Goal: Task Accomplishment & Management: Manage account settings

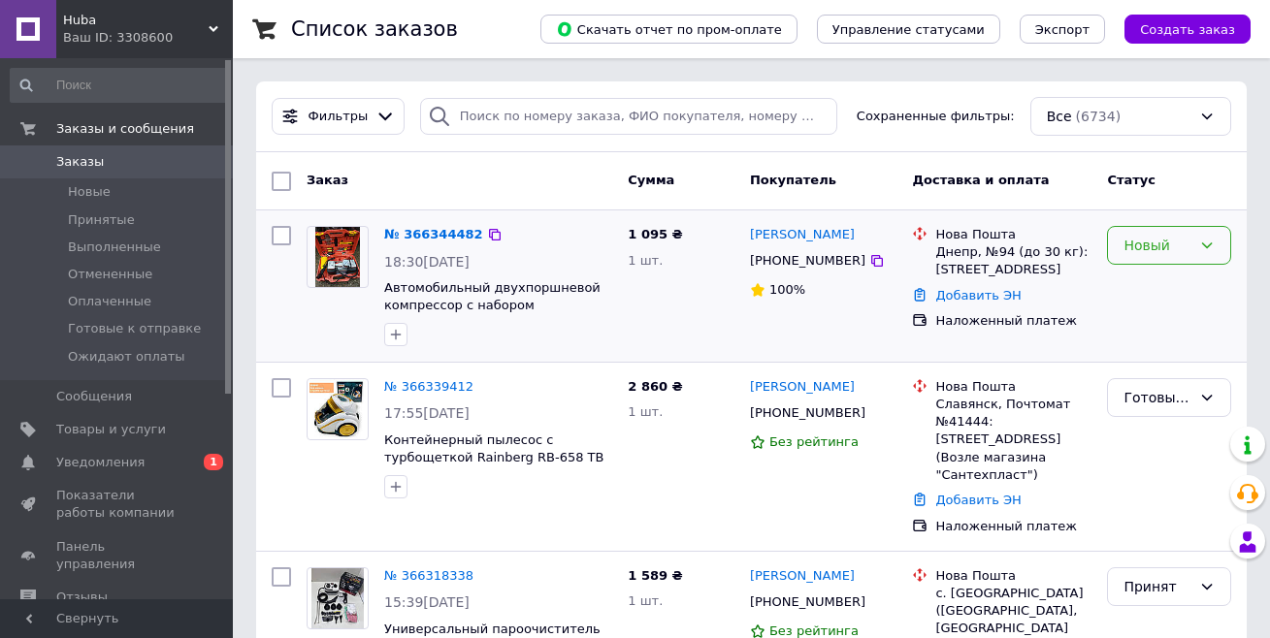
click at [944, 246] on icon at bounding box center [1207, 246] width 11 height 6
click at [944, 288] on li "Принят" at bounding box center [1169, 287] width 122 height 35
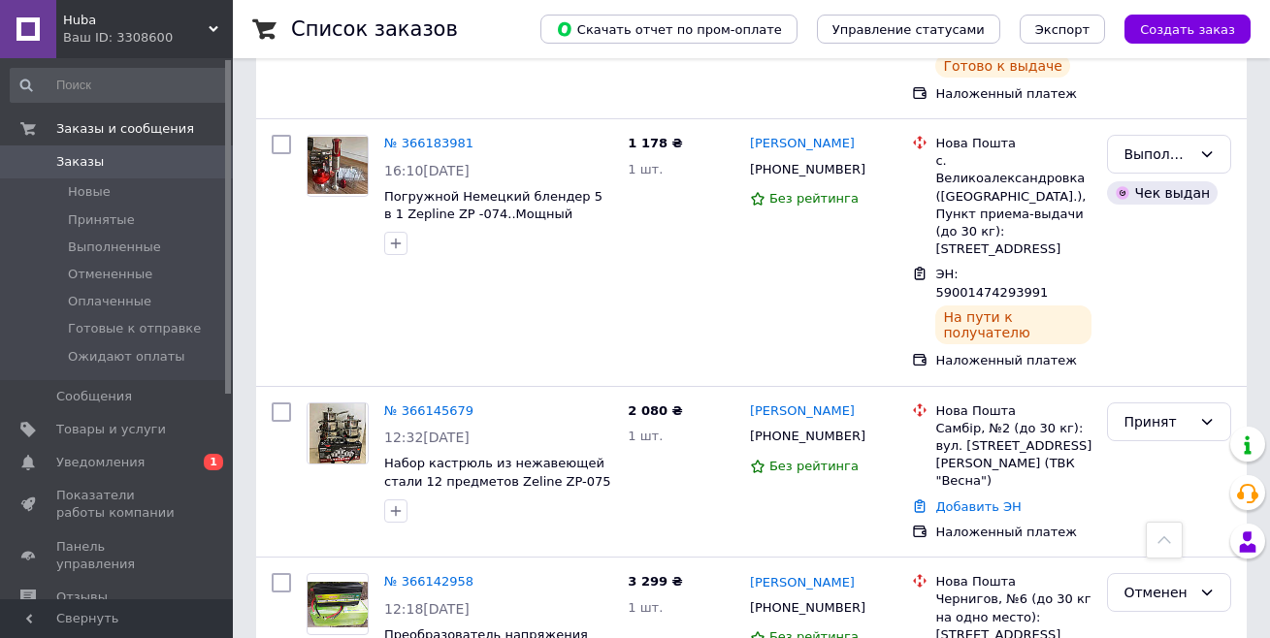
scroll to position [3086, 0]
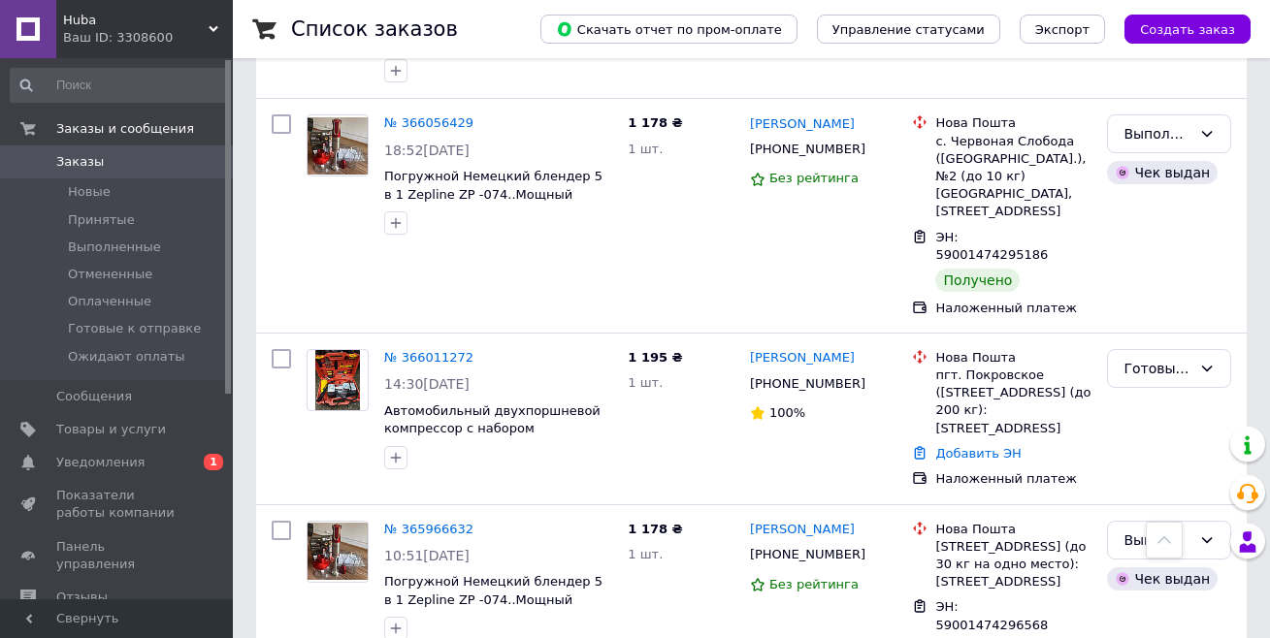
scroll to position [529, 0]
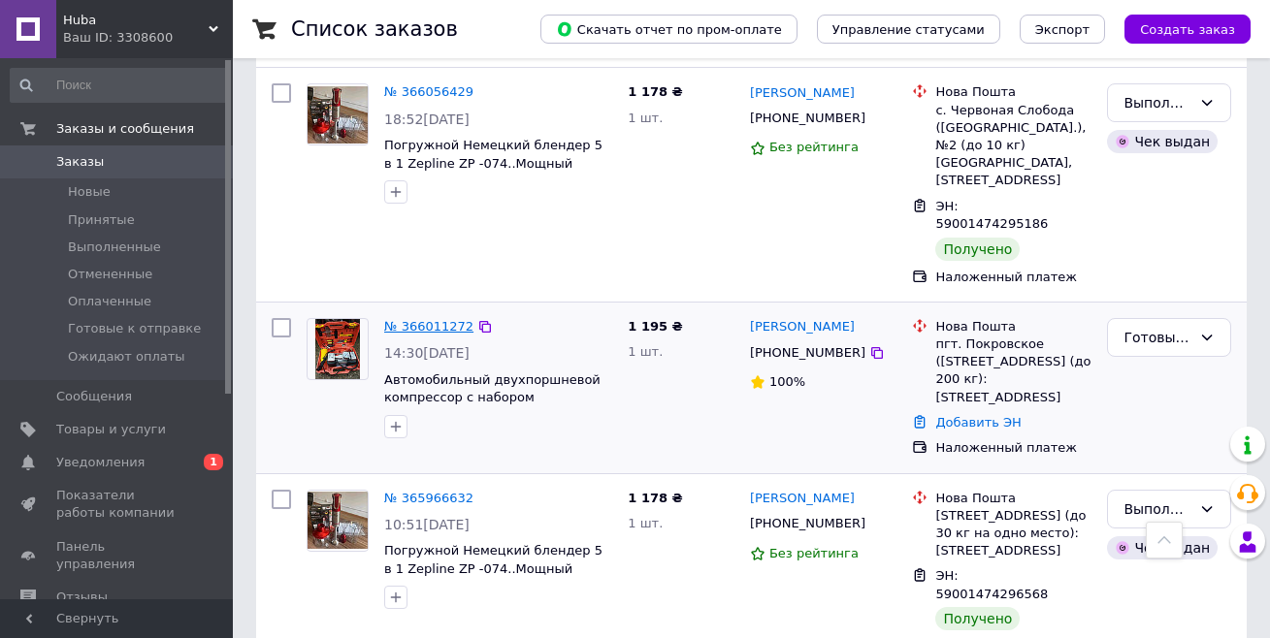
click at [416, 319] on link "№ 366011272" at bounding box center [428, 326] width 89 height 15
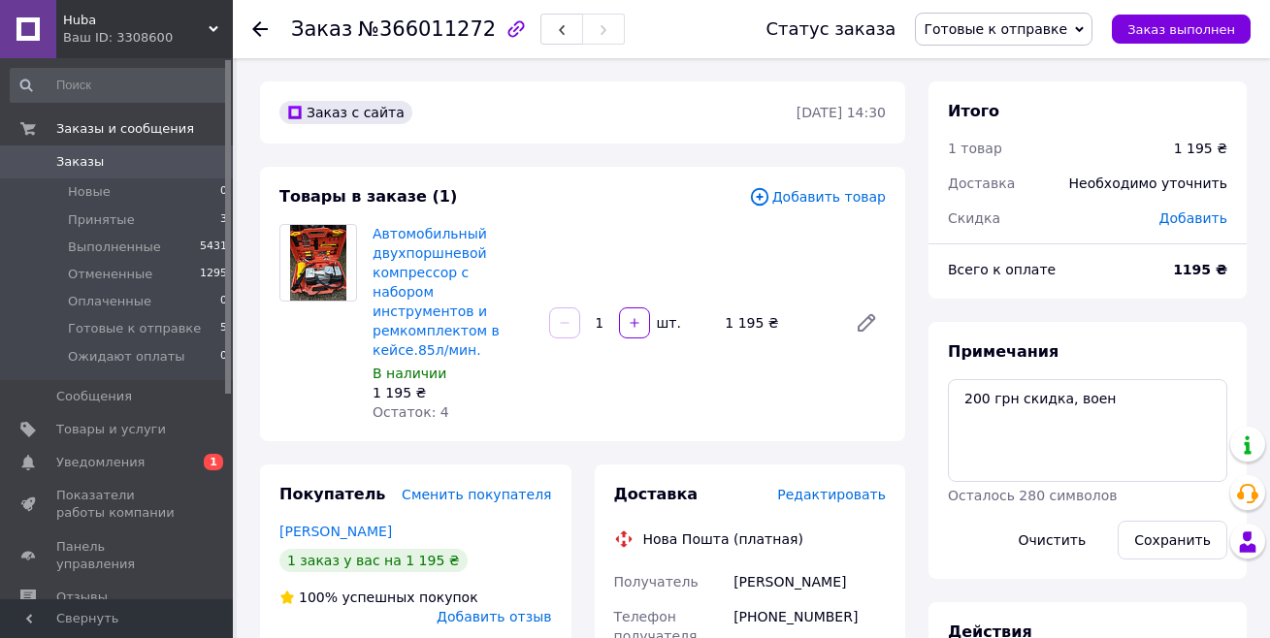
click at [944, 214] on span "Добавить" at bounding box center [1193, 219] width 68 height 16
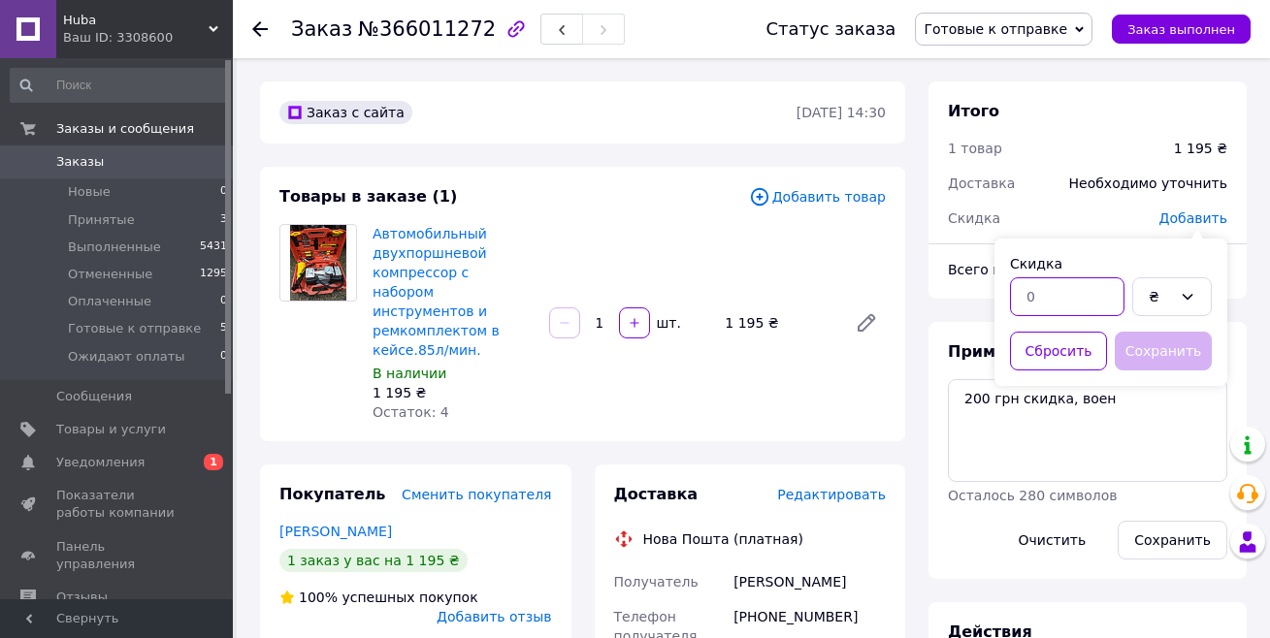
click at [944, 297] on input "text" at bounding box center [1067, 296] width 114 height 39
type input "200"
click at [944, 348] on button "Сохранить" at bounding box center [1163, 351] width 97 height 39
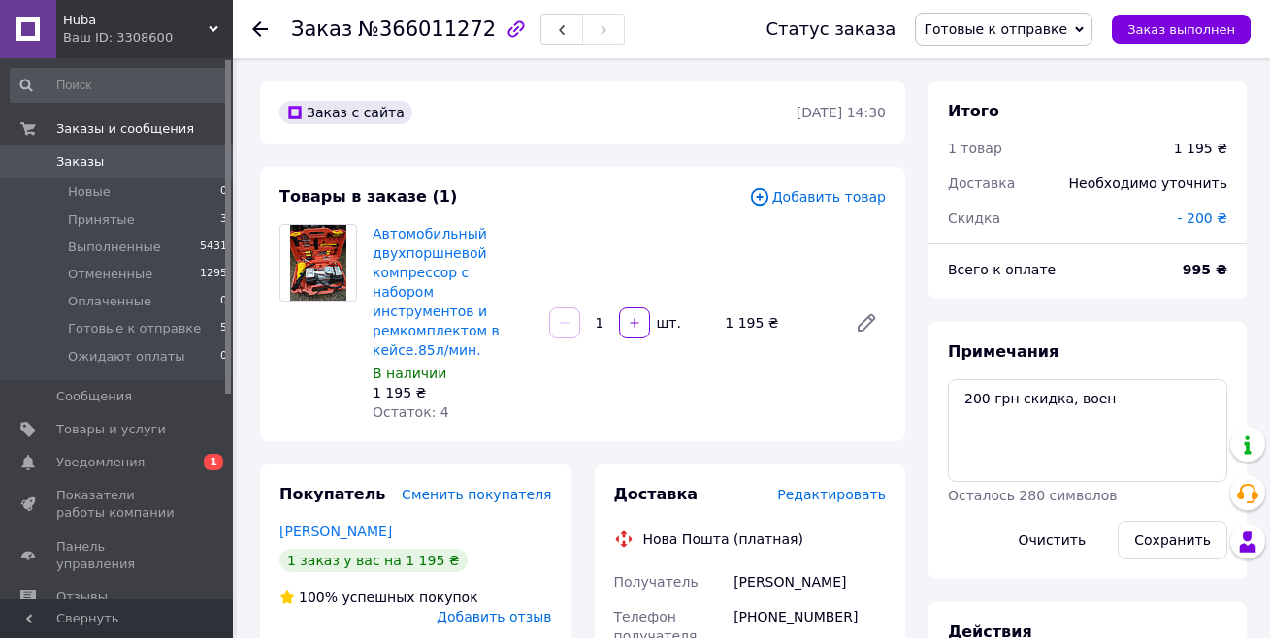
click at [258, 31] on icon at bounding box center [260, 29] width 16 height 16
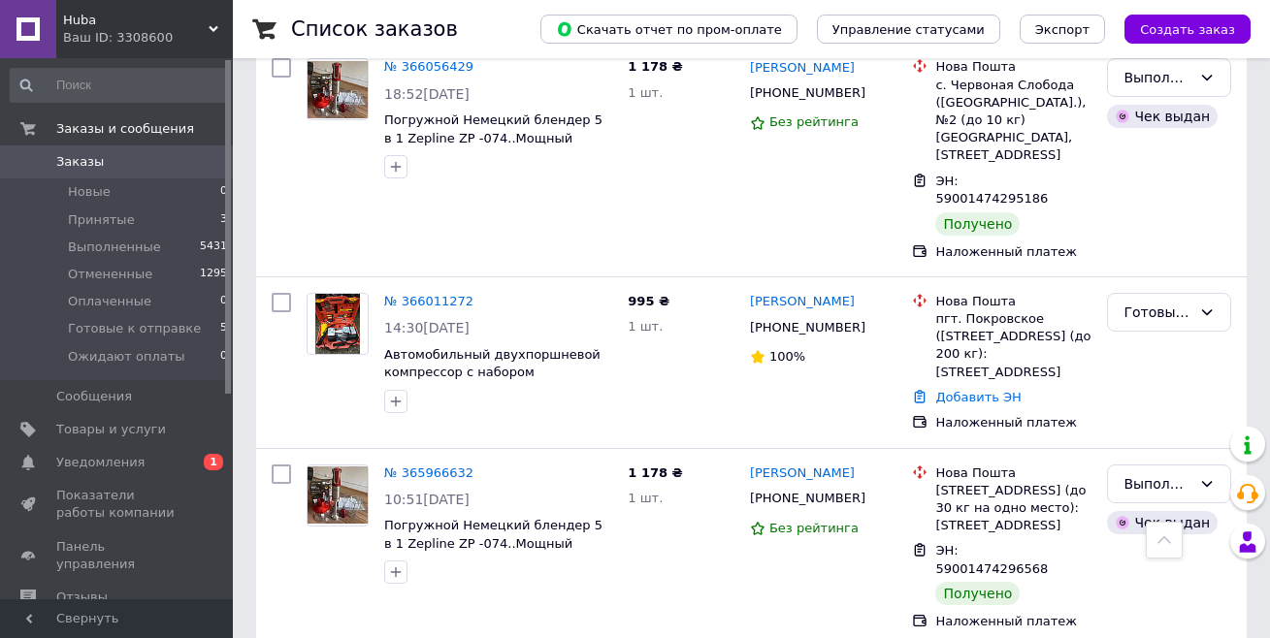
scroll to position [617, 0]
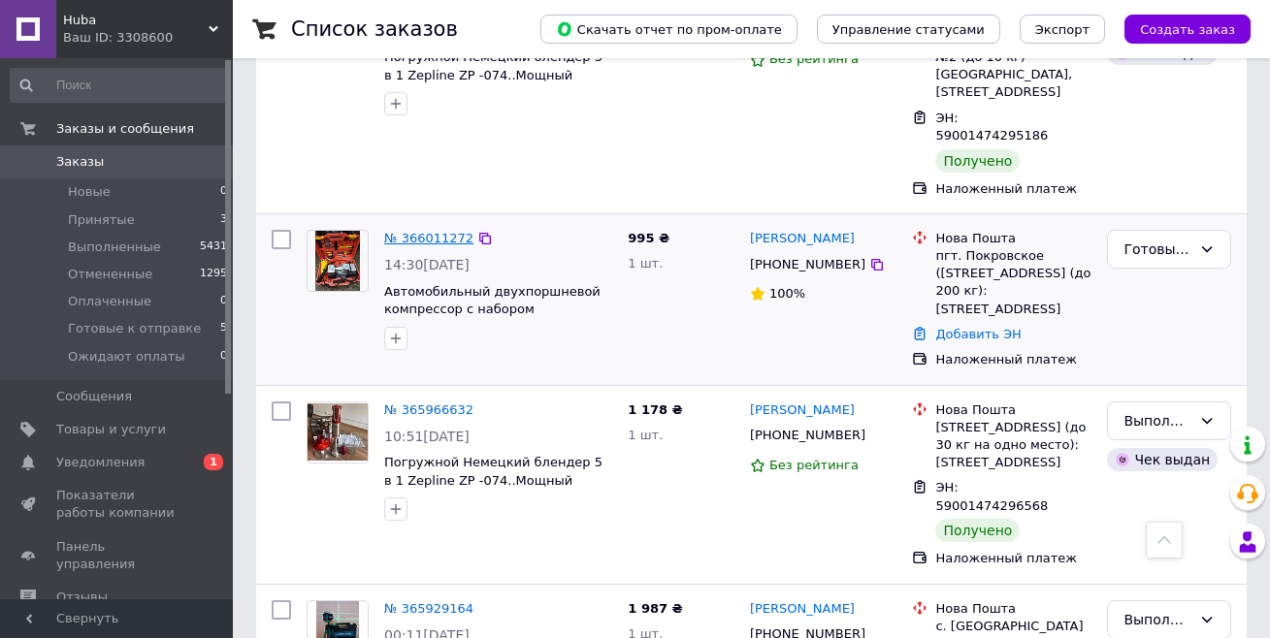
click at [400, 231] on link "№ 366011272" at bounding box center [428, 238] width 89 height 15
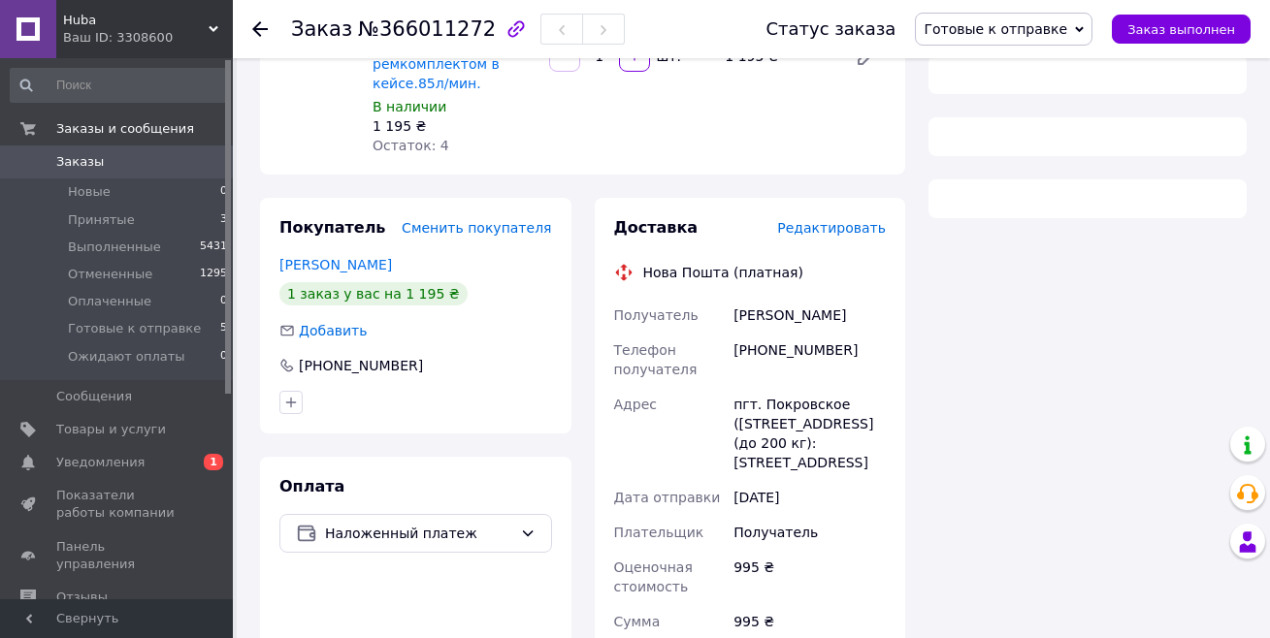
scroll to position [617, 0]
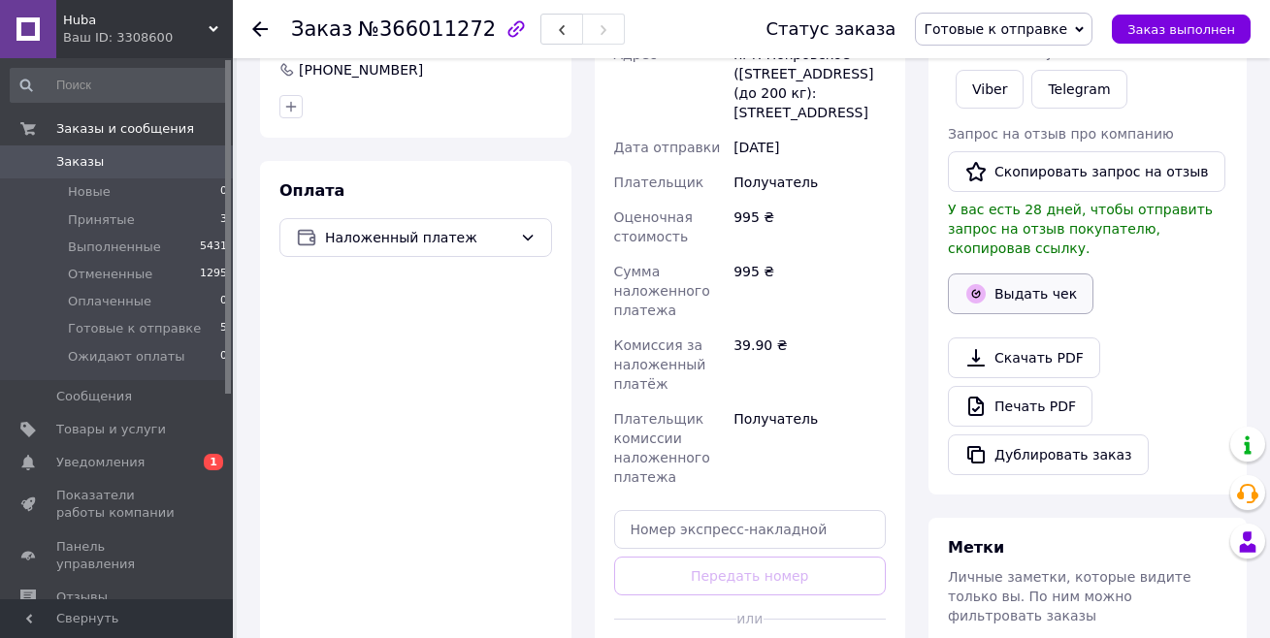
click at [944, 274] on button "Выдать чек" at bounding box center [1021, 294] width 146 height 41
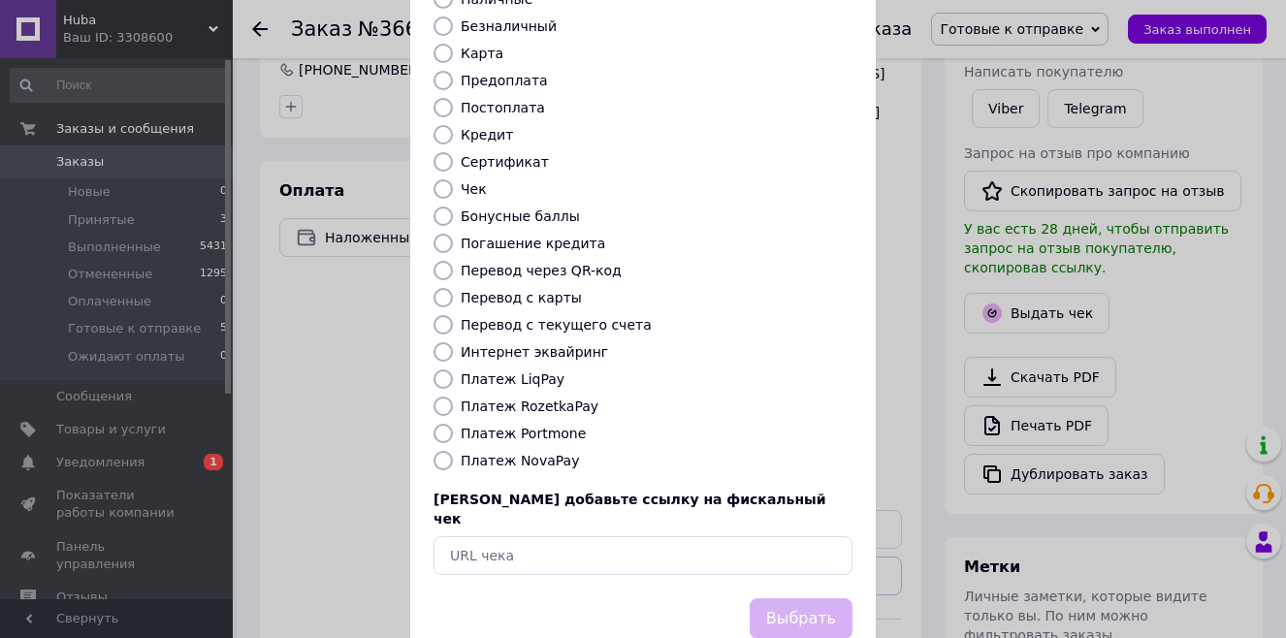
scroll to position [195, 0]
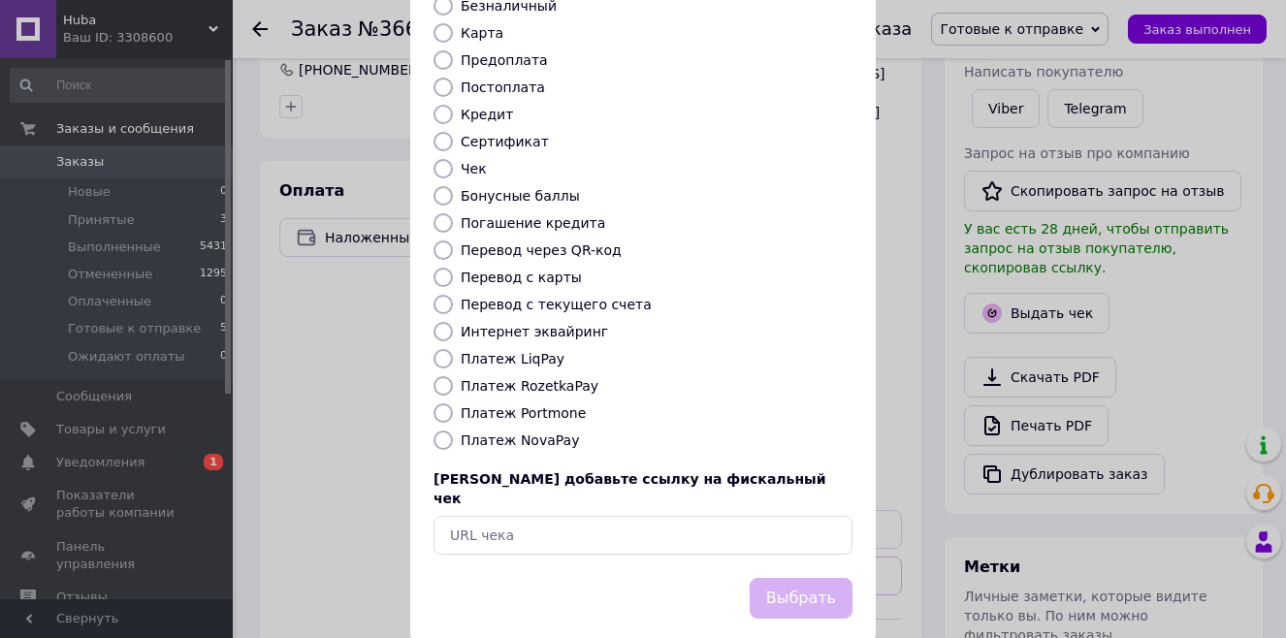
click at [435, 431] on input "Платеж NovaPay" at bounding box center [443, 440] width 19 height 19
radio input "true"
click at [794, 440] on button "Выбрать" at bounding box center [801, 599] width 103 height 42
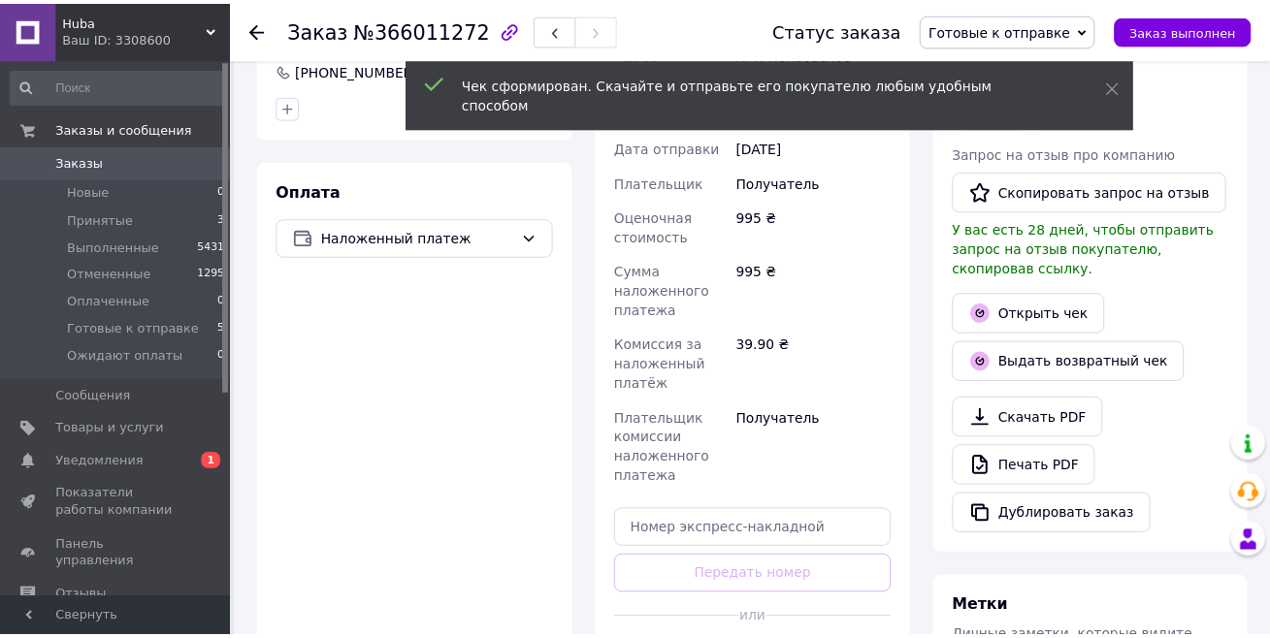
scroll to position [617, 0]
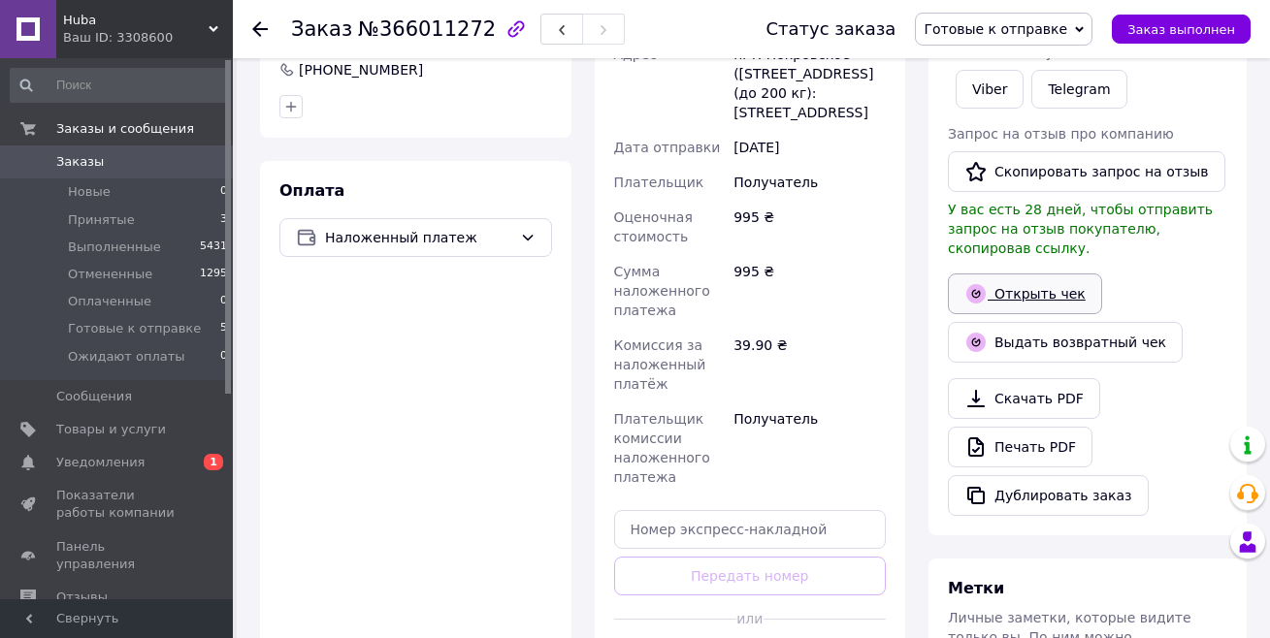
click at [944, 275] on link "Открыть чек" at bounding box center [1025, 294] width 154 height 41
click at [944, 40] on button "Заказ выполнен" at bounding box center [1181, 29] width 139 height 29
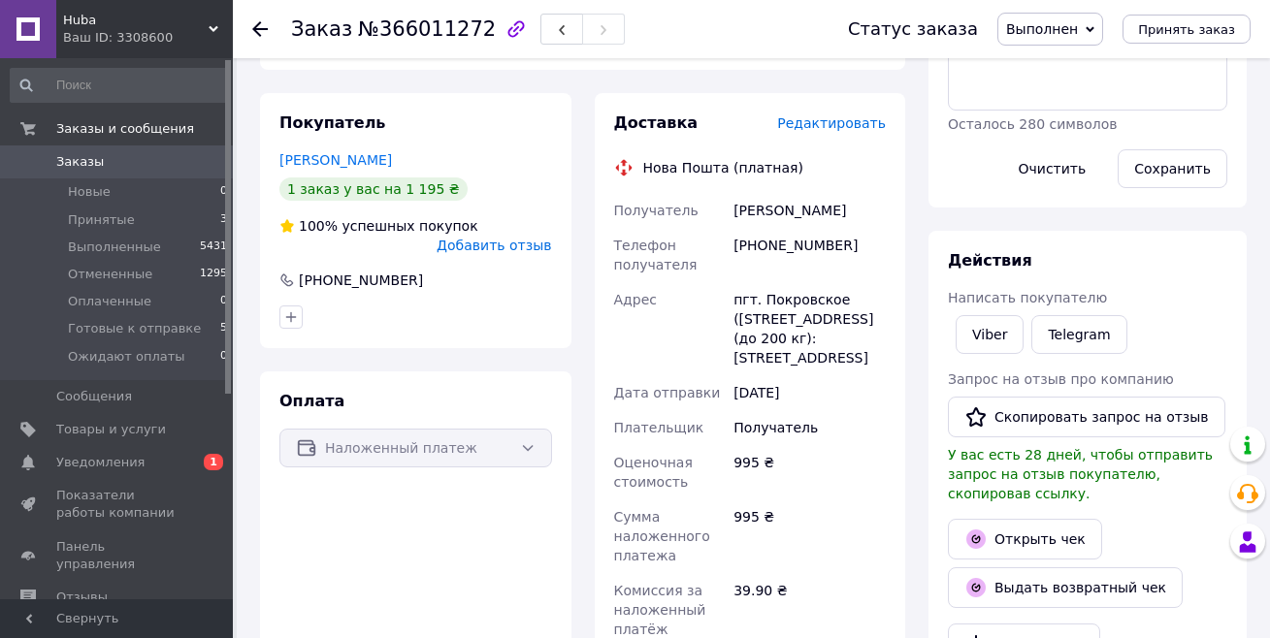
scroll to position [360, 0]
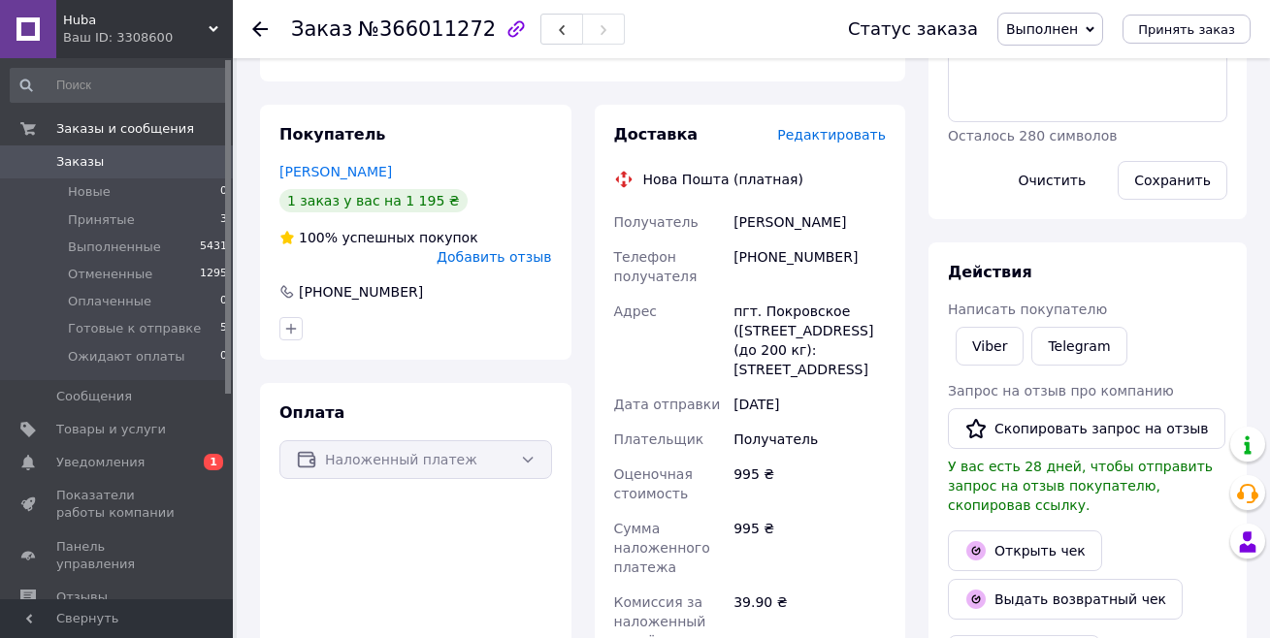
click at [258, 30] on use at bounding box center [260, 29] width 16 height 16
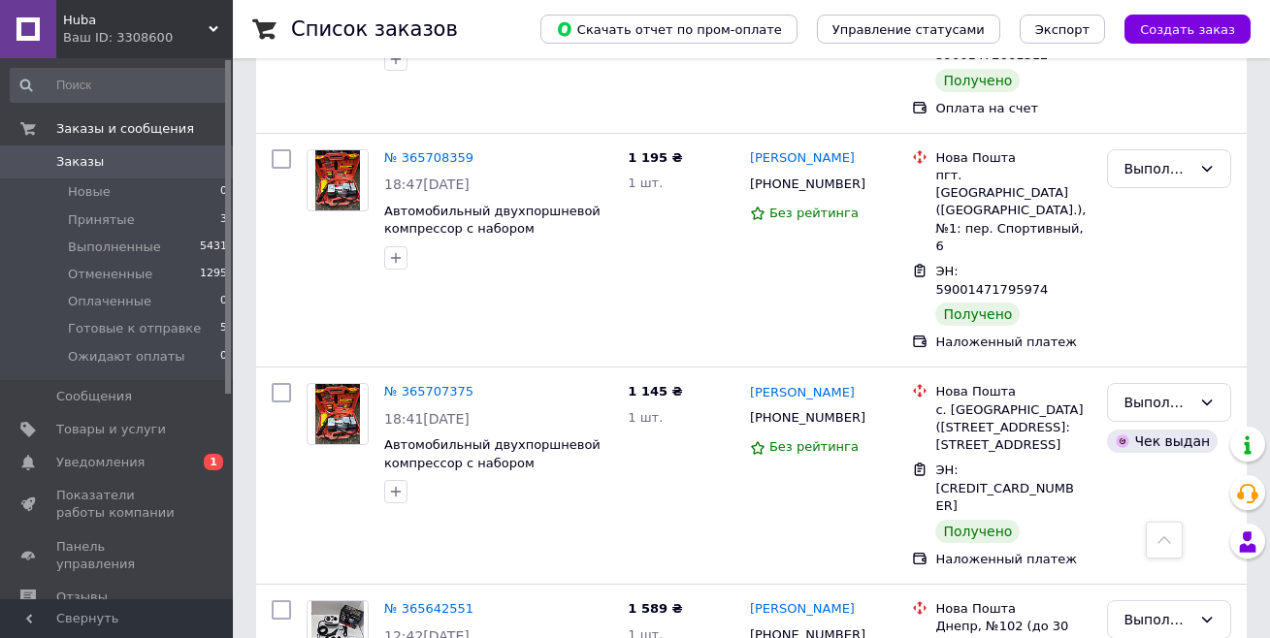
scroll to position [3275, 0]
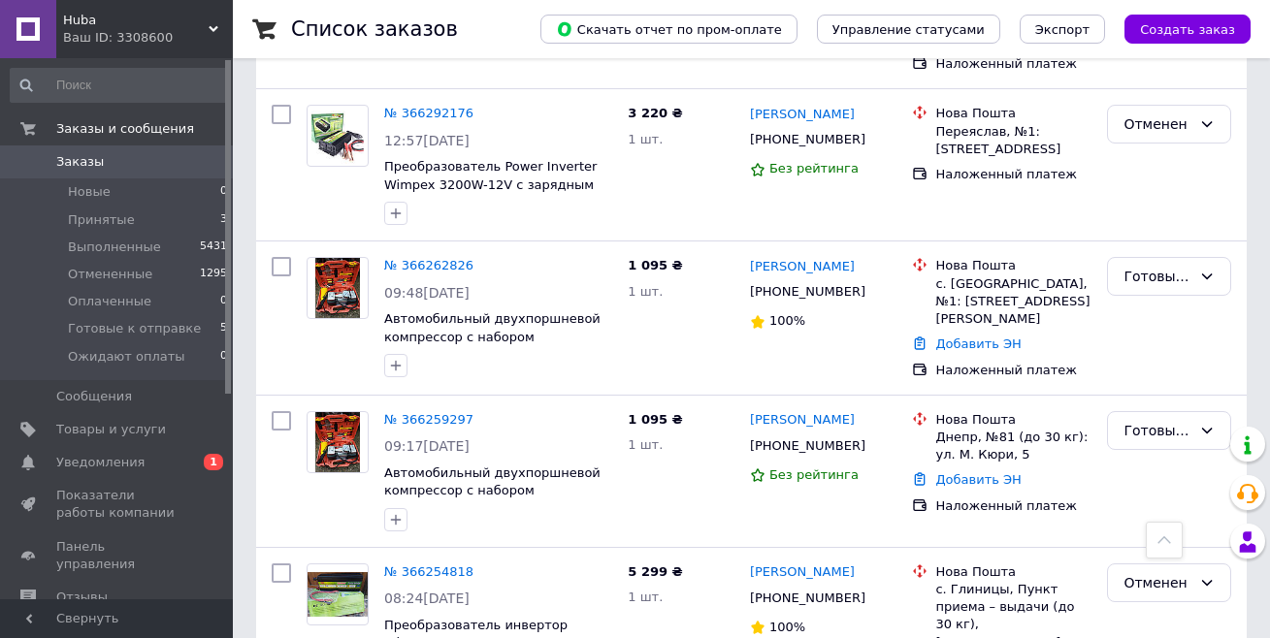
scroll to position [729, 0]
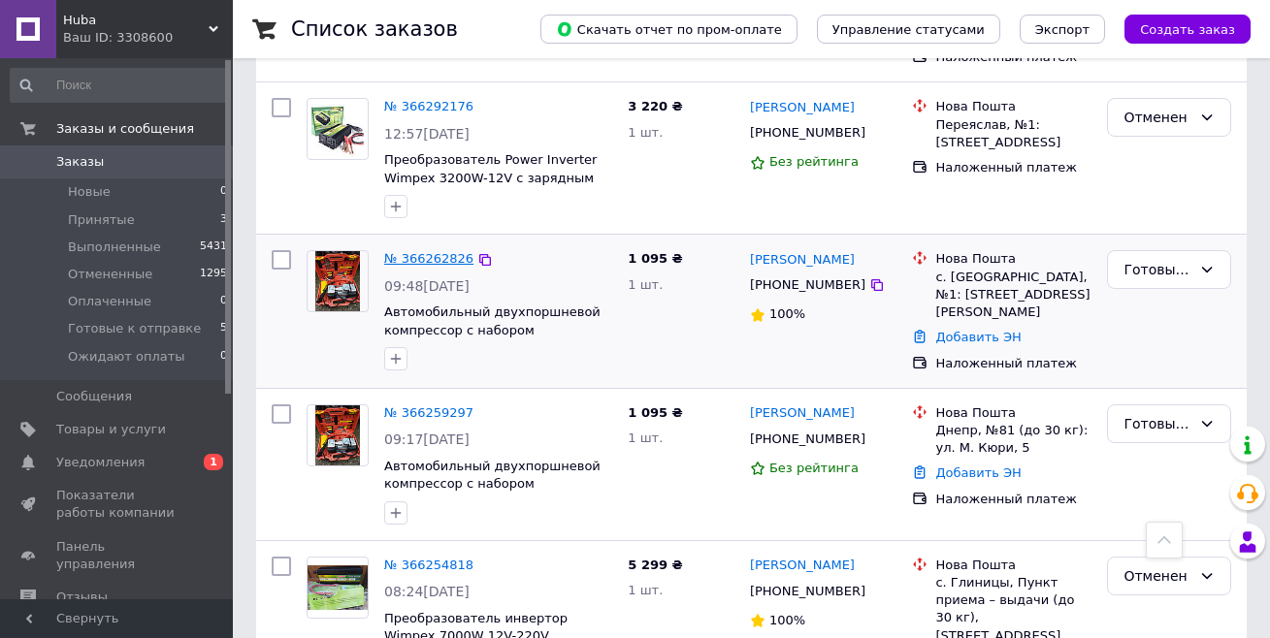
click at [423, 251] on link "№ 366262826" at bounding box center [428, 258] width 89 height 15
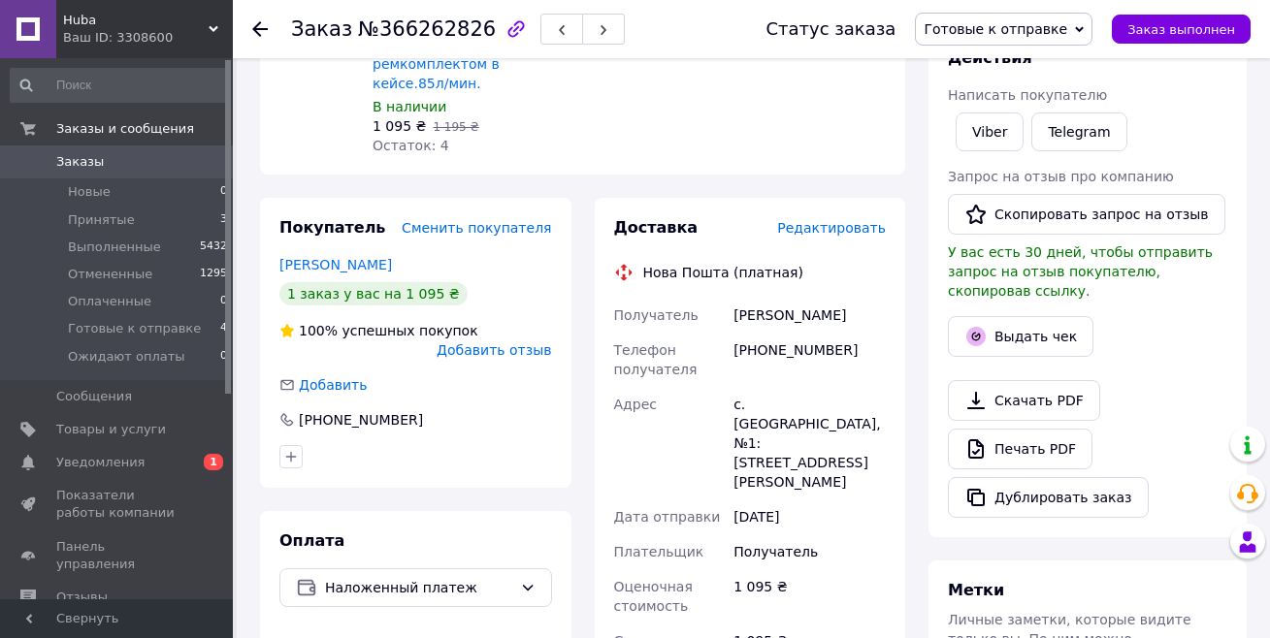
scroll to position [729, 0]
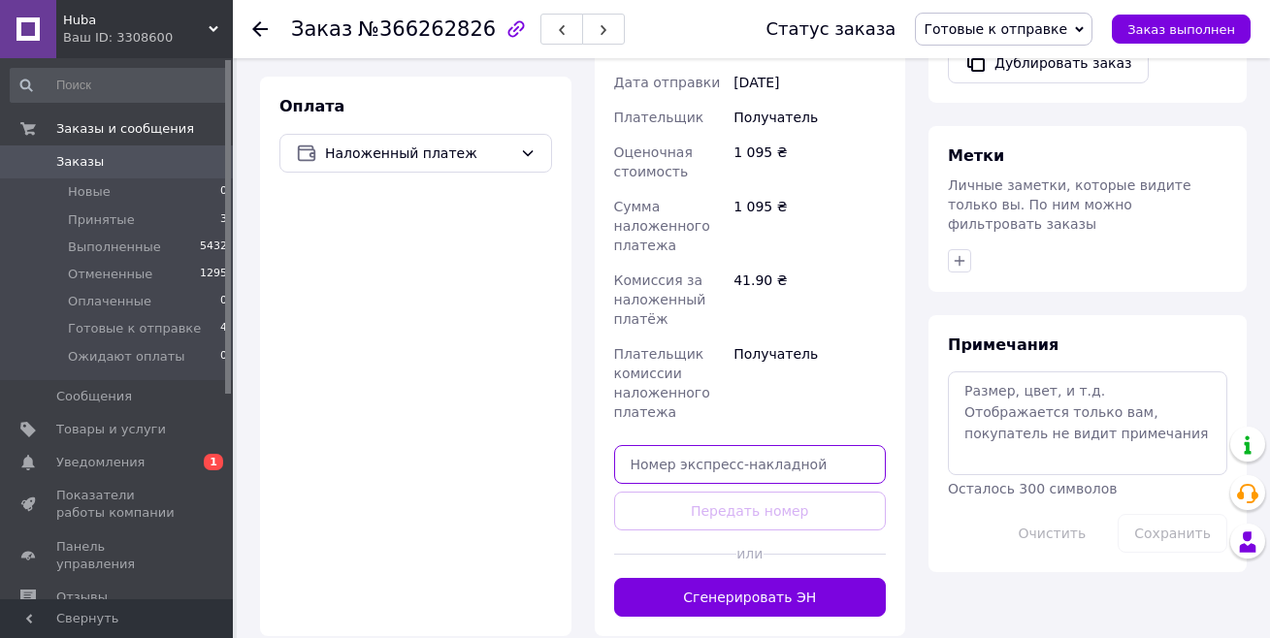
click at [723, 440] on input "text" at bounding box center [750, 464] width 273 height 39
paste input "59001474783820"
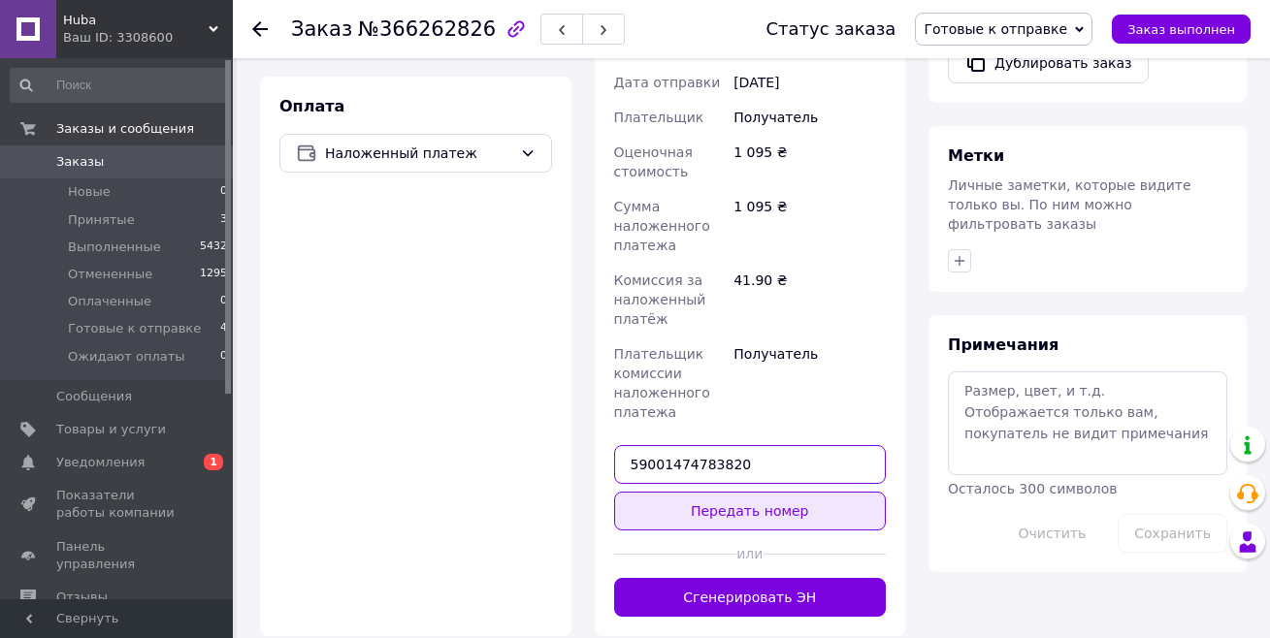
type input "59001474783820"
click at [709, 440] on button "Передать номер" at bounding box center [750, 511] width 273 height 39
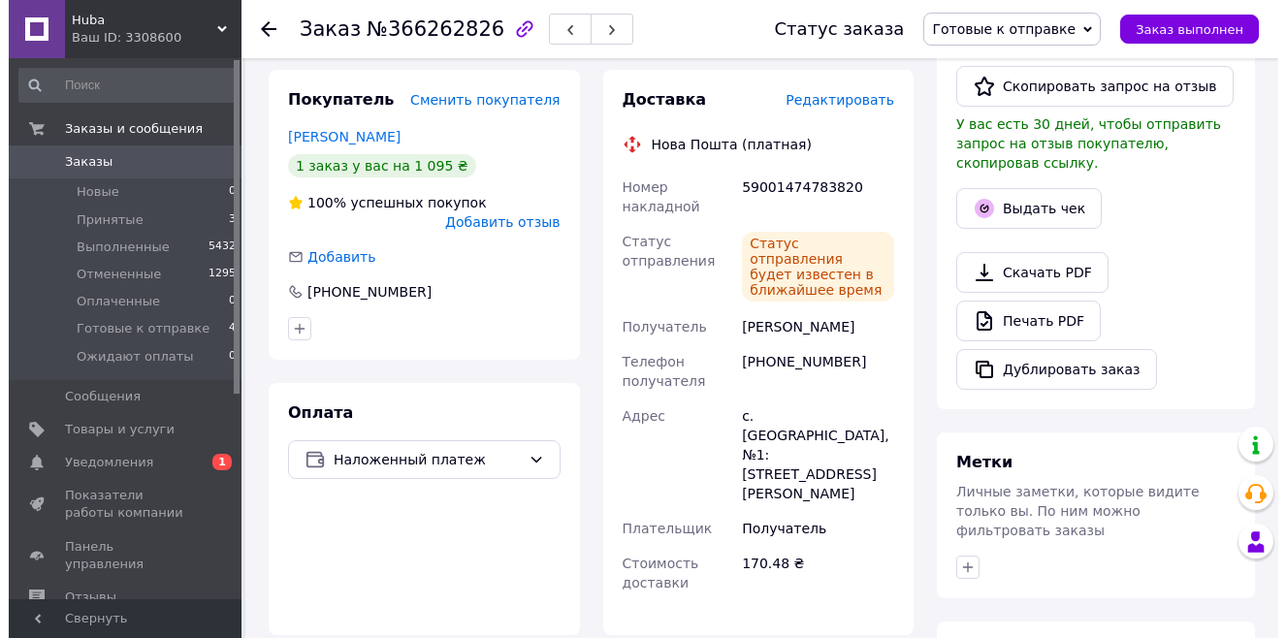
scroll to position [407, 0]
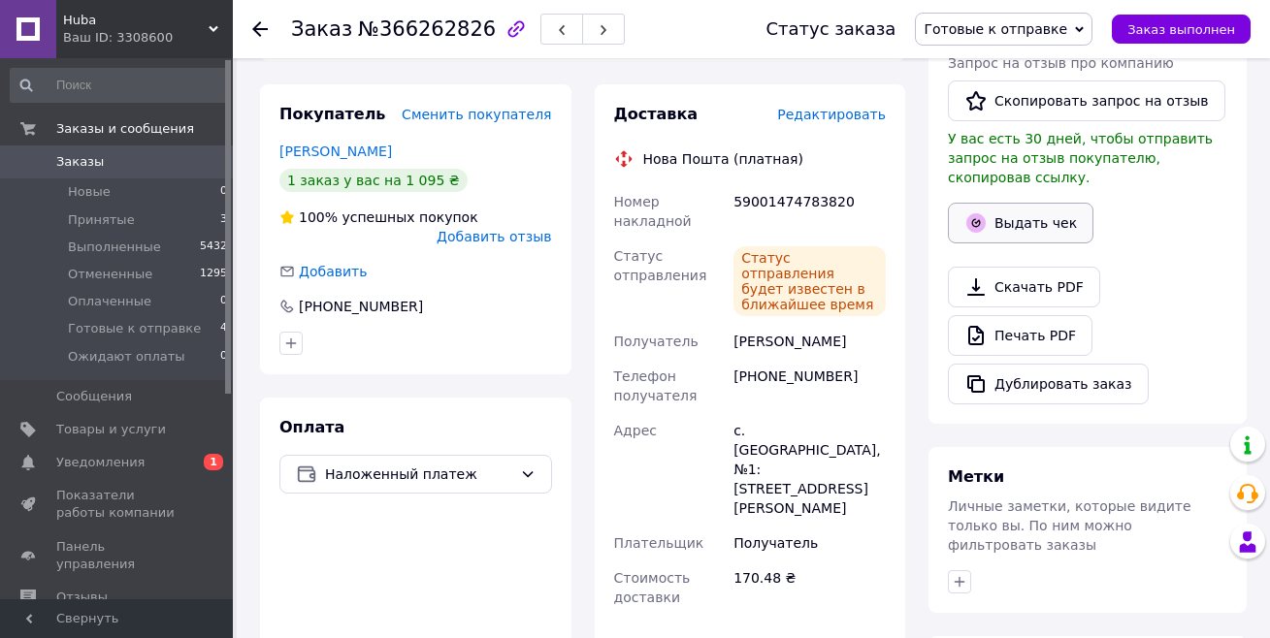
click at [944, 215] on button "Выдать чек" at bounding box center [1021, 223] width 146 height 41
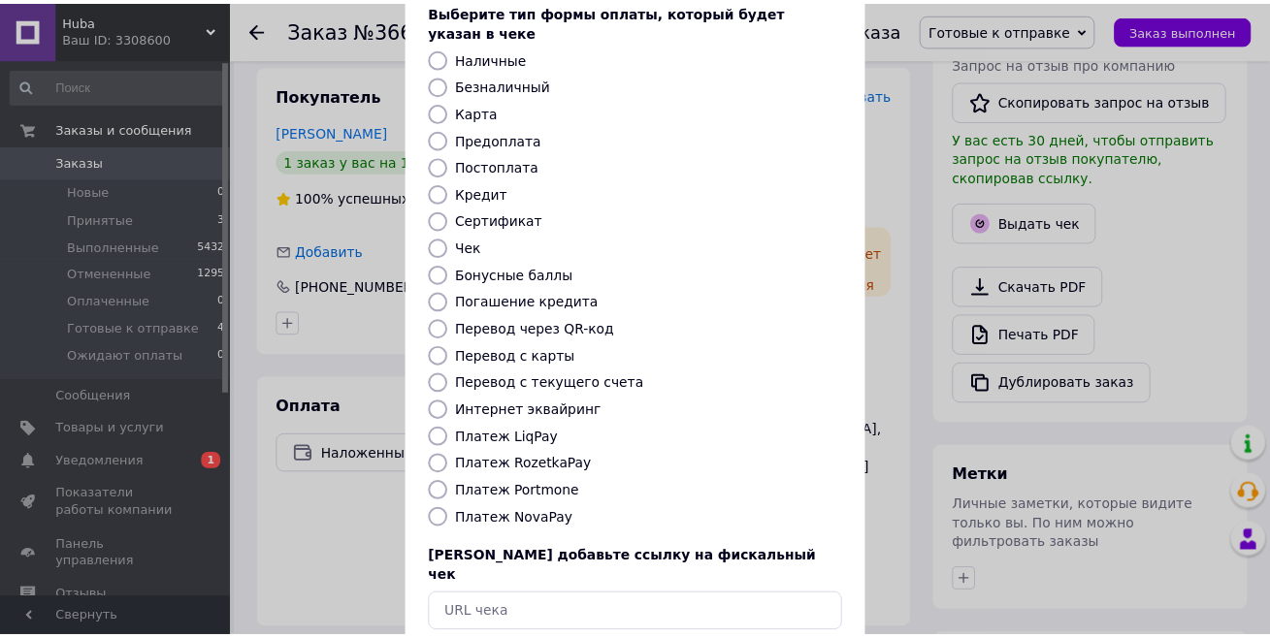
scroll to position [195, 0]
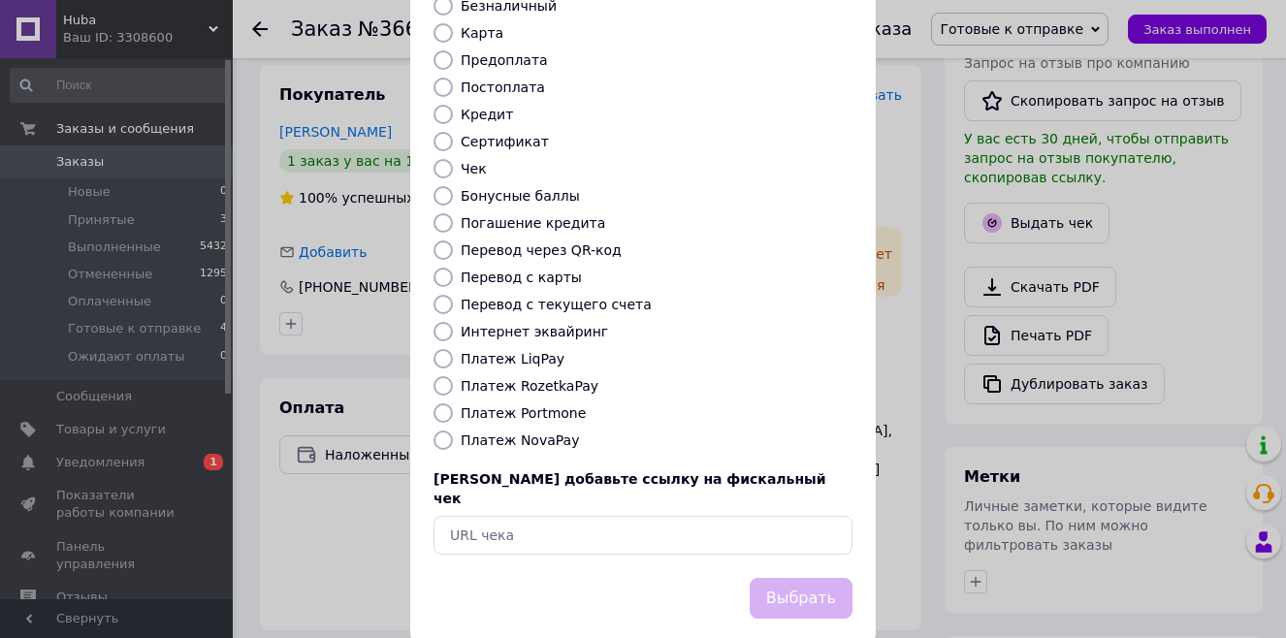
click at [441, 431] on input "Платеж NovaPay" at bounding box center [443, 440] width 19 height 19
radio input "true"
click at [798, 440] on button "Выбрать" at bounding box center [801, 599] width 103 height 42
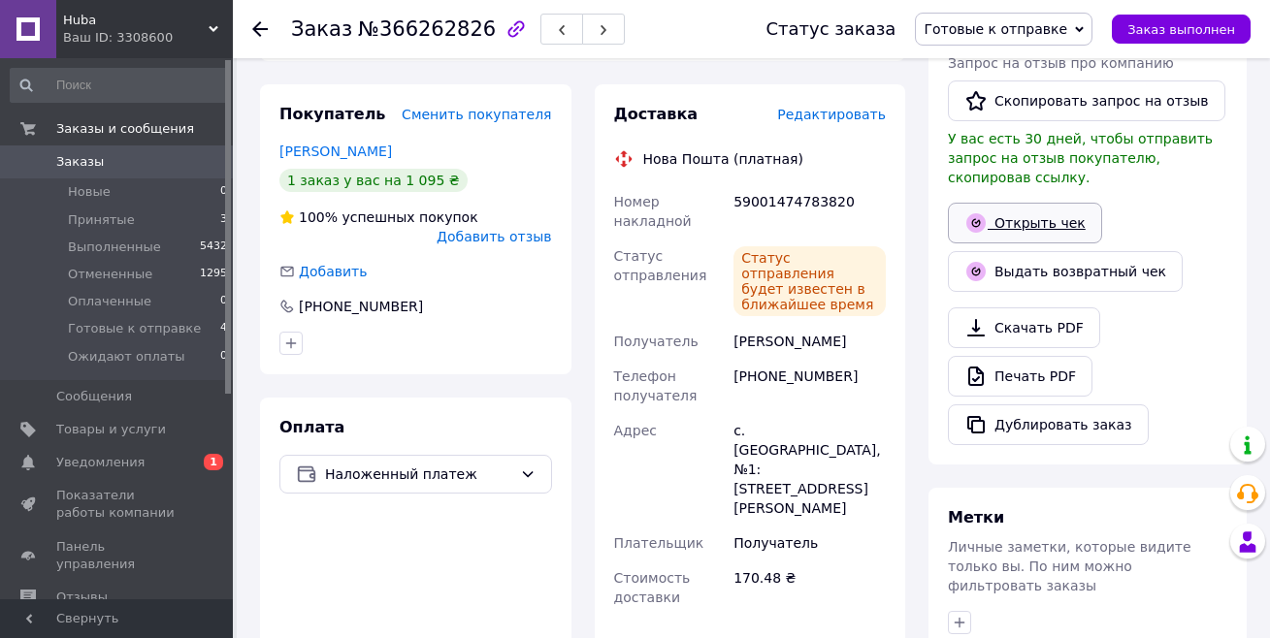
click at [944, 212] on link "Открыть чек" at bounding box center [1025, 223] width 154 height 41
click at [944, 18] on button "Заказ выполнен" at bounding box center [1181, 29] width 139 height 29
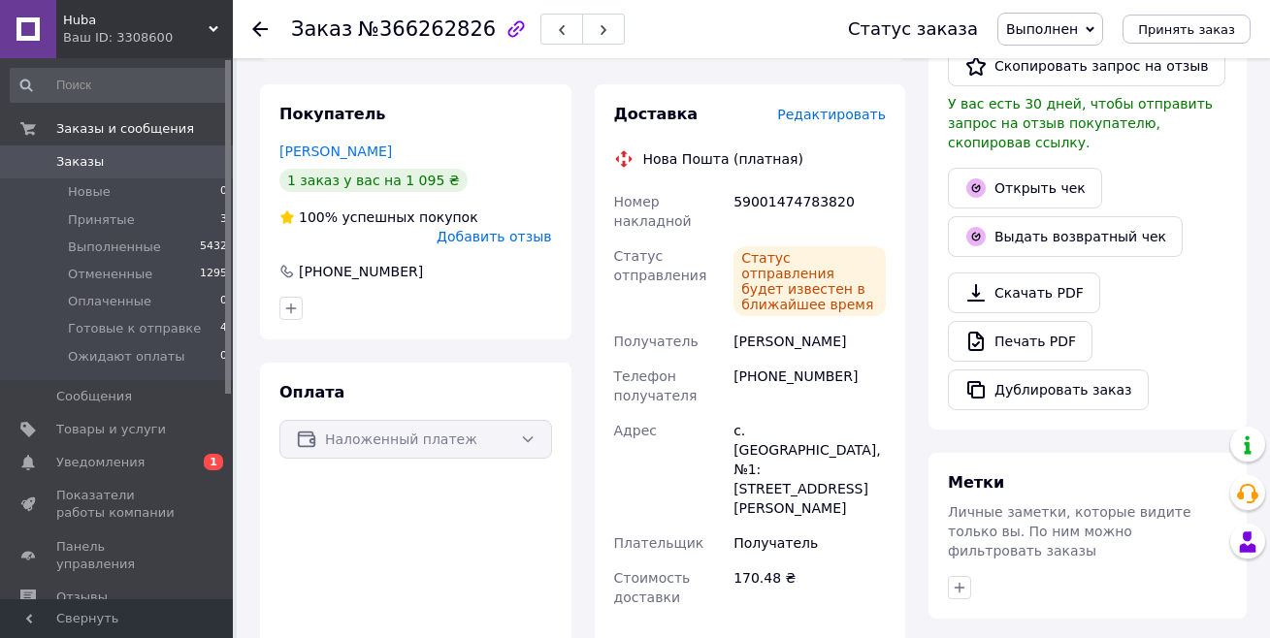
click at [257, 27] on icon at bounding box center [260, 29] width 16 height 16
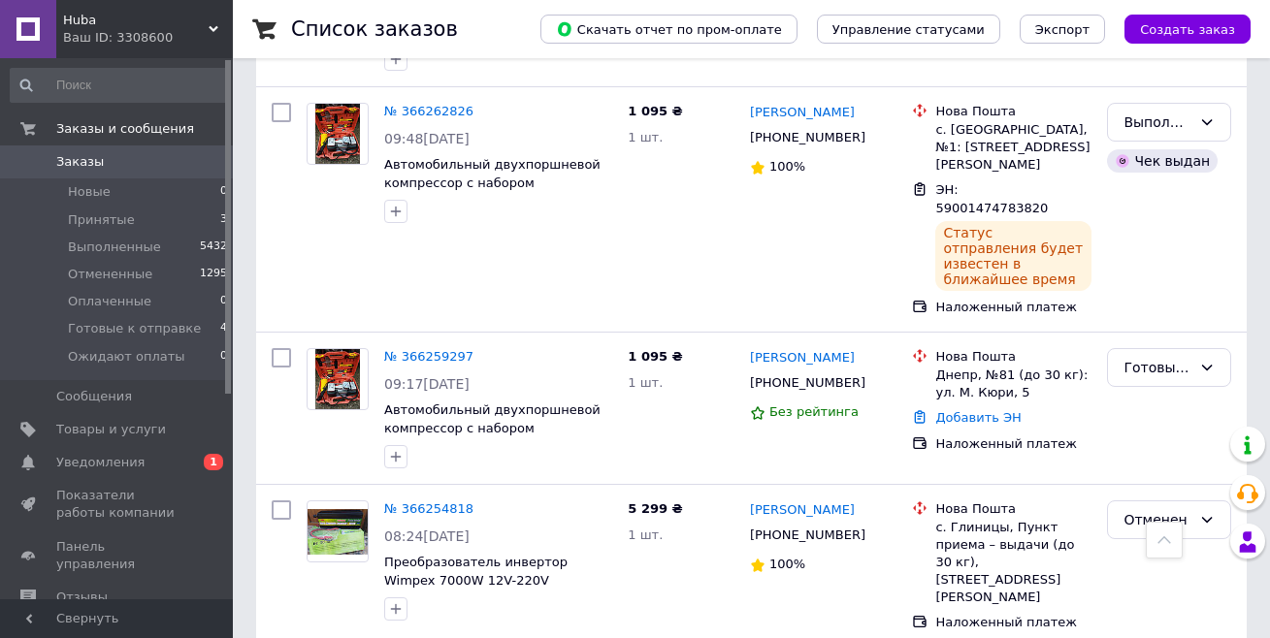
scroll to position [900, 0]
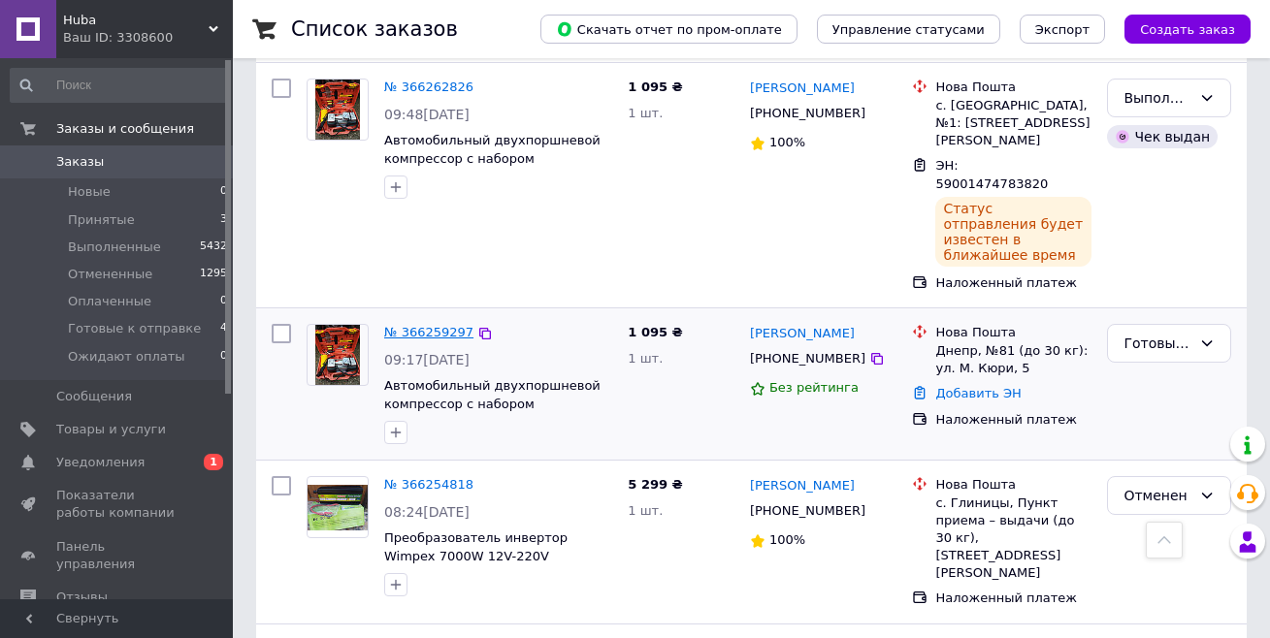
click at [444, 325] on link "№ 366259297" at bounding box center [428, 332] width 89 height 15
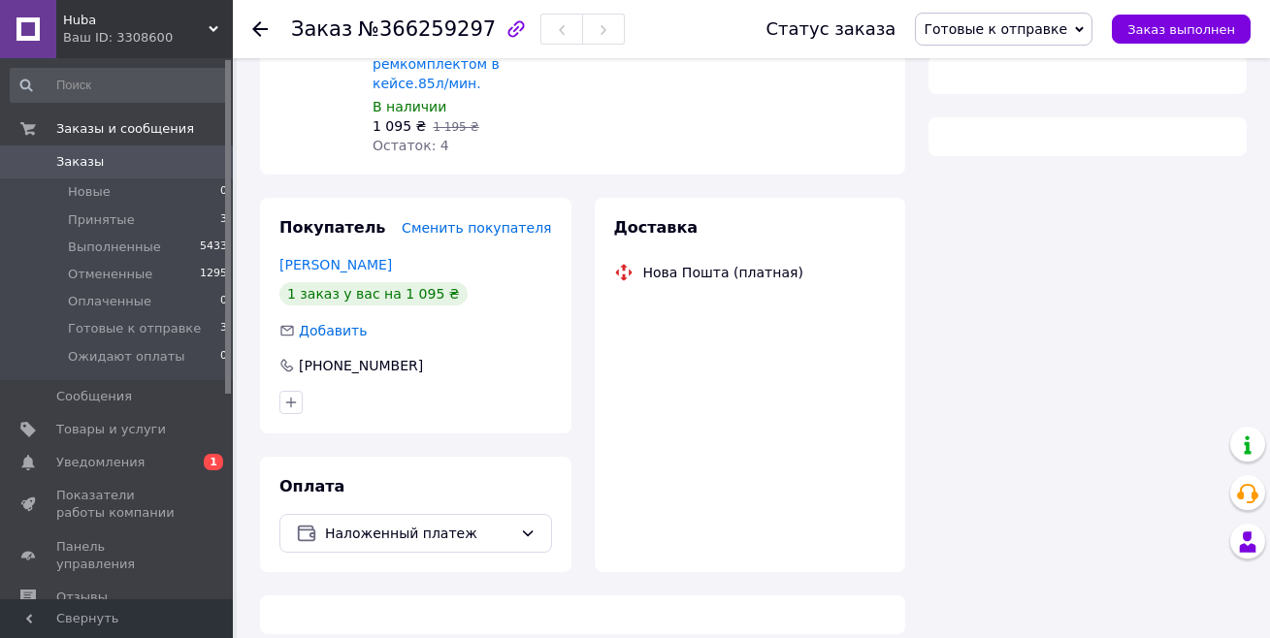
scroll to position [900, 0]
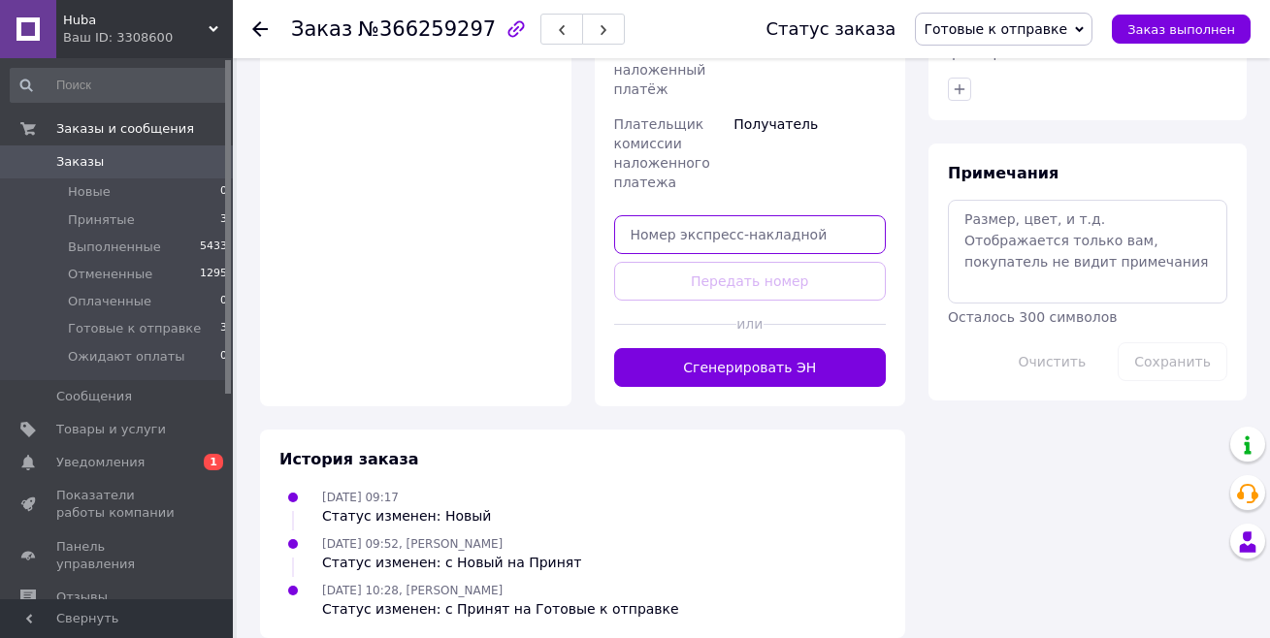
click at [659, 219] on input "text" at bounding box center [750, 234] width 273 height 39
paste input "59001474784259"
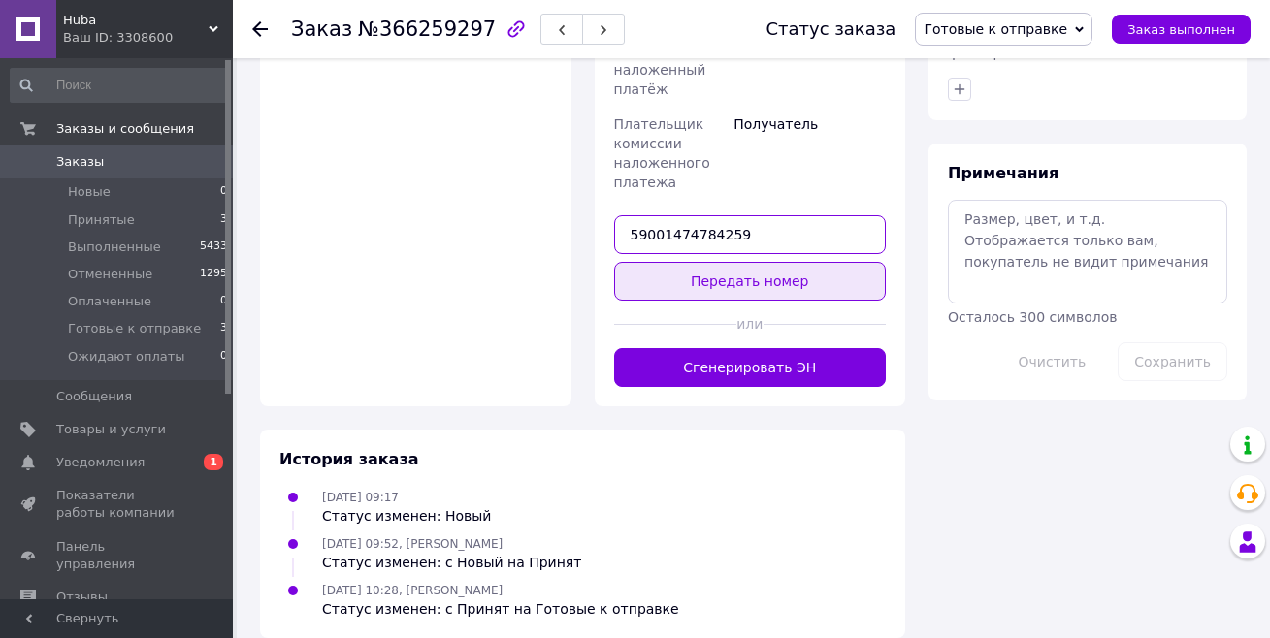
type input "59001474784259"
click at [659, 262] on button "Передать номер" at bounding box center [750, 281] width 273 height 39
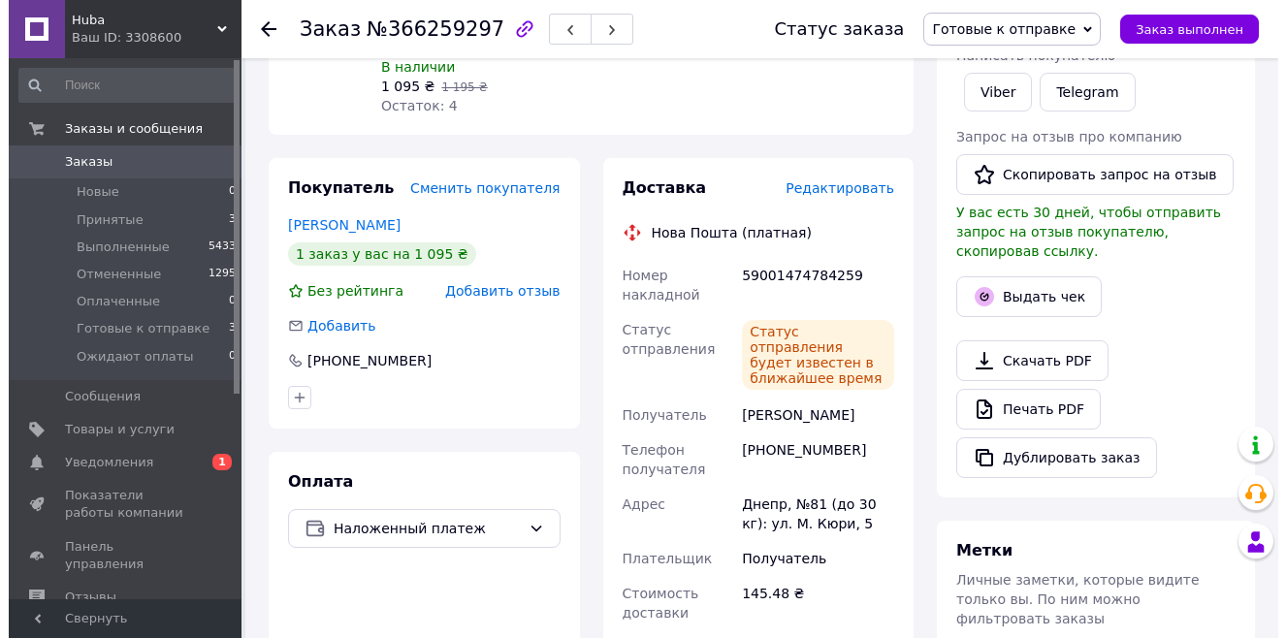
scroll to position [317, 0]
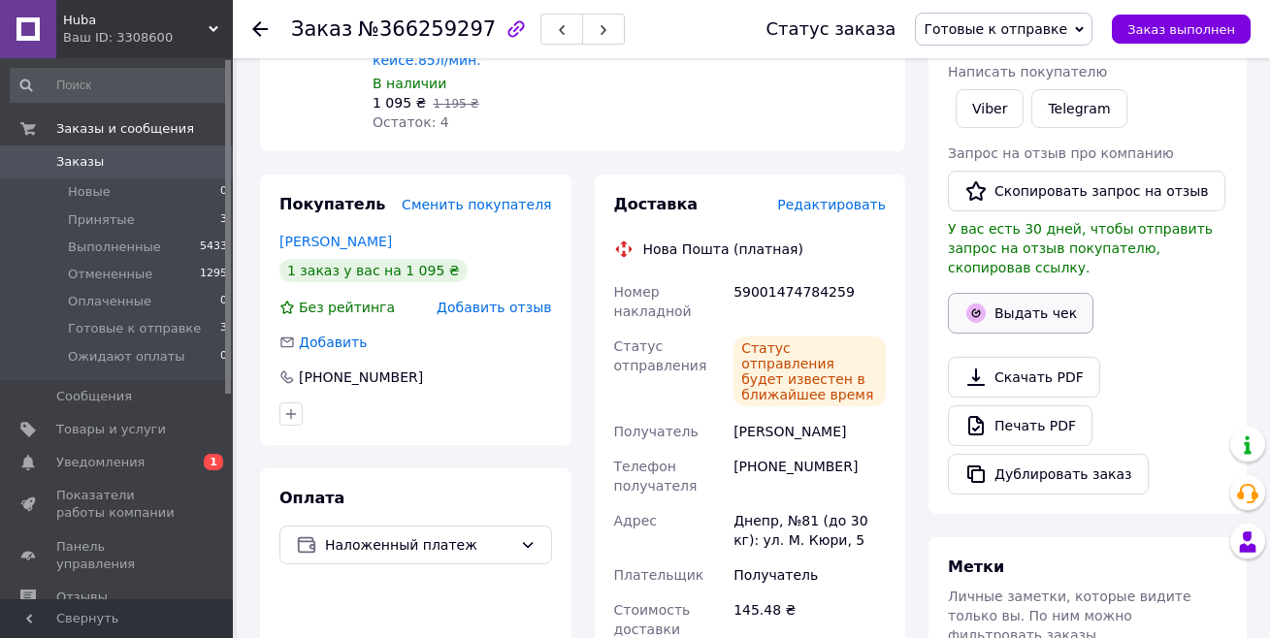
click at [944, 293] on button "Выдать чек" at bounding box center [1021, 313] width 146 height 41
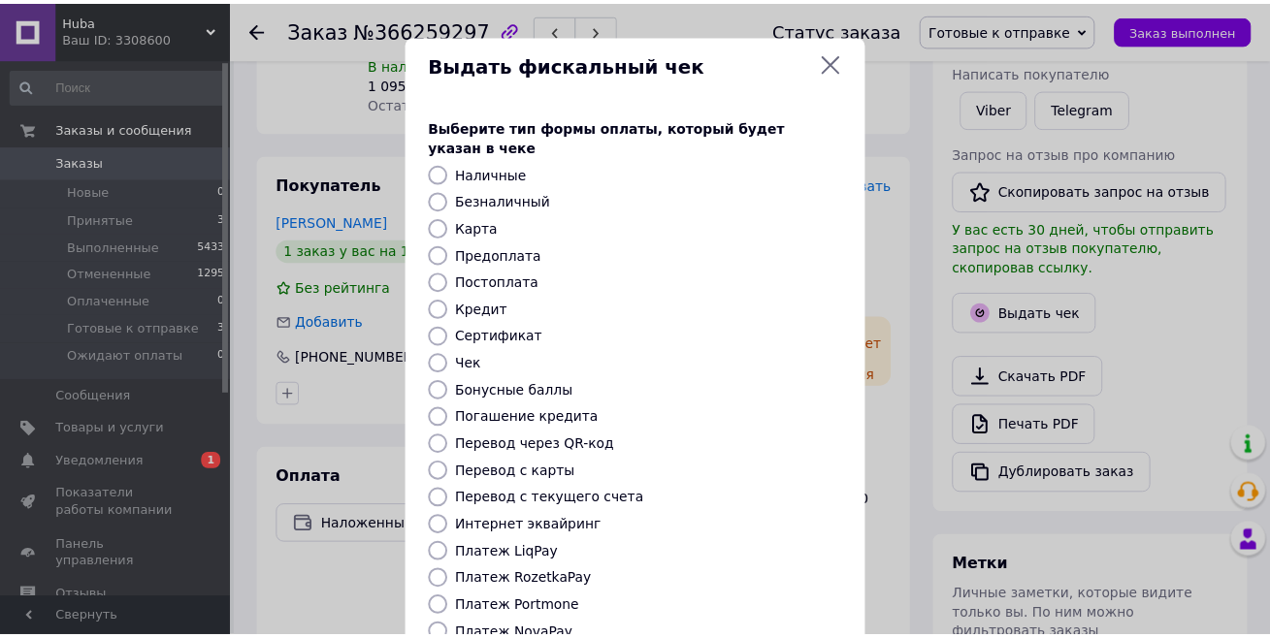
scroll to position [195, 0]
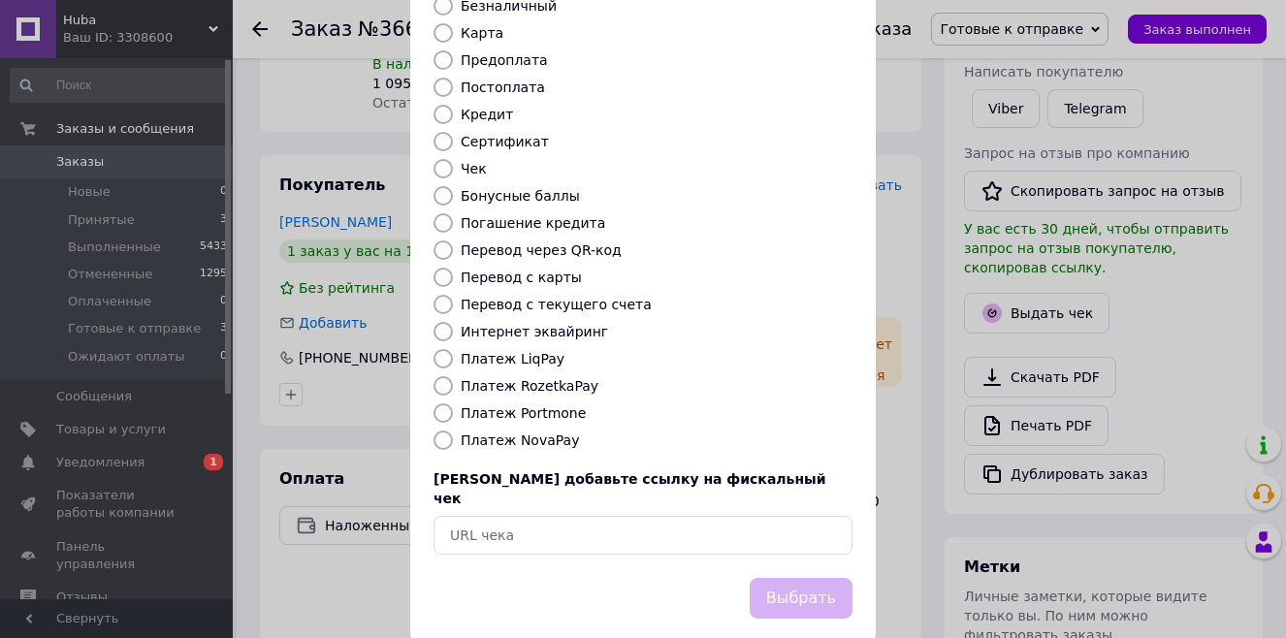
click at [440, 431] on input "Платеж NovaPay" at bounding box center [443, 440] width 19 height 19
radio input "true"
click at [793, 440] on button "Выбрать" at bounding box center [801, 599] width 103 height 42
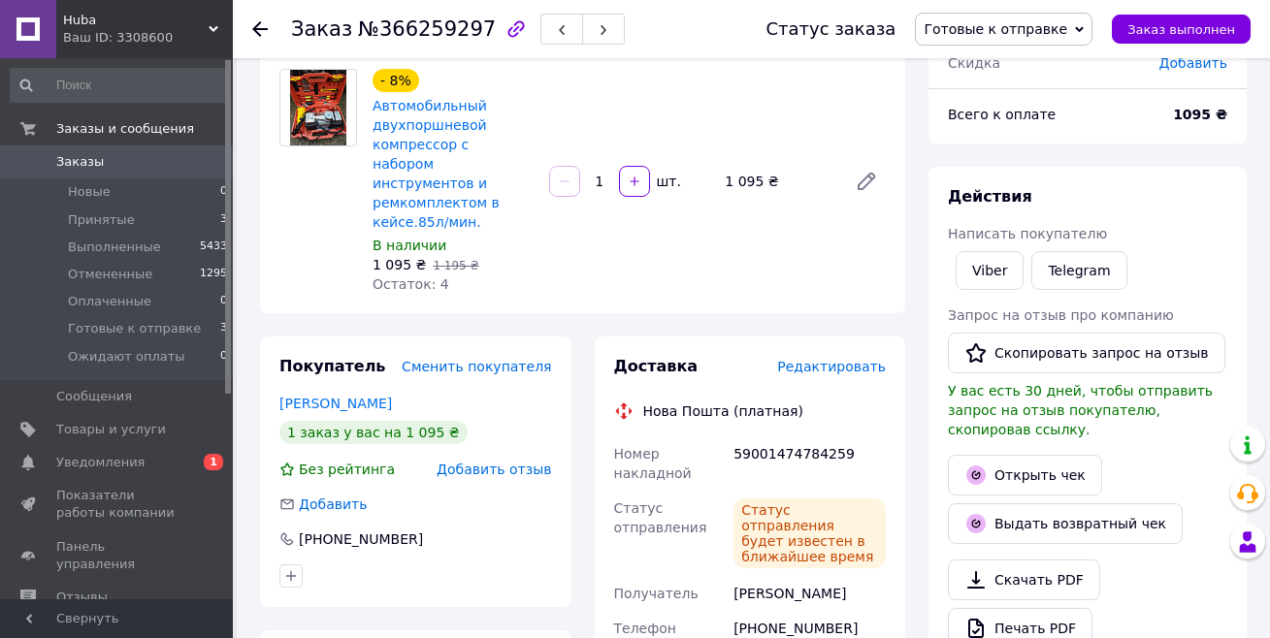
scroll to position [166, 0]
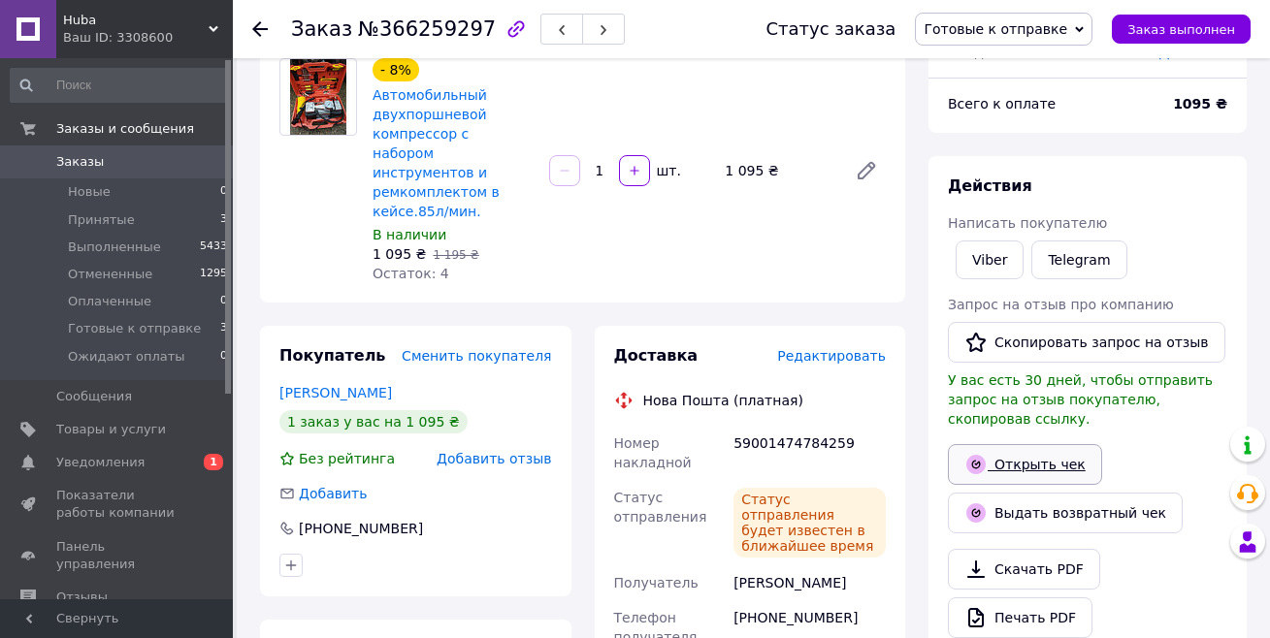
click at [944, 440] on link "Открыть чек" at bounding box center [1025, 464] width 154 height 41
click at [944, 42] on button "Заказ выполнен" at bounding box center [1181, 29] width 139 height 29
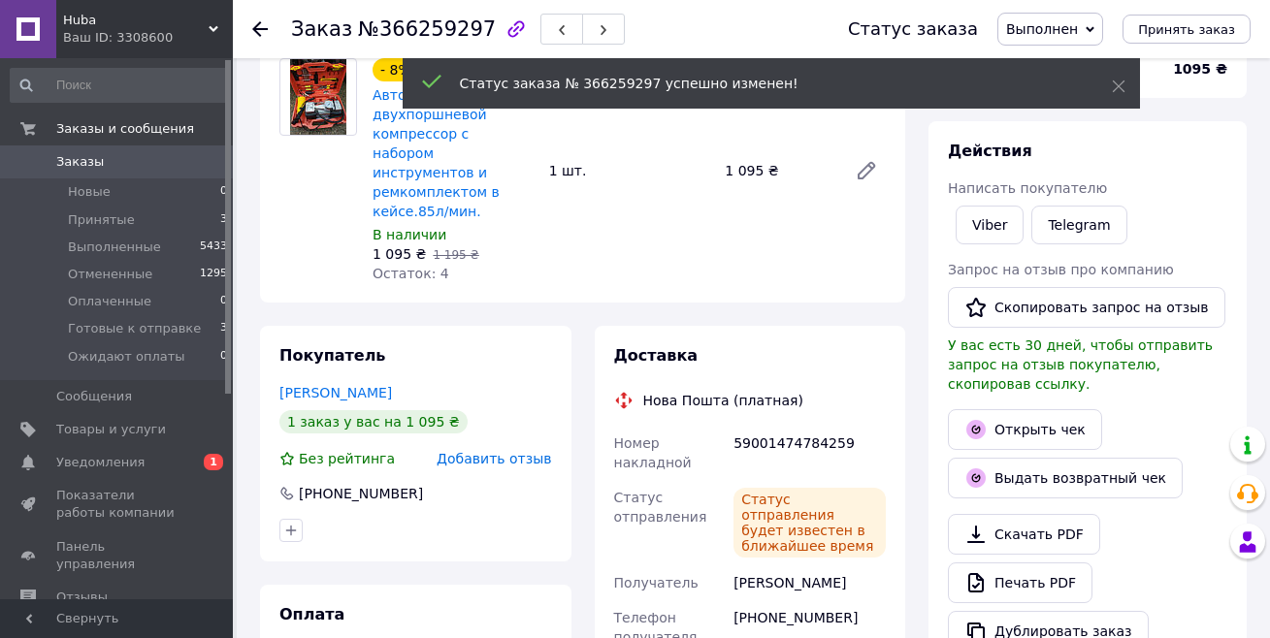
click at [258, 30] on use at bounding box center [260, 29] width 16 height 16
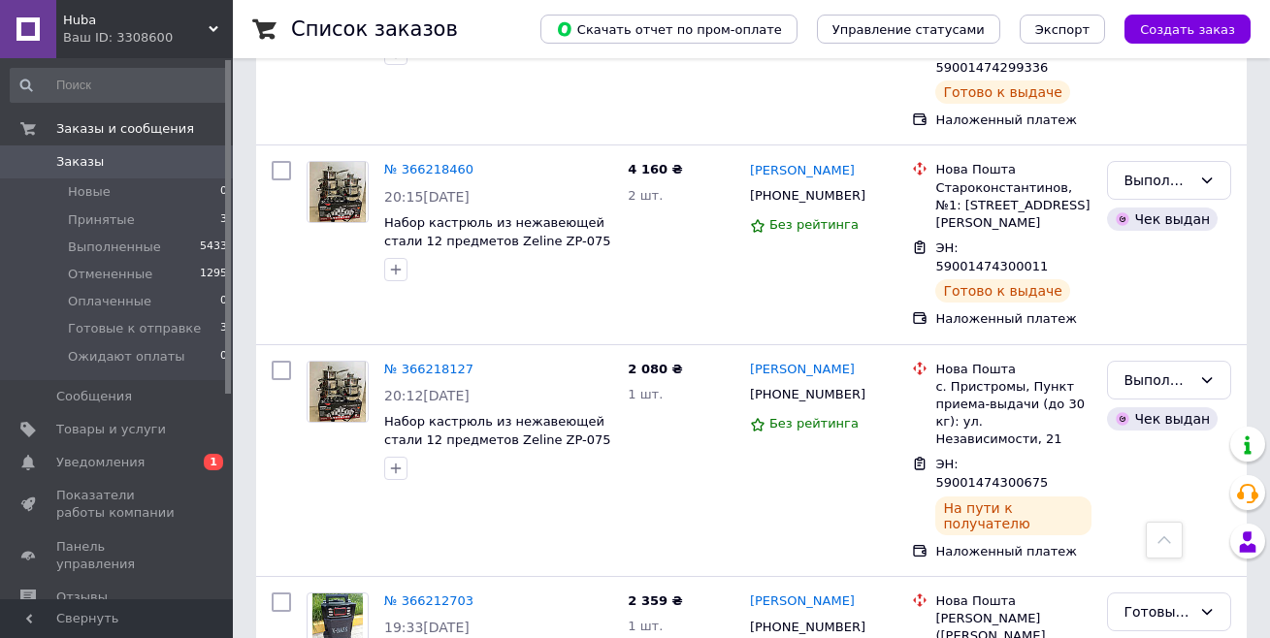
scroll to position [2245, 0]
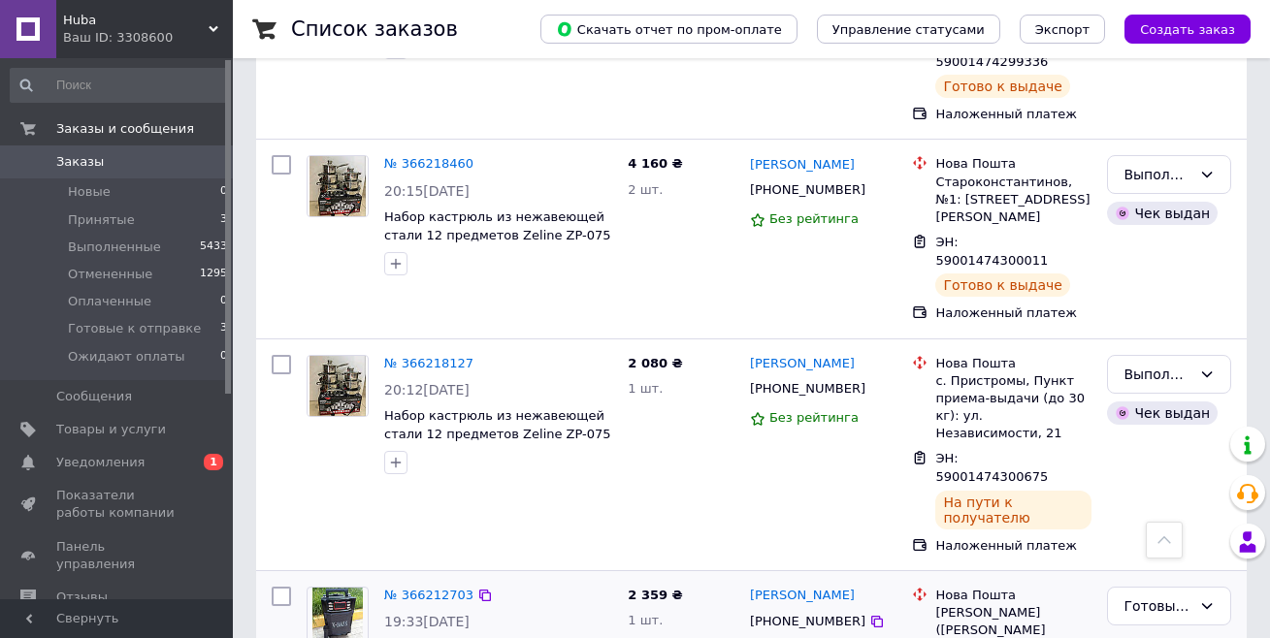
click at [427, 440] on div "№ 366212703" at bounding box center [428, 596] width 93 height 22
click at [427, 440] on link "№ 366212703" at bounding box center [428, 595] width 89 height 15
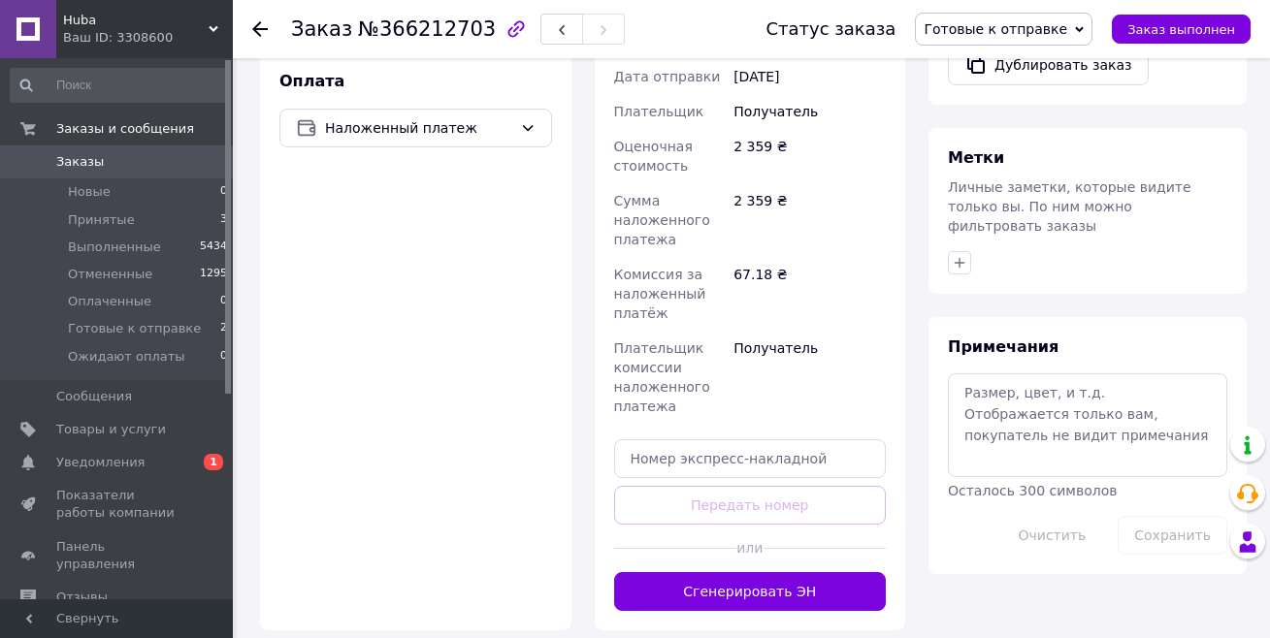
scroll to position [896, 0]
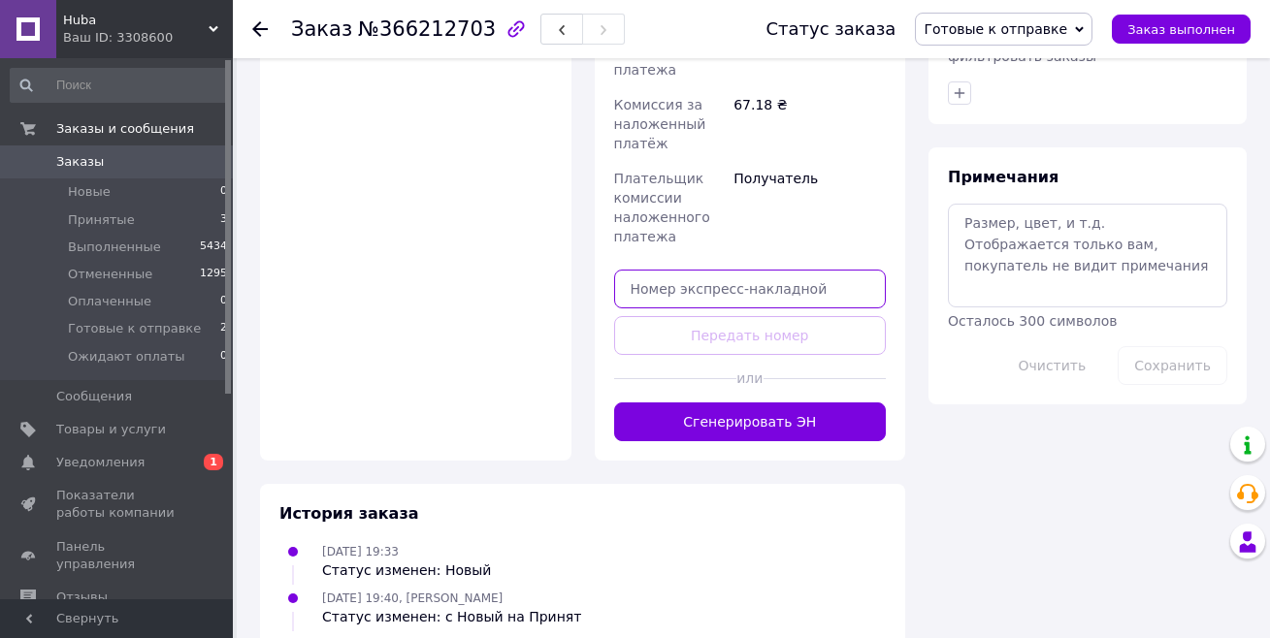
click at [685, 270] on input "text" at bounding box center [750, 289] width 273 height 39
paste input "59001474784597"
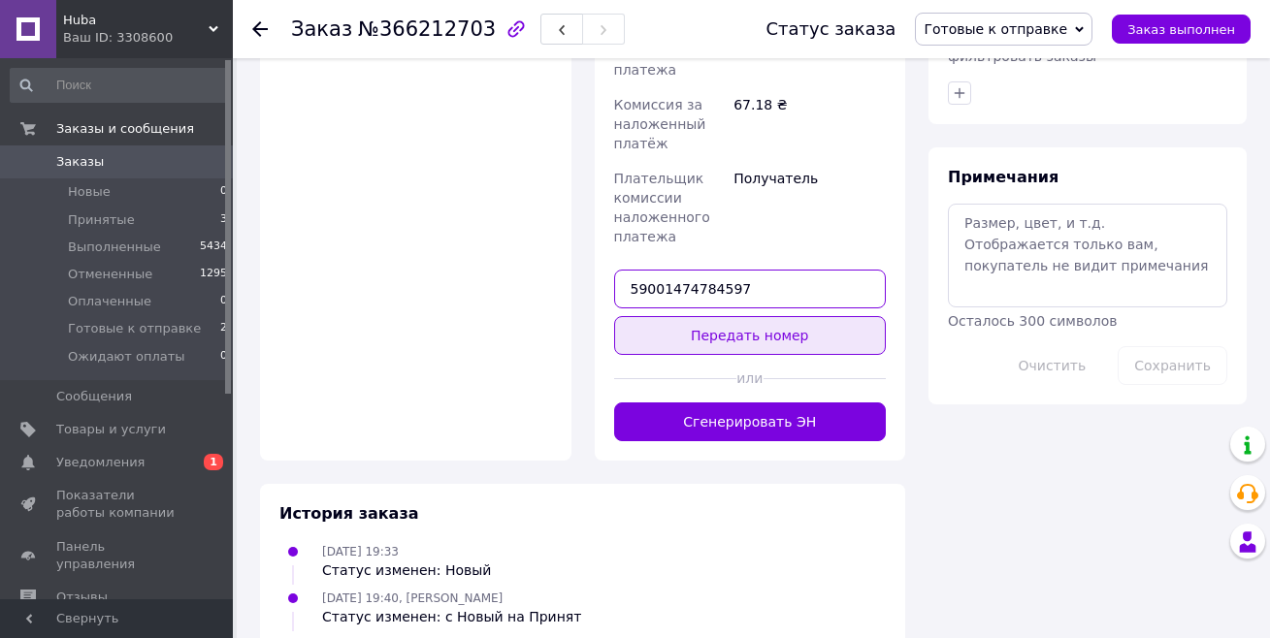
type input "59001474784597"
click at [685, 316] on button "Передать номер" at bounding box center [750, 335] width 273 height 39
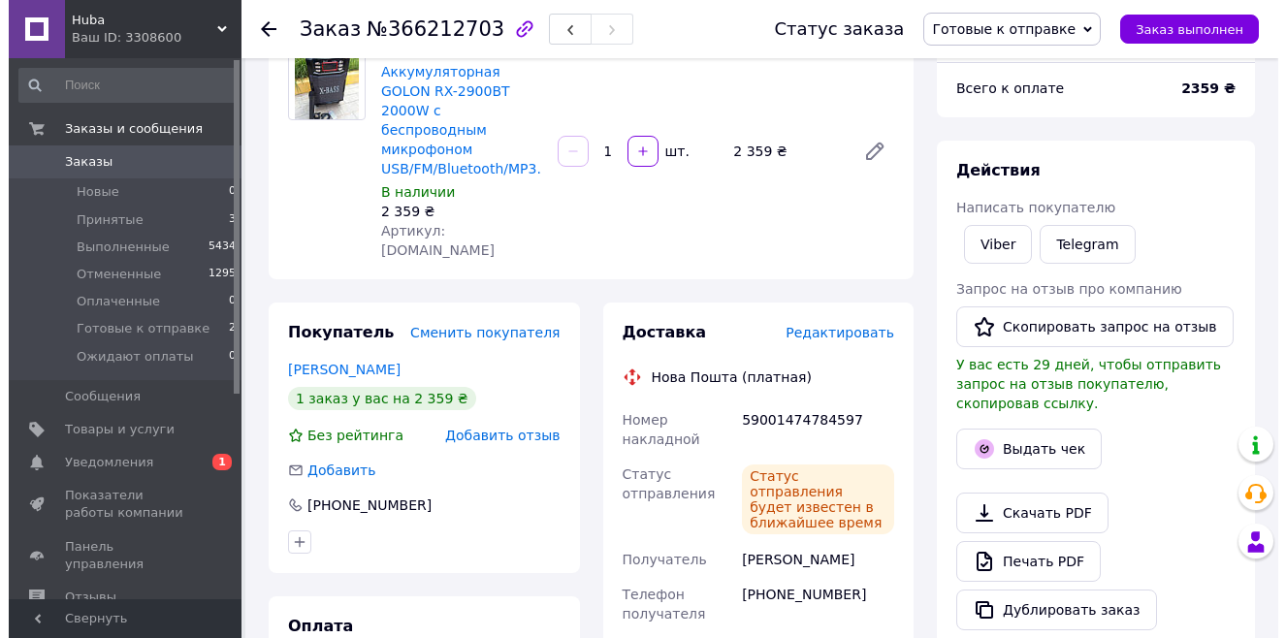
scroll to position [179, 0]
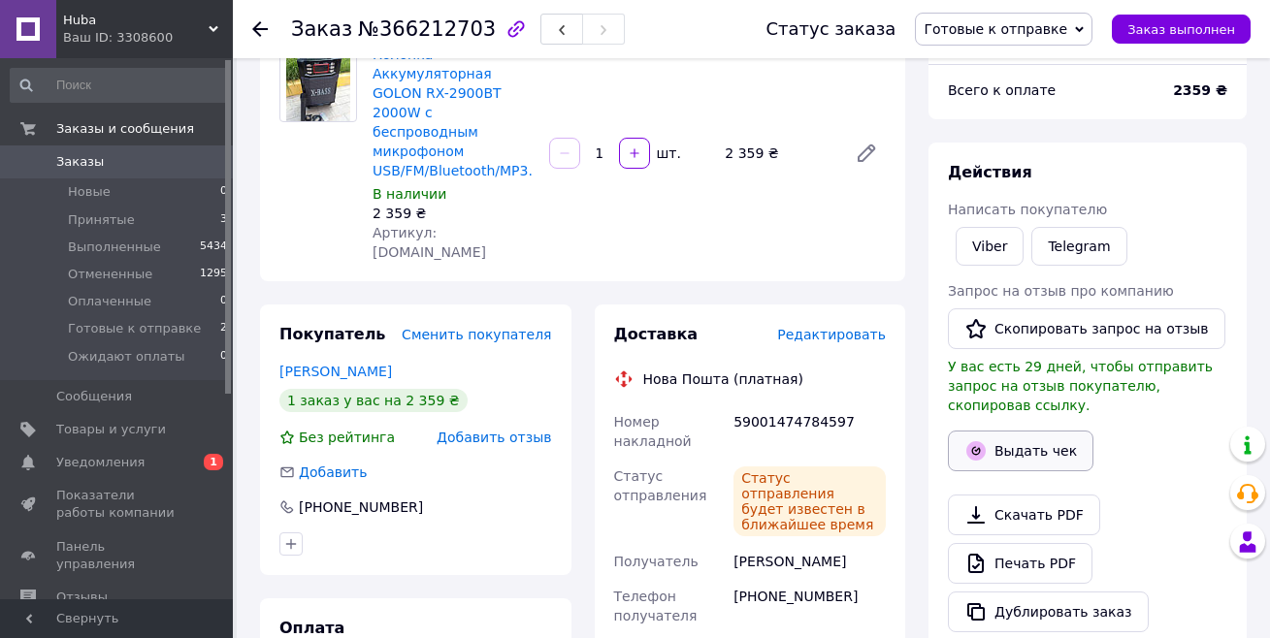
click at [944, 436] on button "Выдать чек" at bounding box center [1021, 451] width 146 height 41
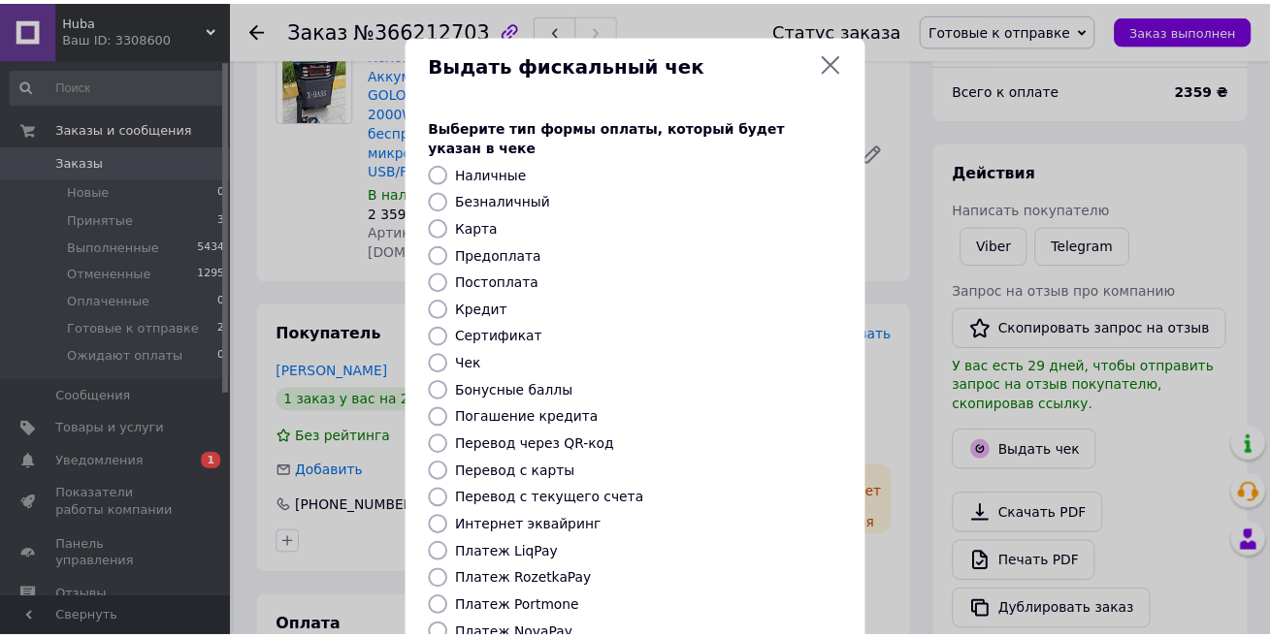
scroll to position [195, 0]
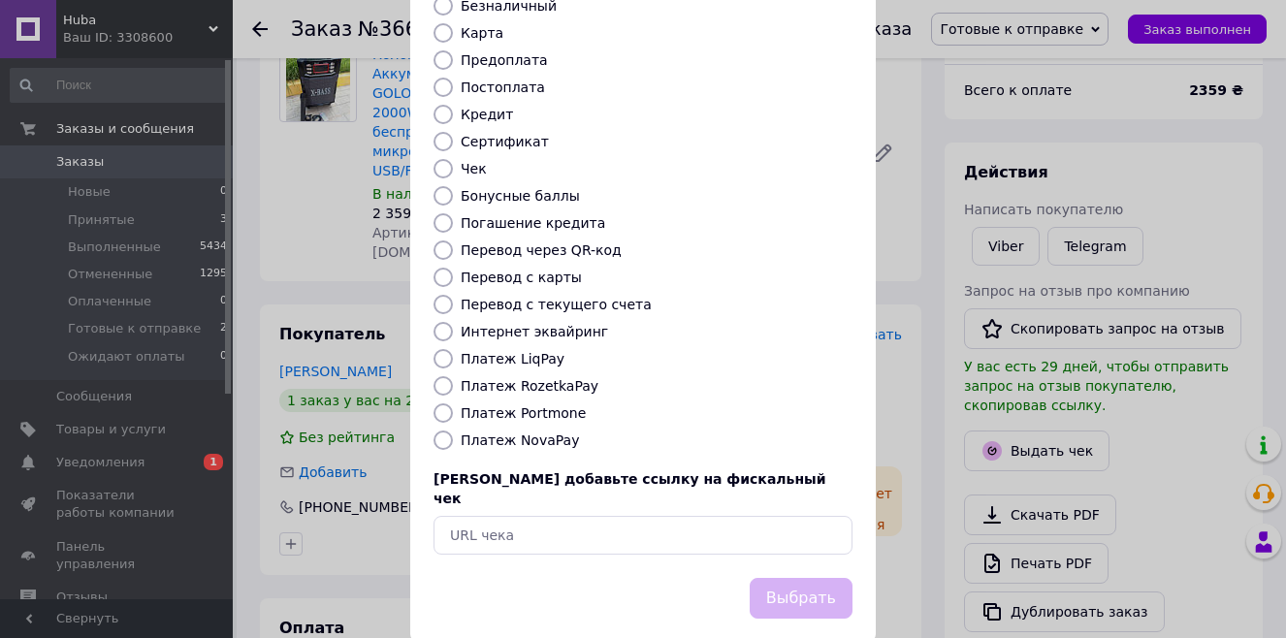
click at [443, 431] on input "Платеж NovaPay" at bounding box center [443, 440] width 19 height 19
radio input "true"
click at [799, 440] on button "Выбрать" at bounding box center [801, 599] width 103 height 42
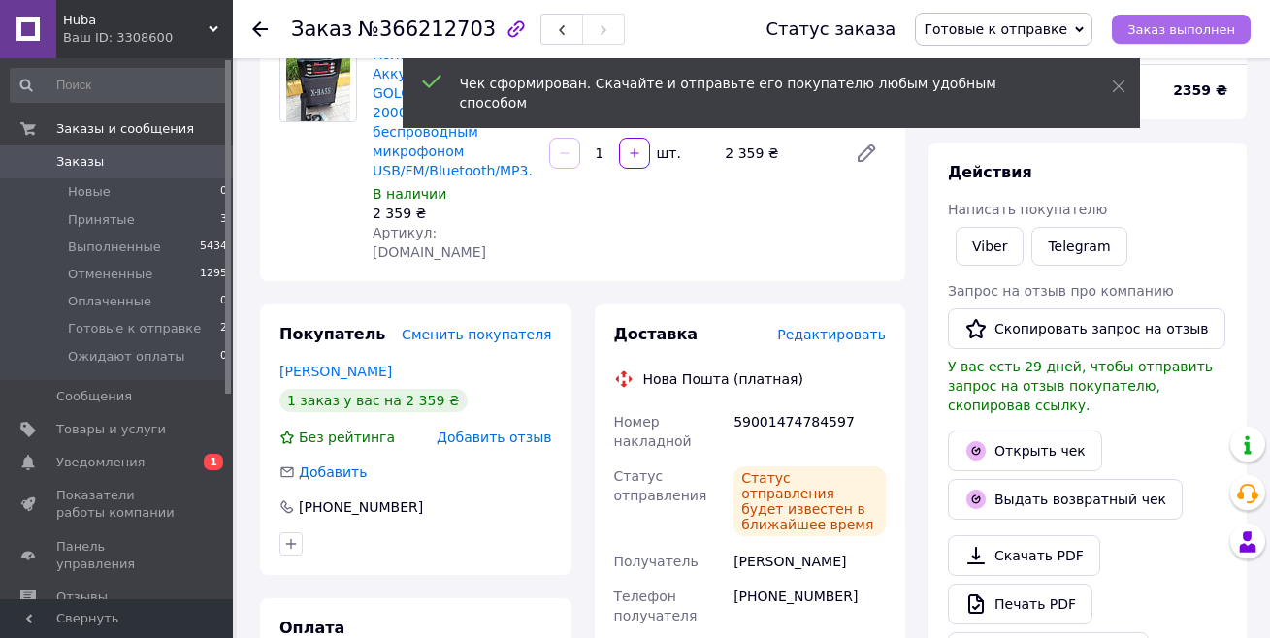
click at [944, 36] on span "Заказ выполнен" at bounding box center [1181, 29] width 108 height 15
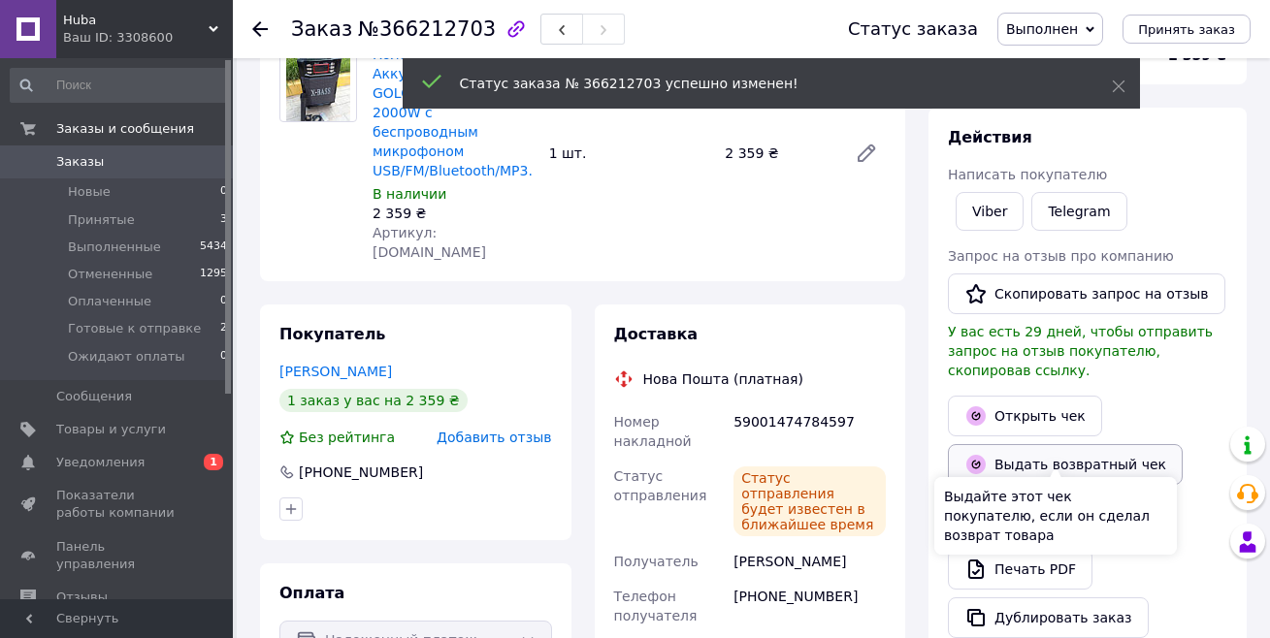
click at [944, 440] on button "Выдать возвратный чек" at bounding box center [1065, 464] width 235 height 41
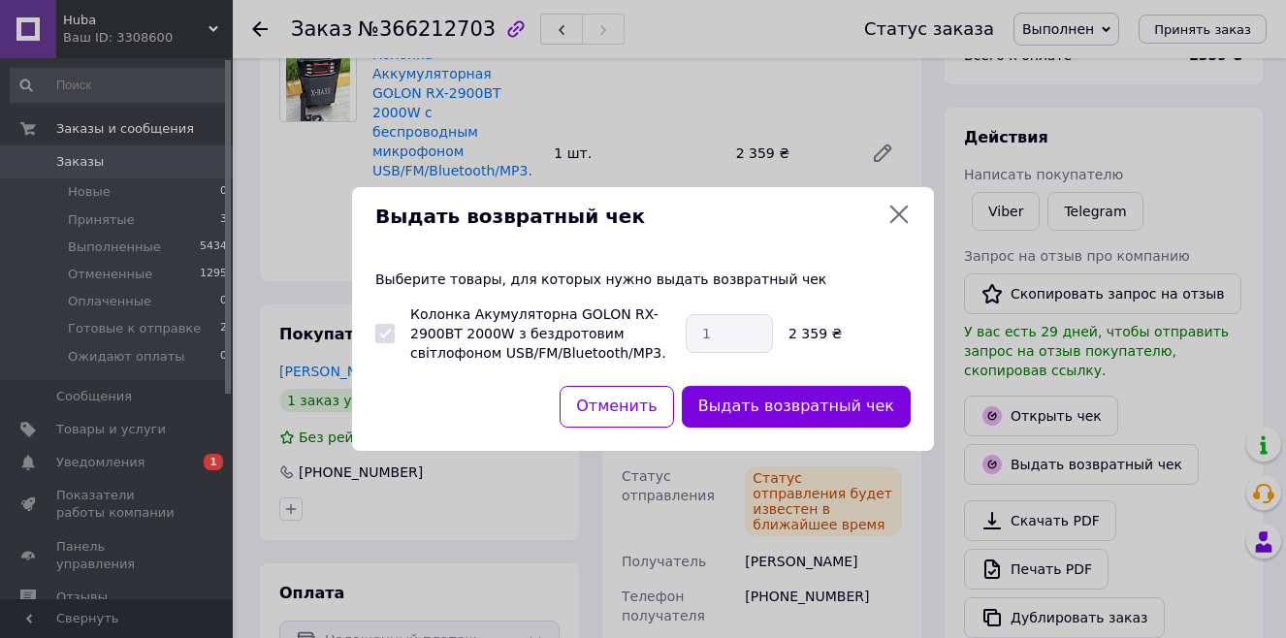
click at [900, 211] on icon at bounding box center [899, 214] width 23 height 23
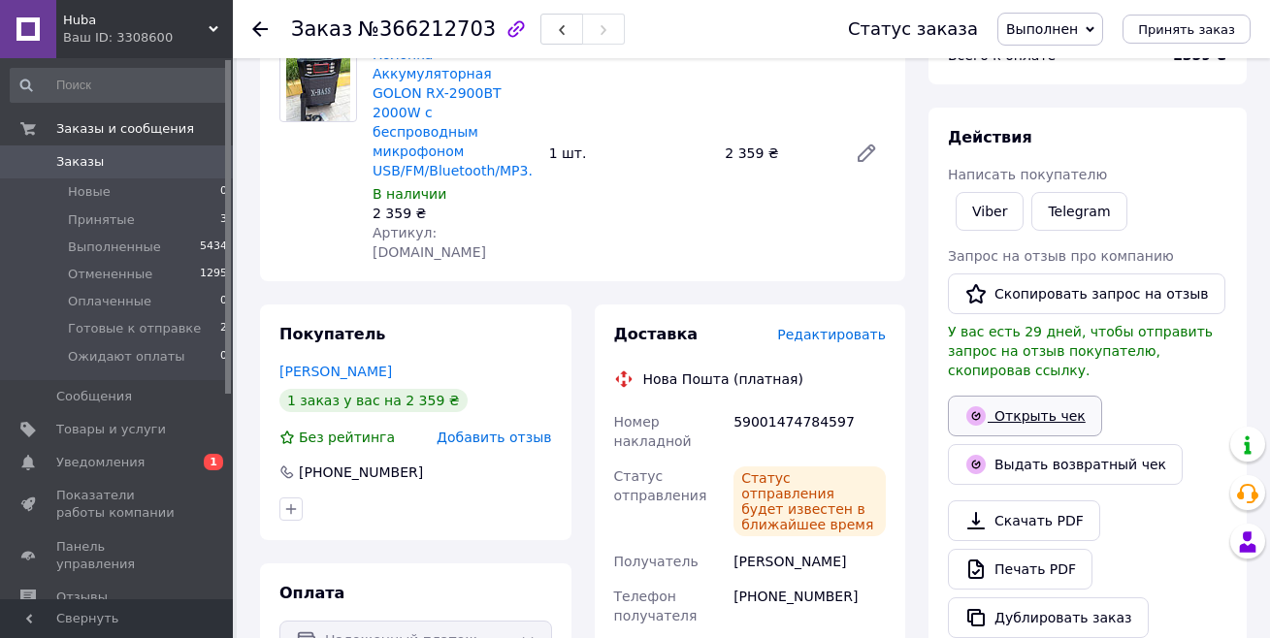
click at [944, 396] on link "Открыть чек" at bounding box center [1025, 416] width 154 height 41
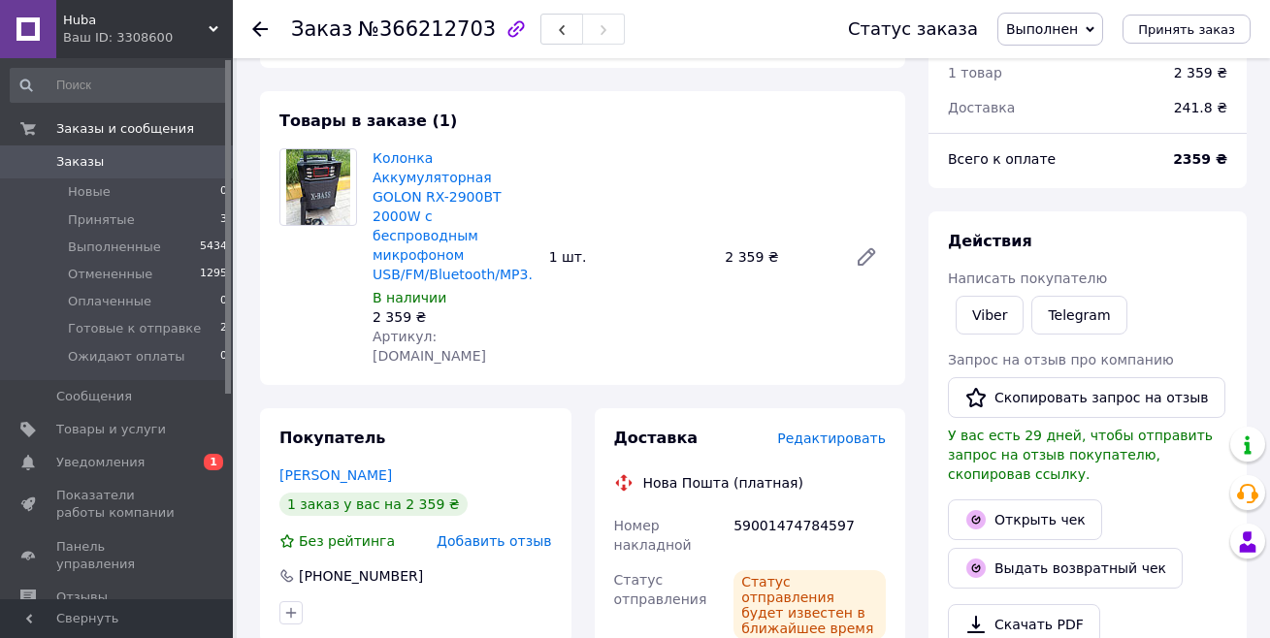
scroll to position [0, 0]
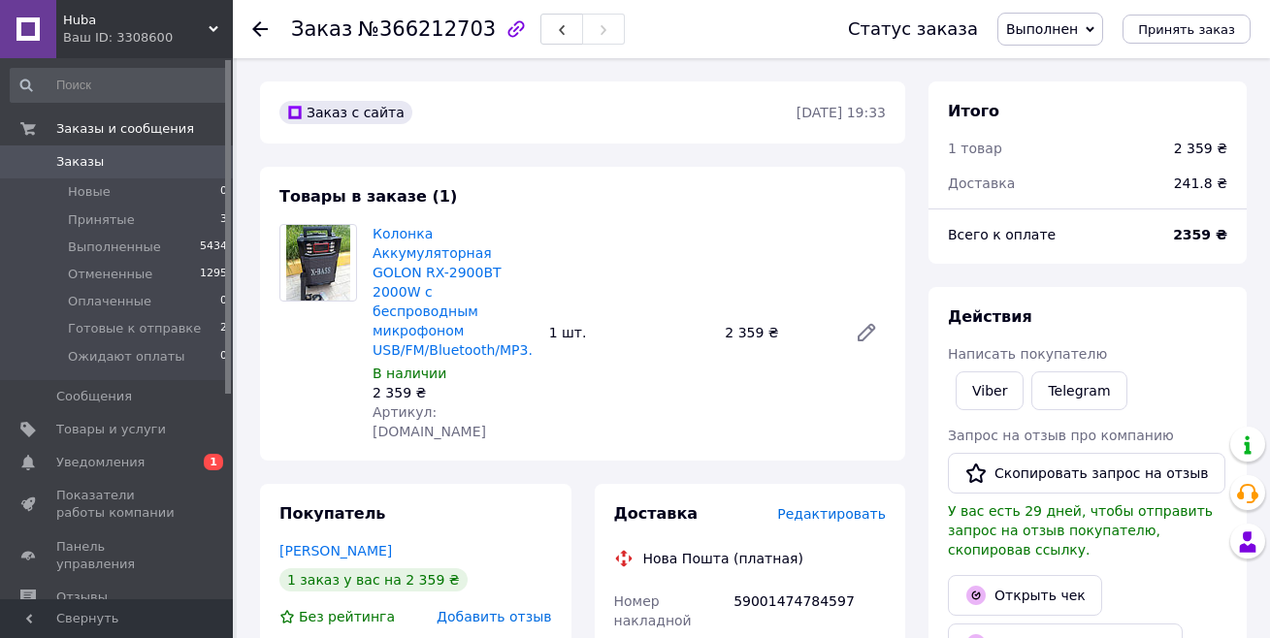
click at [257, 29] on use at bounding box center [260, 29] width 16 height 16
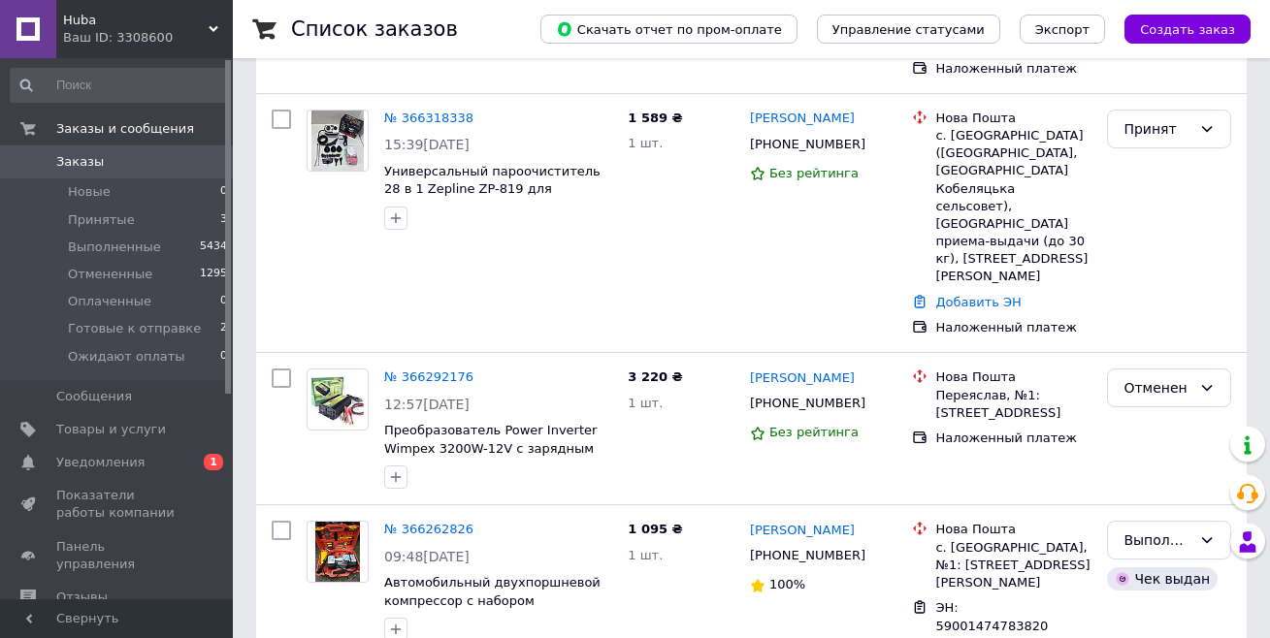
scroll to position [519, 0]
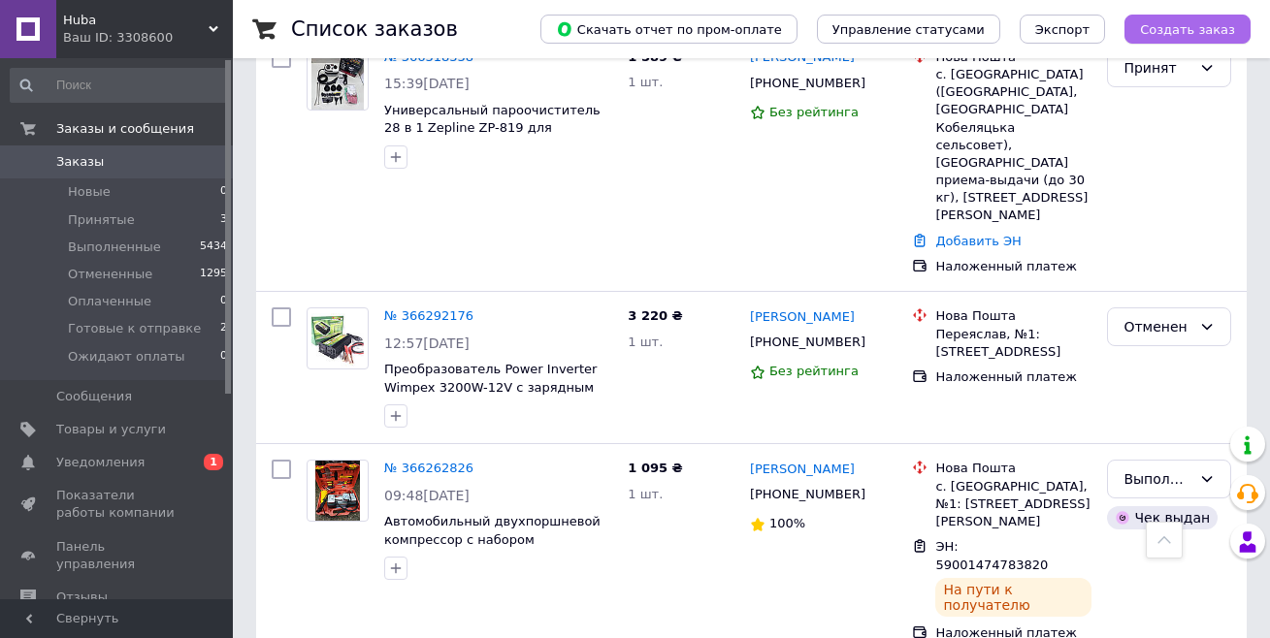
click at [944, 42] on button "Создать заказ" at bounding box center [1187, 29] width 126 height 29
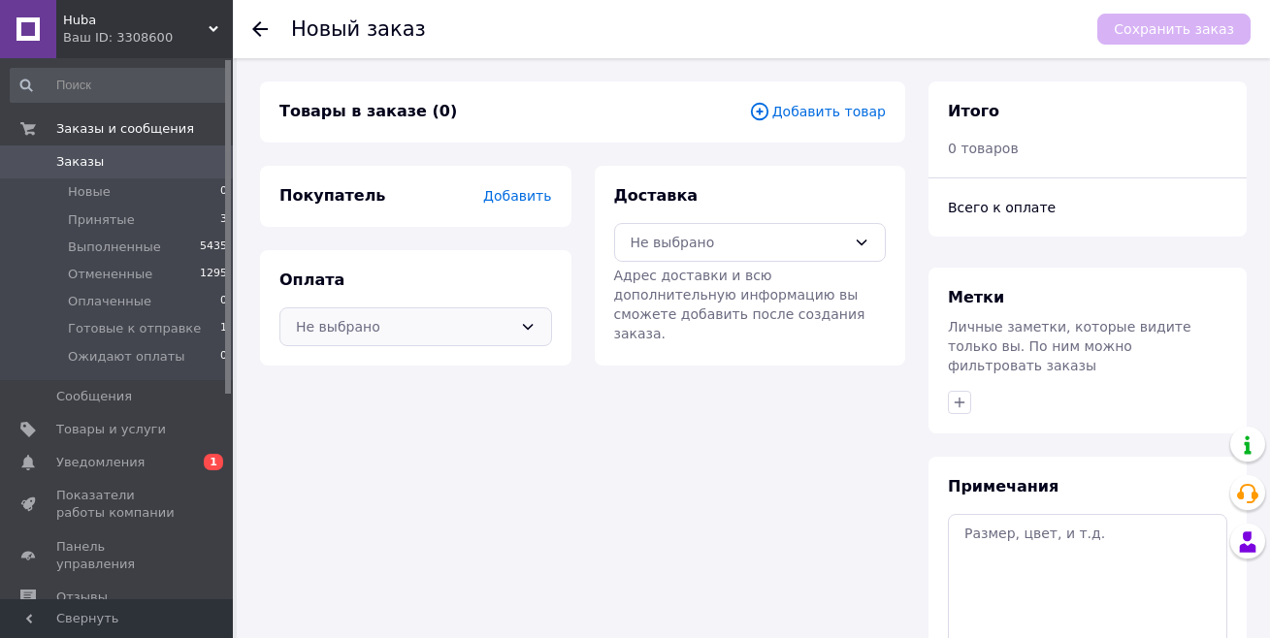
click at [533, 326] on icon at bounding box center [528, 327] width 16 height 16
click at [423, 376] on span "Наложенный платеж" at bounding box center [430, 369] width 211 height 19
click at [651, 246] on div "Не выбрано" at bounding box center [739, 242] width 216 height 21
click at [666, 250] on div "Не выбрано" at bounding box center [739, 242] width 216 height 21
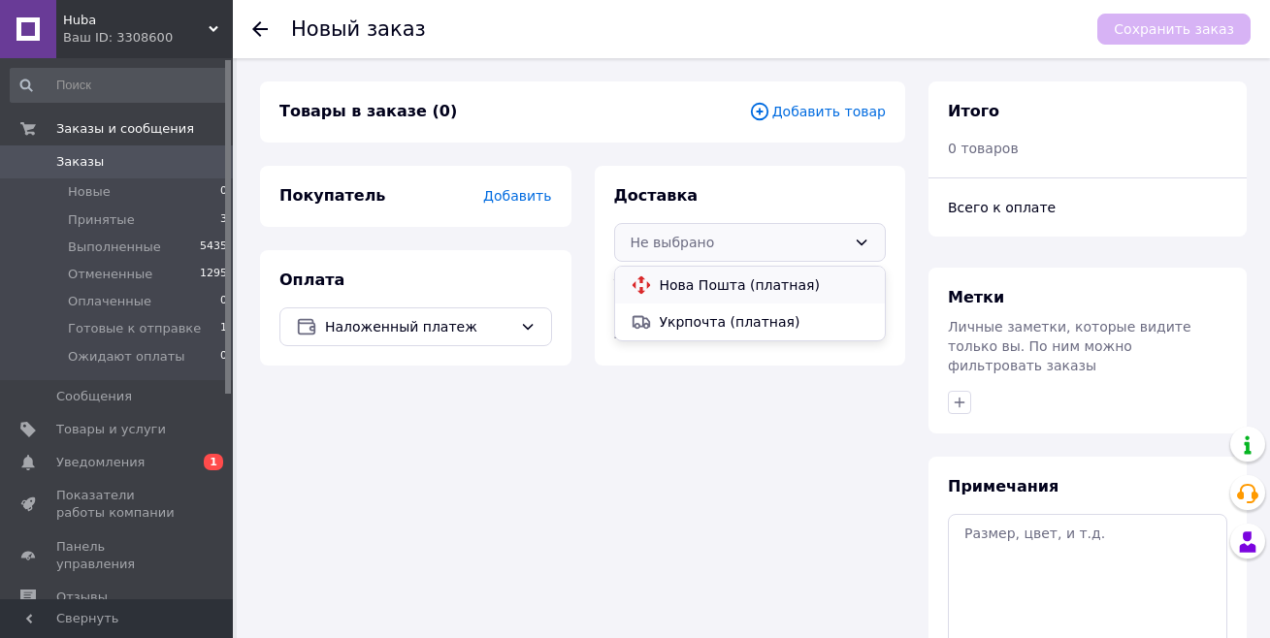
click at [676, 278] on span "Нова Пошта (платная)" at bounding box center [765, 284] width 211 height 19
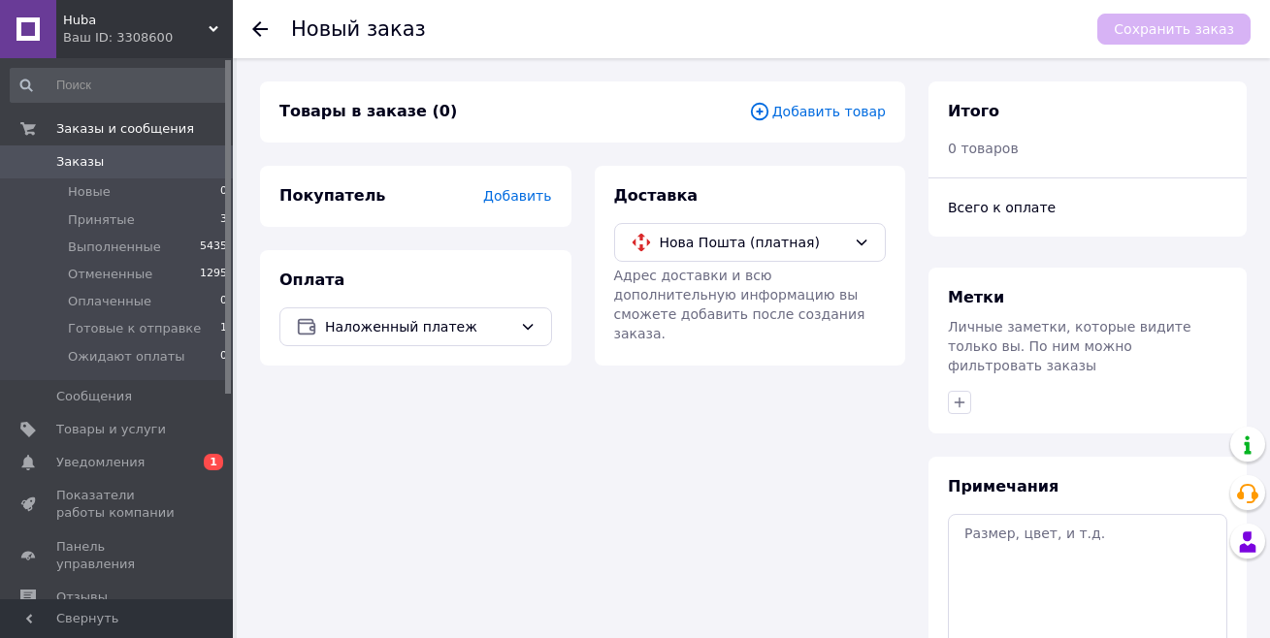
click at [818, 115] on span "Добавить товар" at bounding box center [817, 111] width 137 height 21
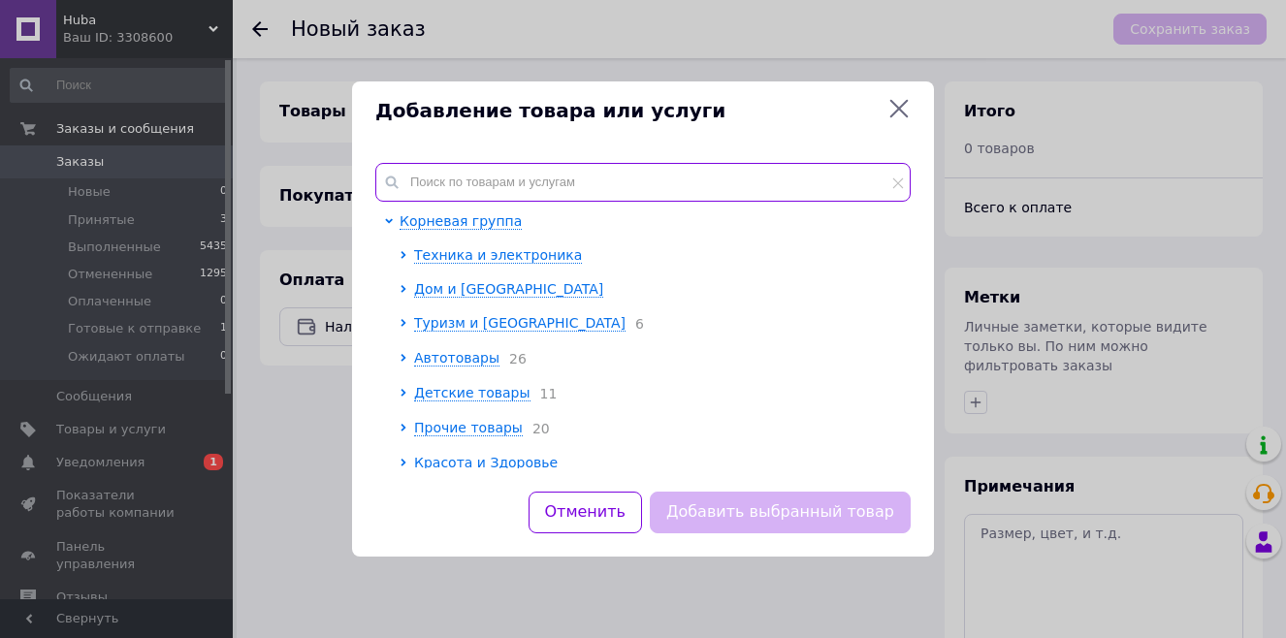
click at [426, 186] on input "text" at bounding box center [642, 182] width 535 height 39
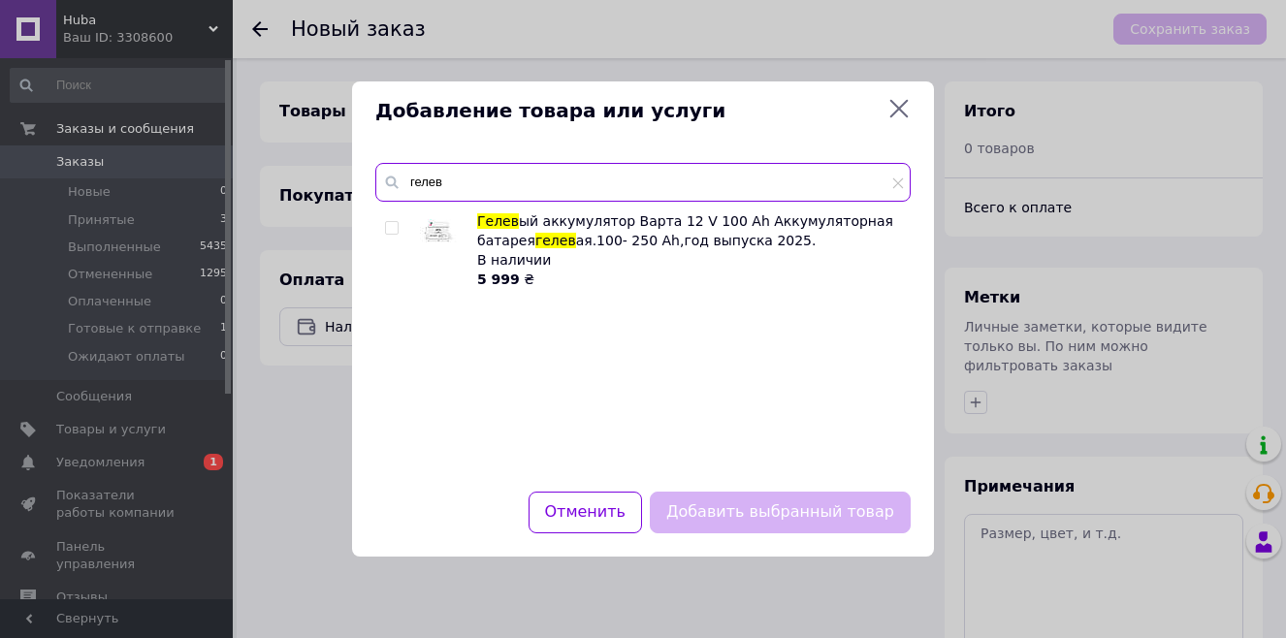
type input "гелев"
click at [386, 227] on input "checkbox" at bounding box center [391, 228] width 13 height 13
checkbox input "true"
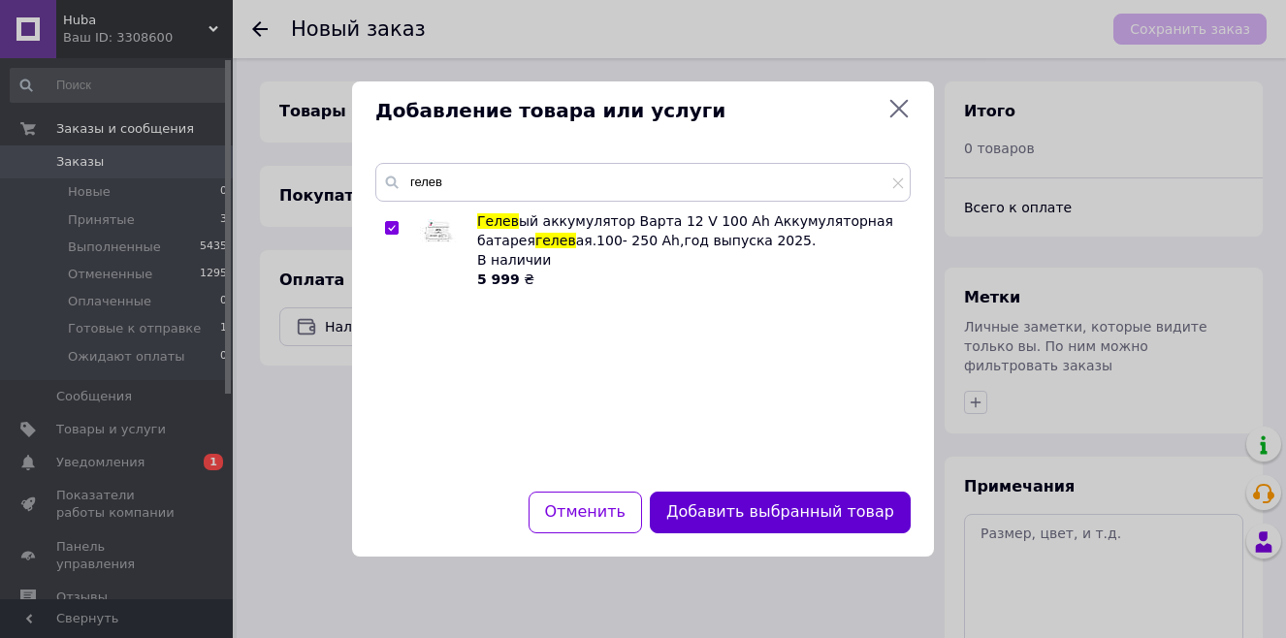
click at [815, 440] on button "Добавить выбранный товар" at bounding box center [780, 513] width 261 height 42
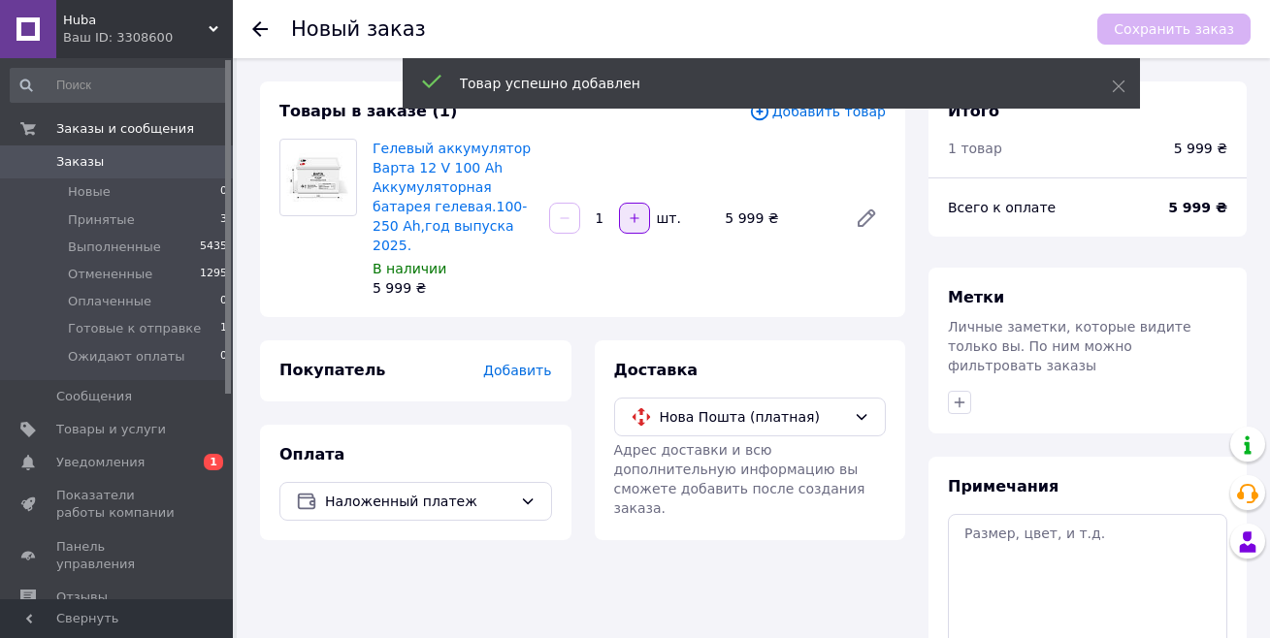
click at [630, 211] on icon "button" at bounding box center [635, 218] width 14 height 14
type input "2"
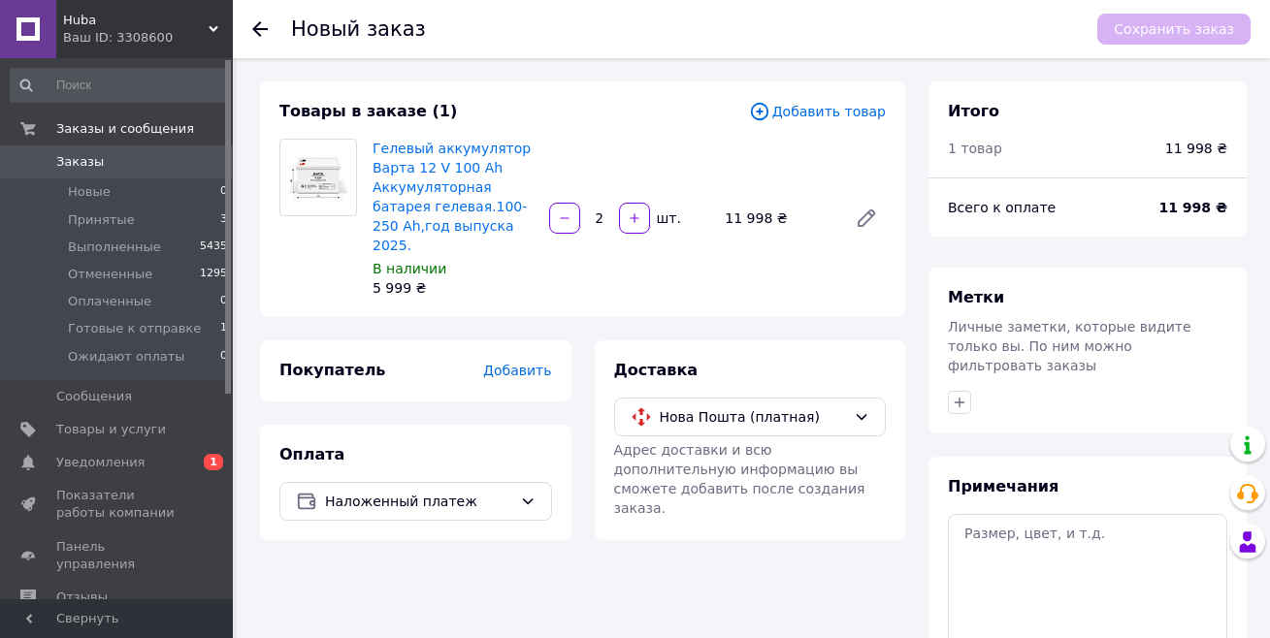
click at [513, 363] on span "Добавить" at bounding box center [517, 371] width 68 height 16
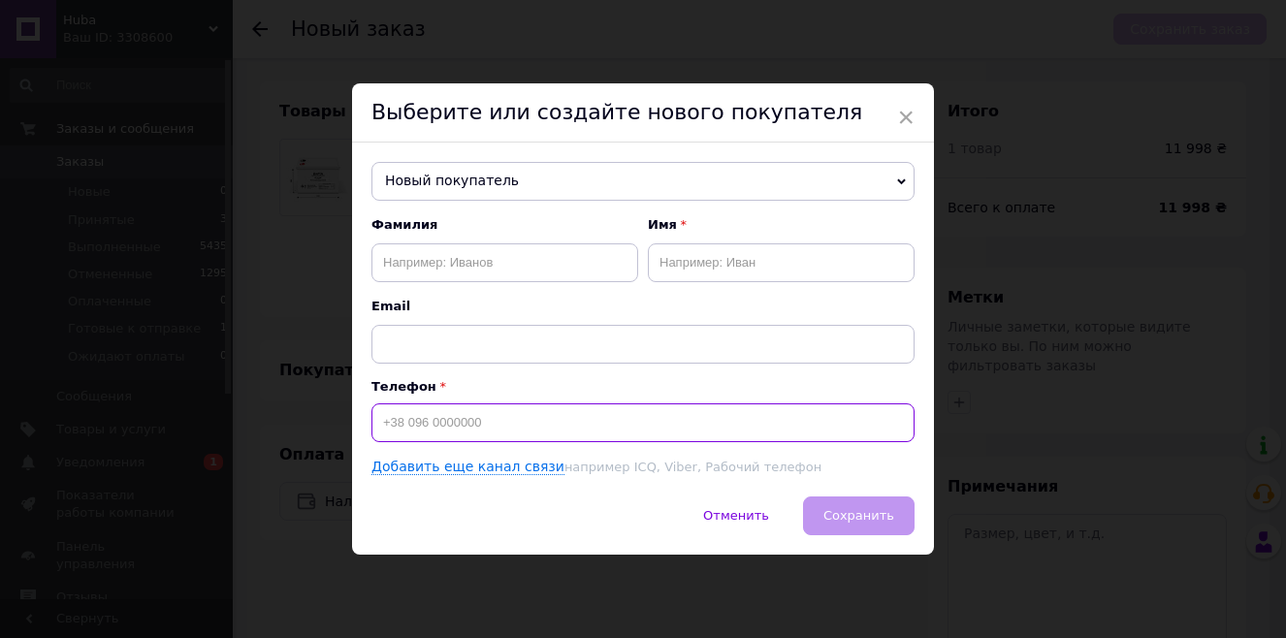
click at [383, 415] on input at bounding box center [643, 423] width 543 height 39
type input "[PHONE_NUMBER]"
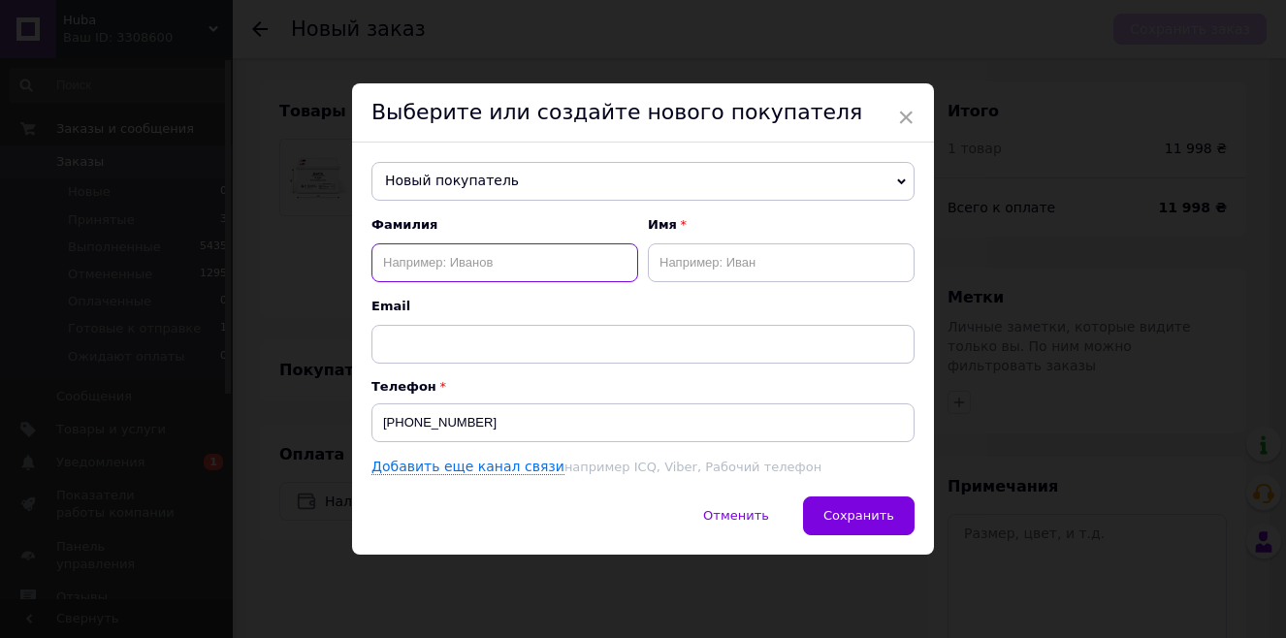
click at [399, 261] on input "text" at bounding box center [505, 262] width 267 height 39
type input "[PERSON_NAME]"
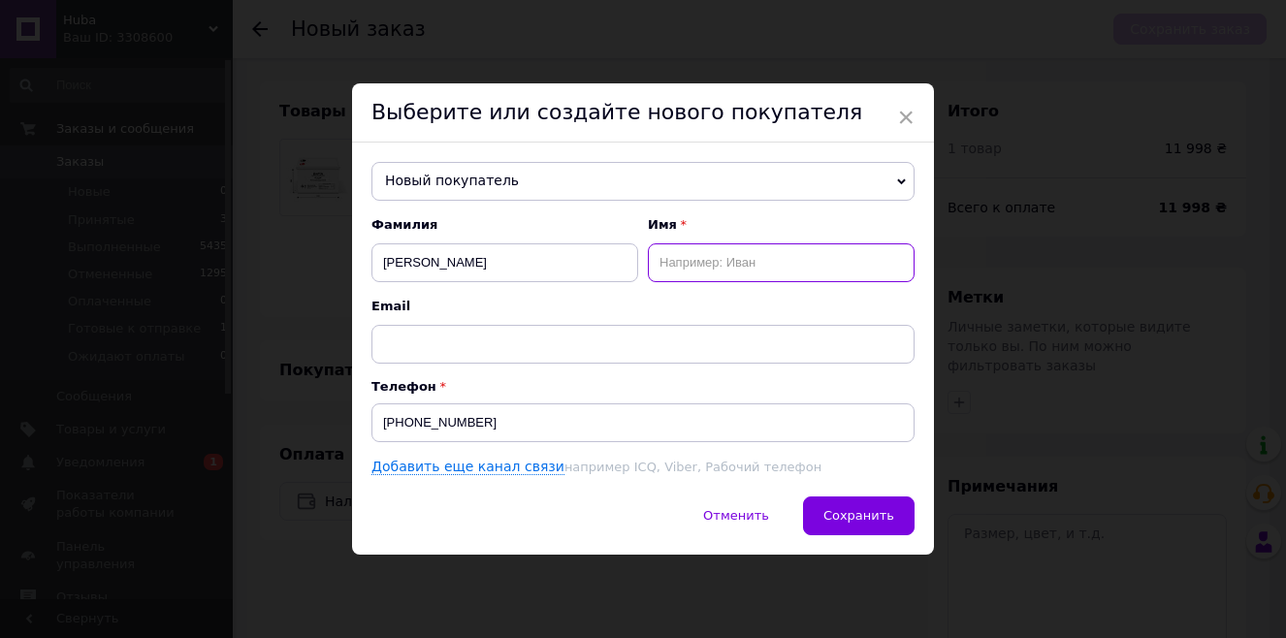
click at [699, 269] on input "text" at bounding box center [781, 262] width 267 height 39
type input "Катерина"
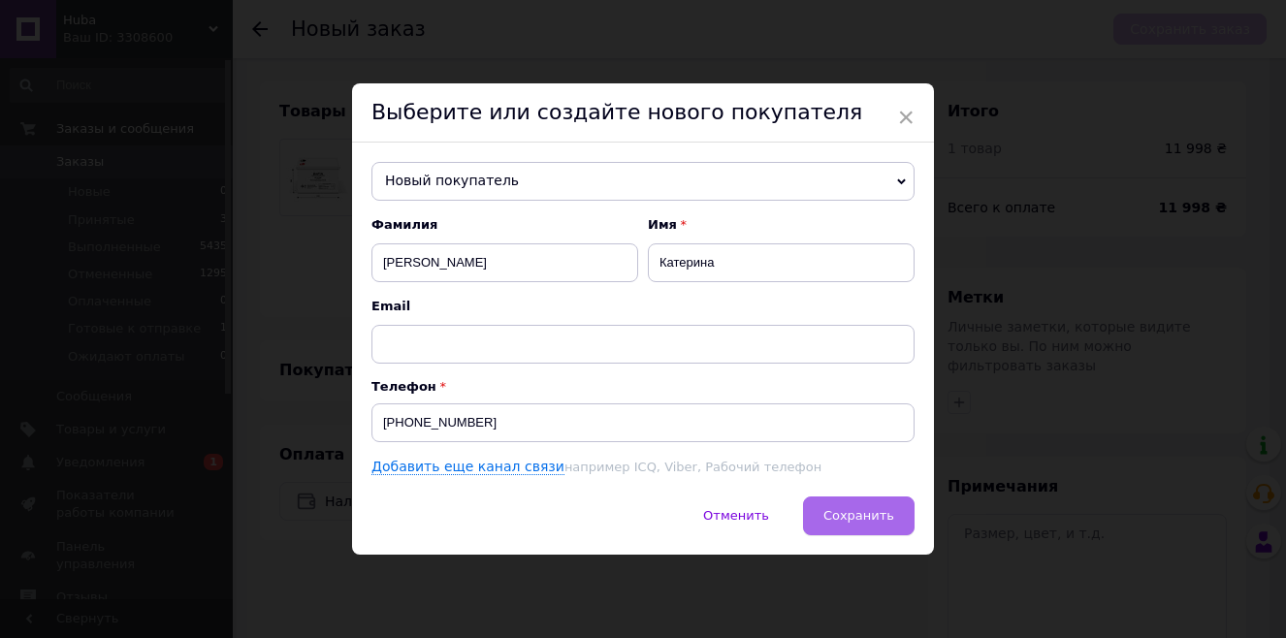
click at [829, 440] on button "Сохранить" at bounding box center [859, 516] width 112 height 39
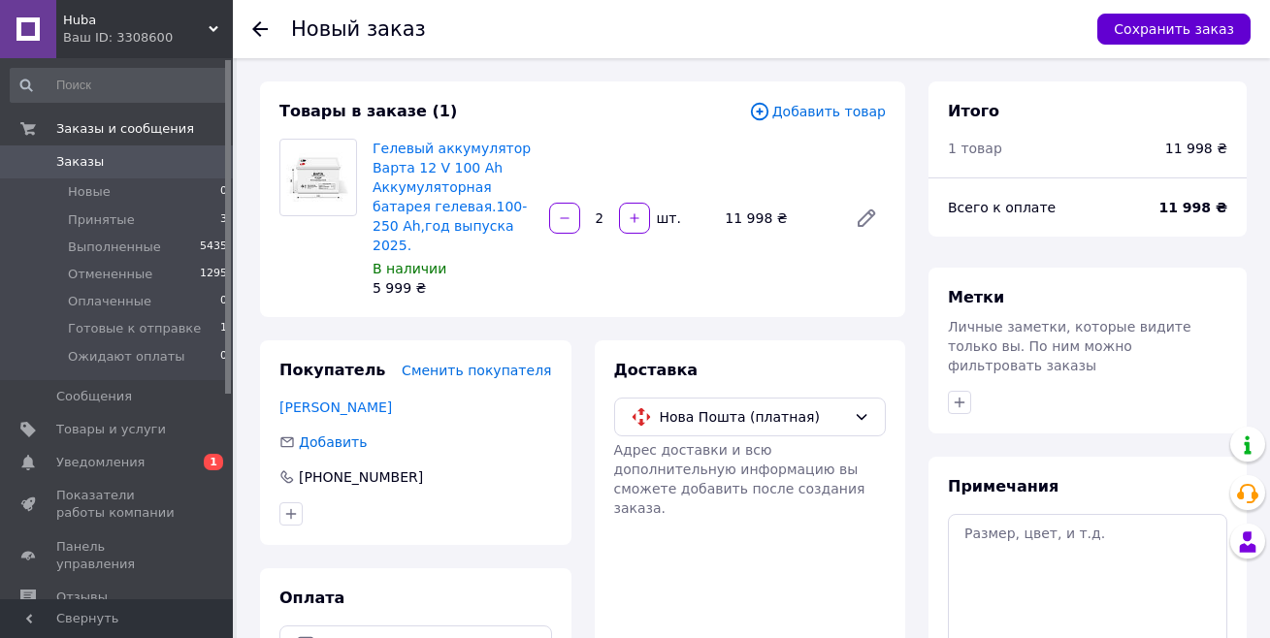
click at [944, 33] on button "Сохранить заказ" at bounding box center [1173, 29] width 153 height 31
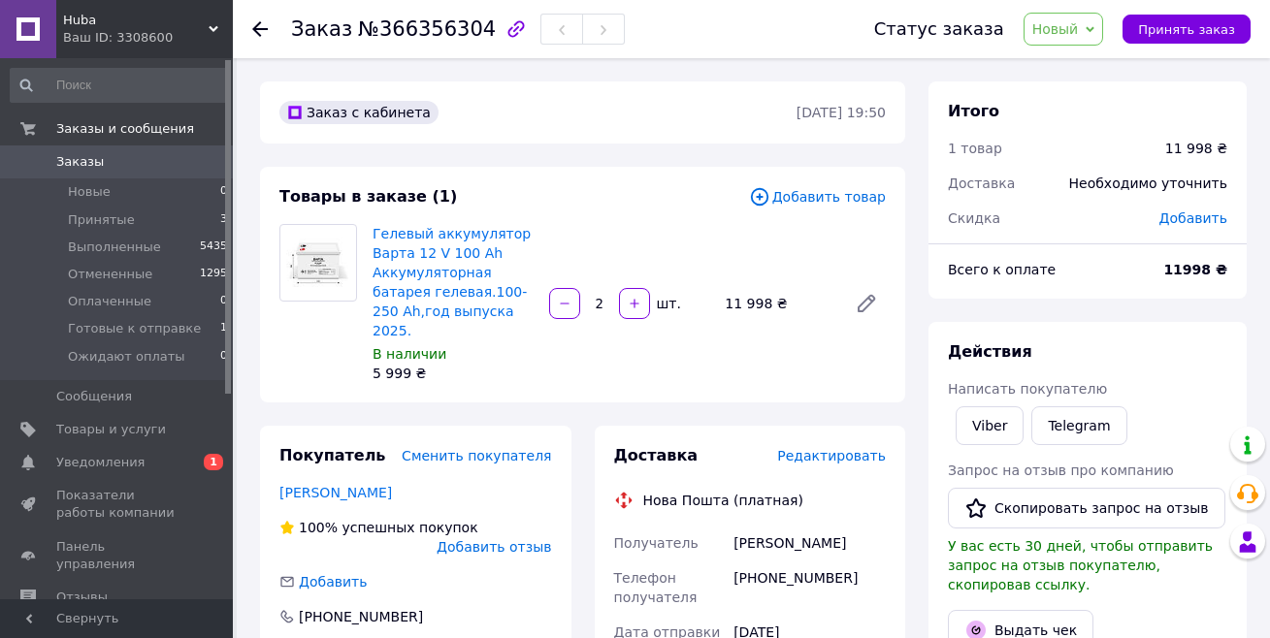
click at [254, 31] on use at bounding box center [260, 29] width 16 height 16
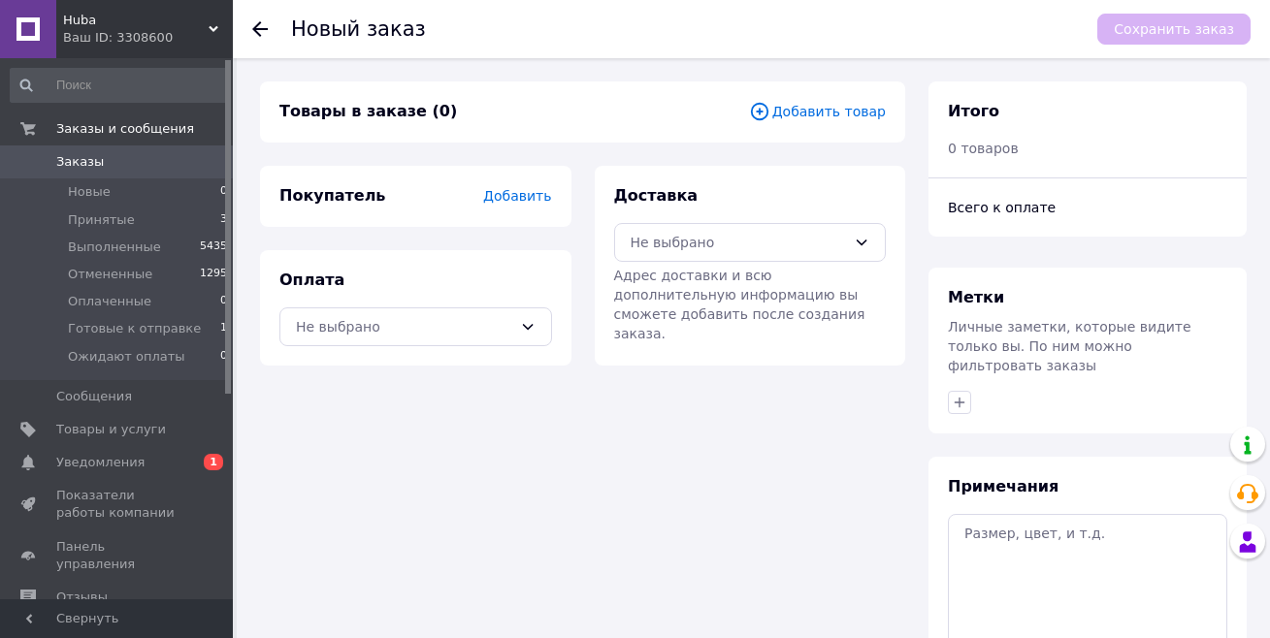
click at [254, 31] on use at bounding box center [260, 29] width 16 height 16
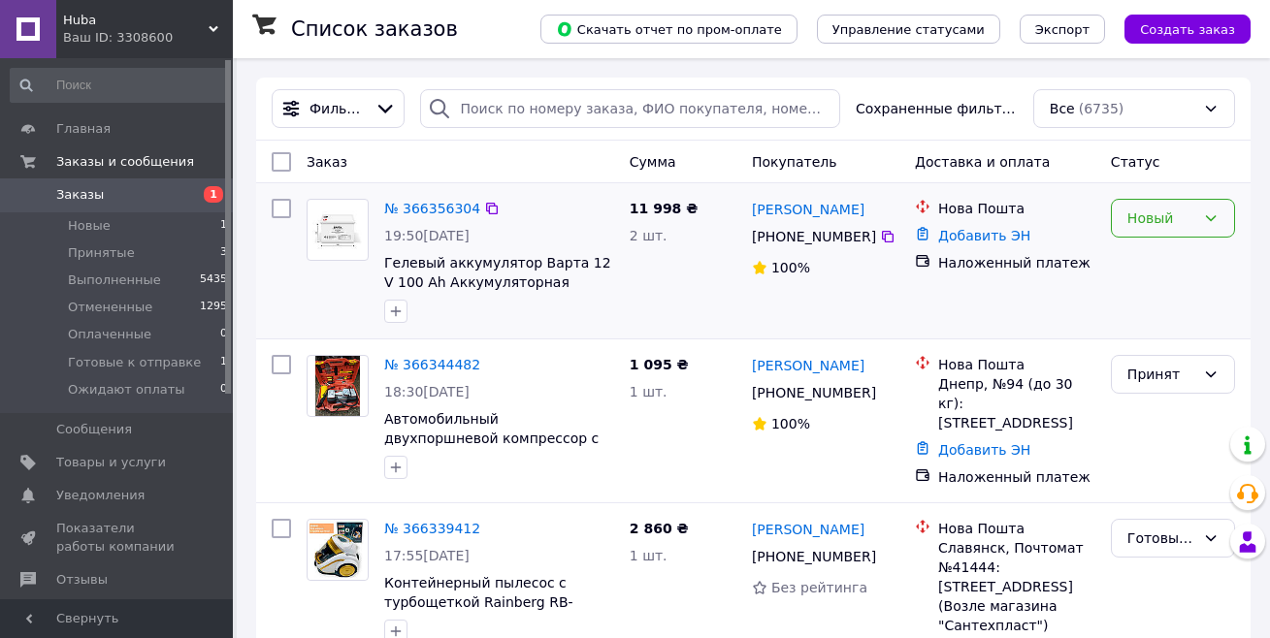
click at [1208, 215] on icon at bounding box center [1211, 219] width 16 height 16
click at [1167, 259] on li "Принят" at bounding box center [1173, 260] width 122 height 35
click at [432, 214] on link "№ 366356304" at bounding box center [432, 209] width 96 height 16
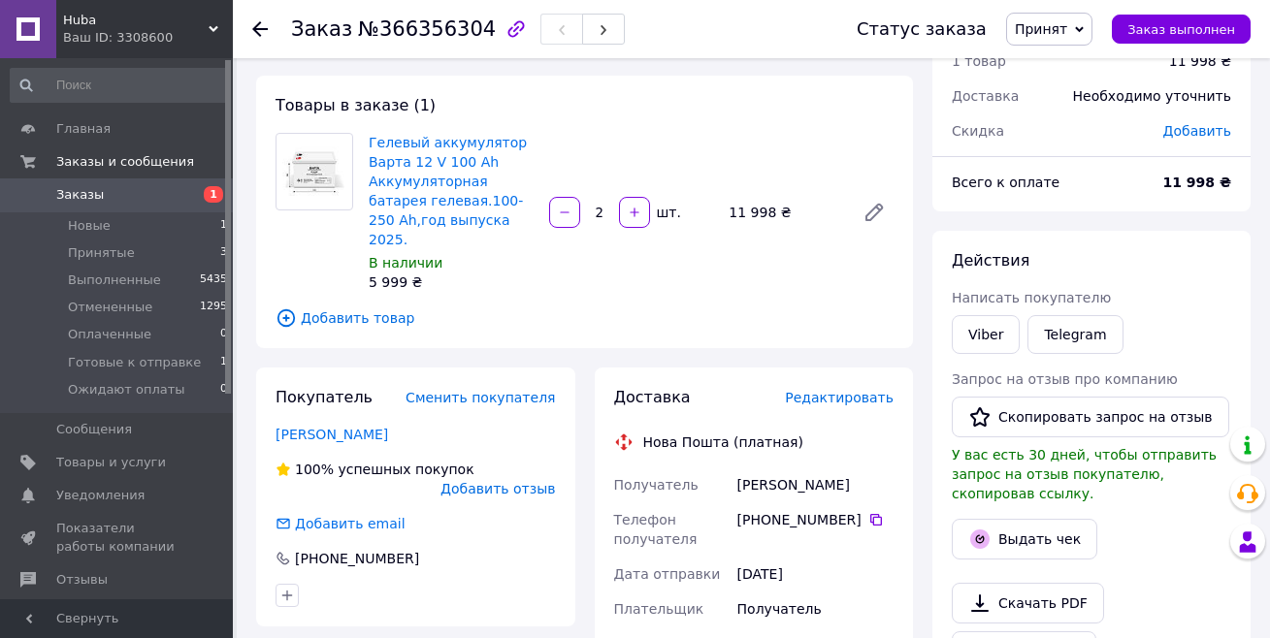
scroll to position [77, 0]
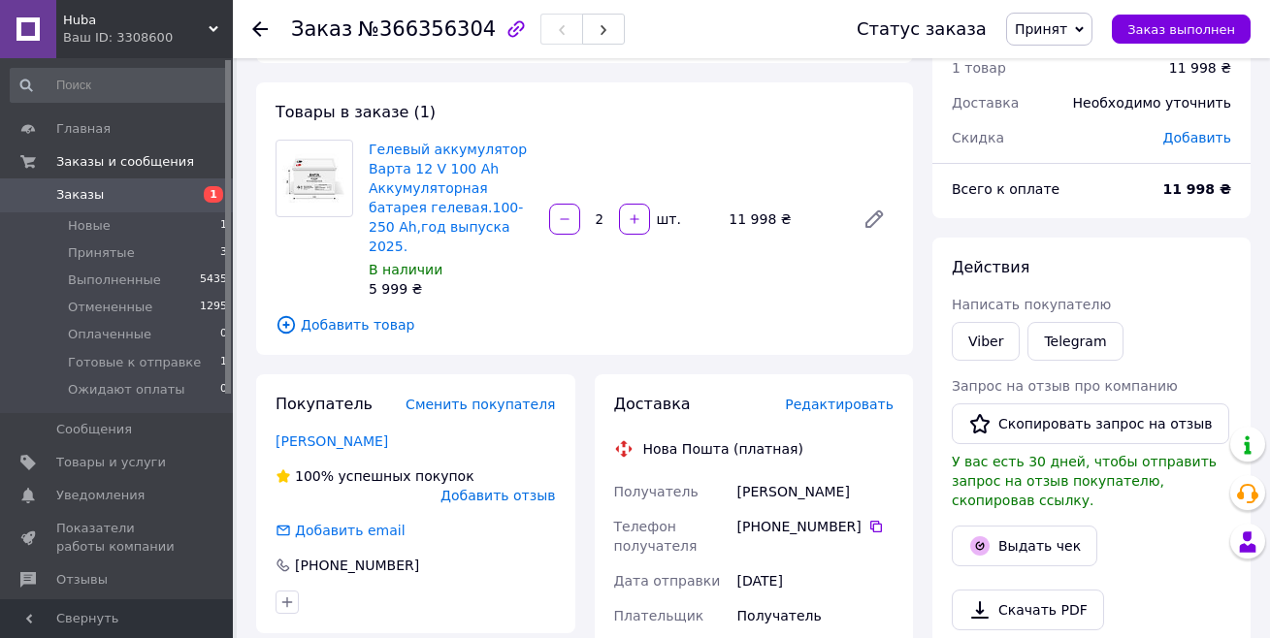
click at [1203, 138] on span "Добавить" at bounding box center [1197, 138] width 68 height 16
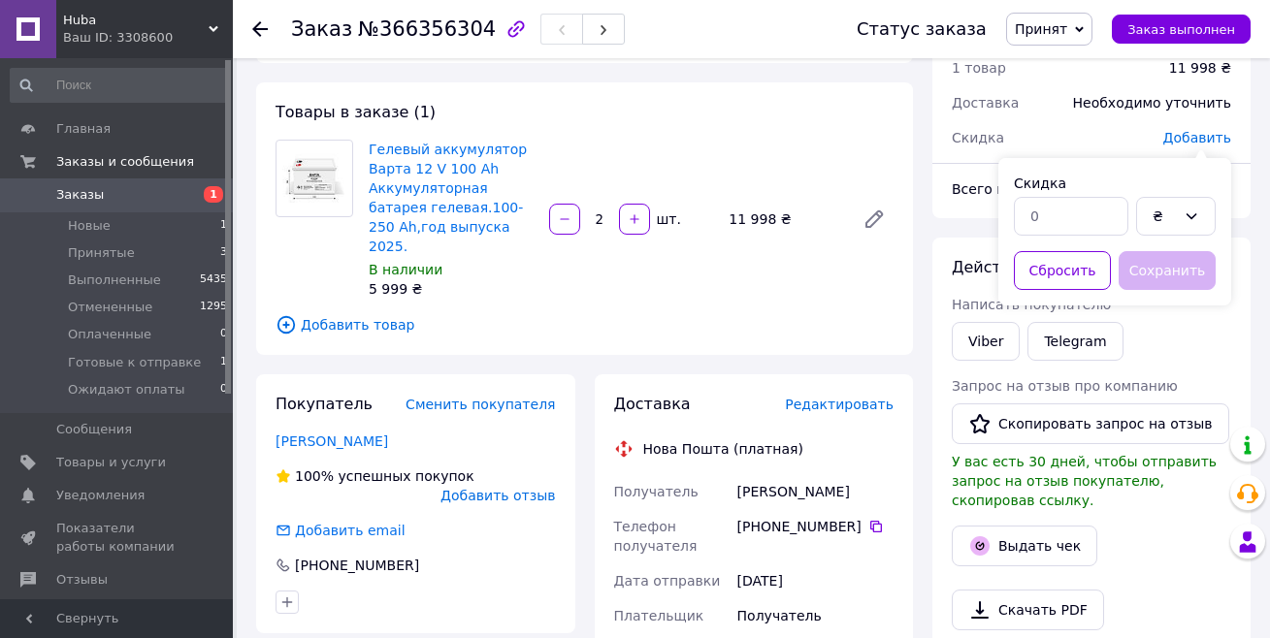
click at [1008, 221] on div "Скидка ₴ Сбросить Сохранить" at bounding box center [1114, 231] width 233 height 147
click at [1021, 218] on input "text" at bounding box center [1071, 216] width 114 height 39
type input "400"
click at [1134, 256] on button "Сохранить" at bounding box center [1166, 270] width 97 height 39
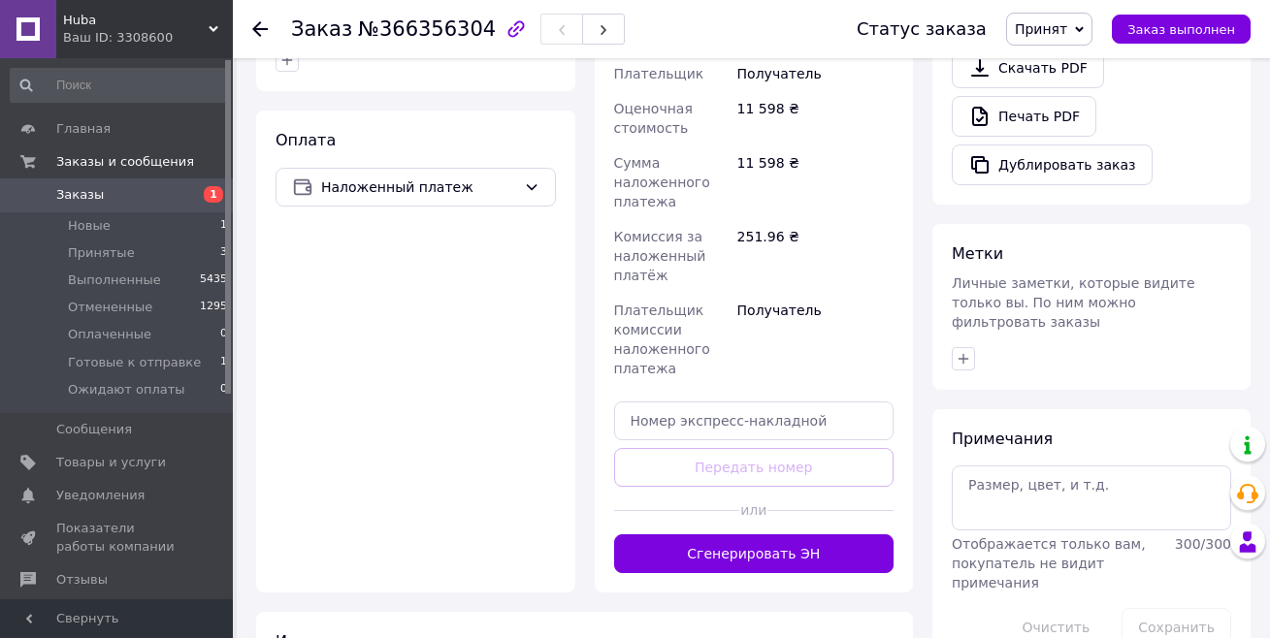
scroll to position [624, 0]
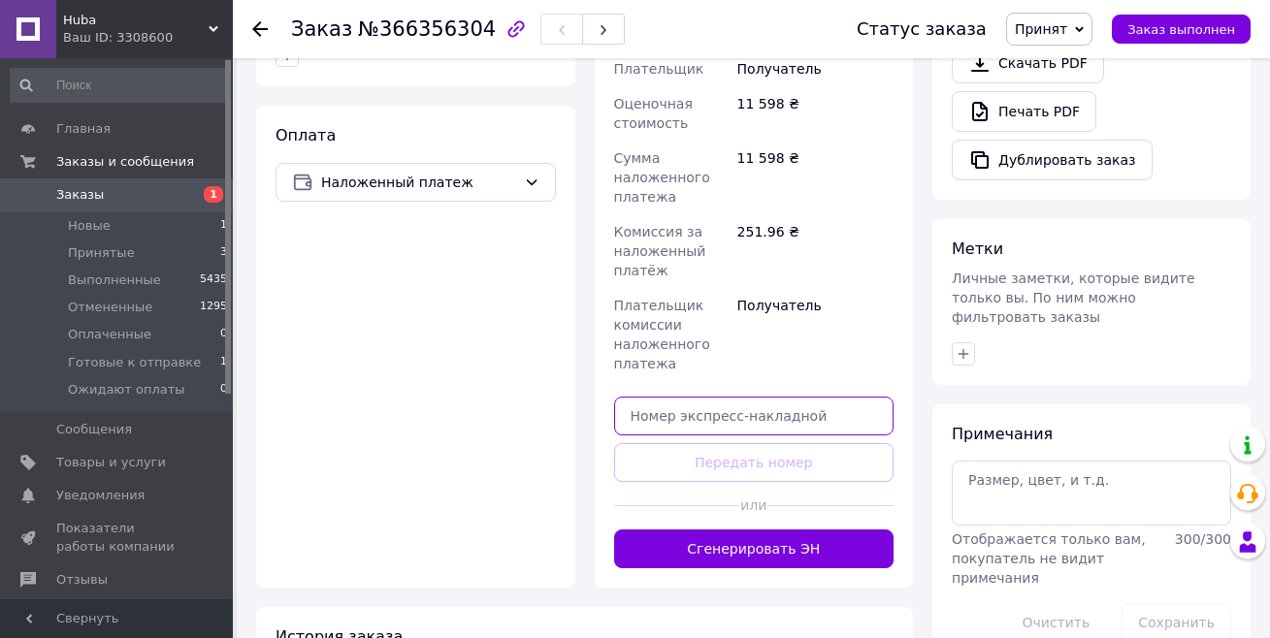
click at [641, 405] on input "text" at bounding box center [754, 416] width 280 height 39
paste input "59001474788263"
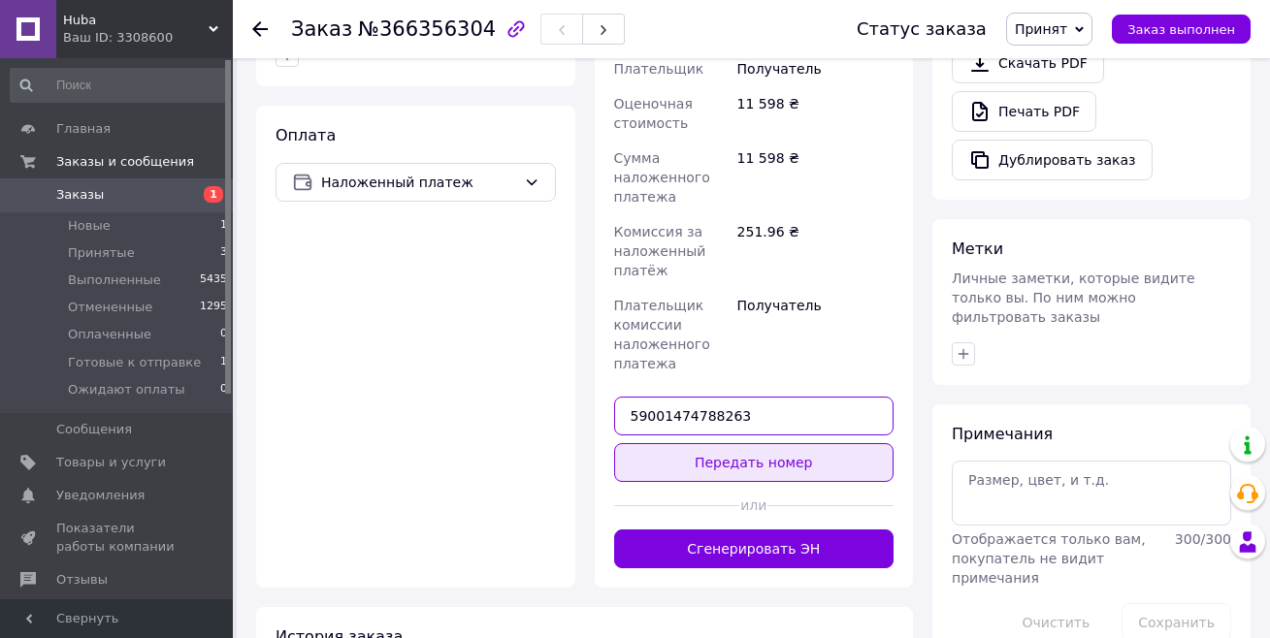
type input "59001474788263"
click at [648, 443] on button "Передать номер" at bounding box center [754, 462] width 280 height 39
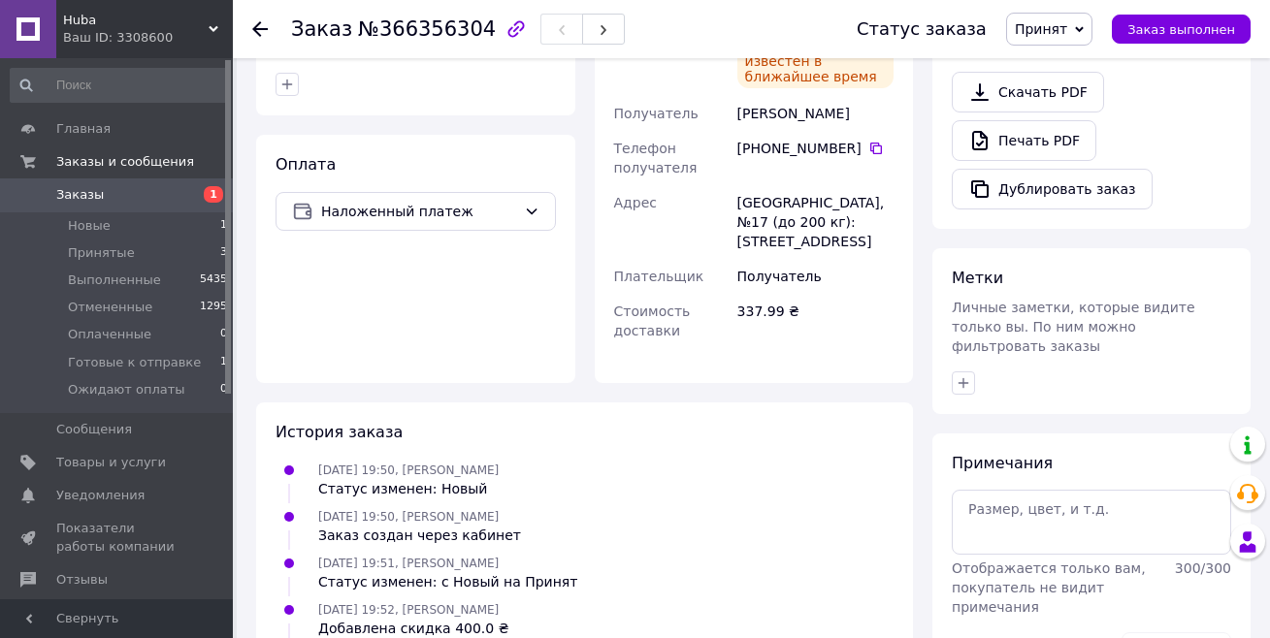
scroll to position [672, 0]
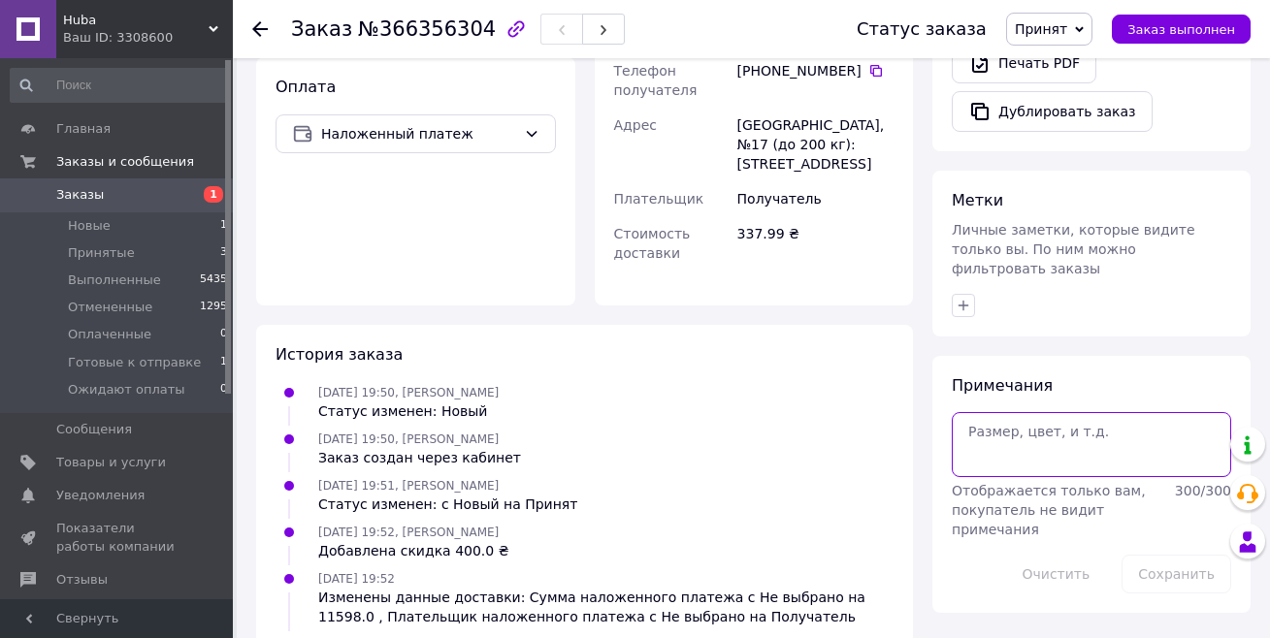
click at [1000, 412] on textarea at bounding box center [1091, 444] width 279 height 64
type textarea "2 акб 150ah wimpex"
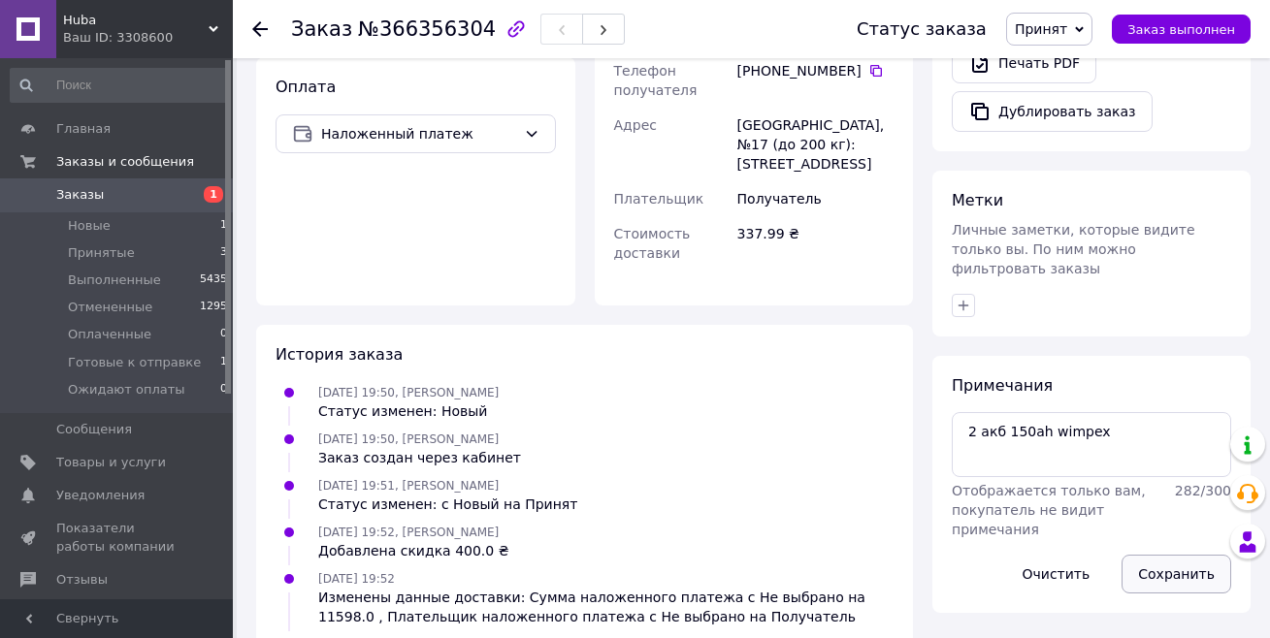
click at [1179, 555] on button "Сохранить" at bounding box center [1176, 574] width 110 height 39
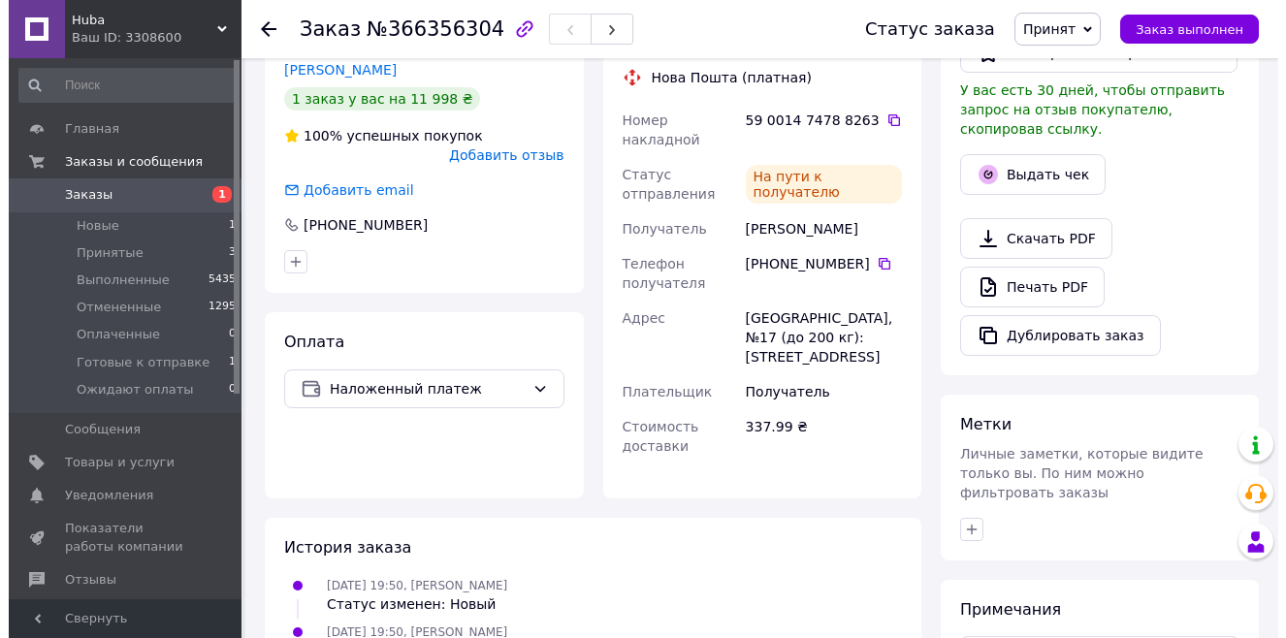
scroll to position [466, 0]
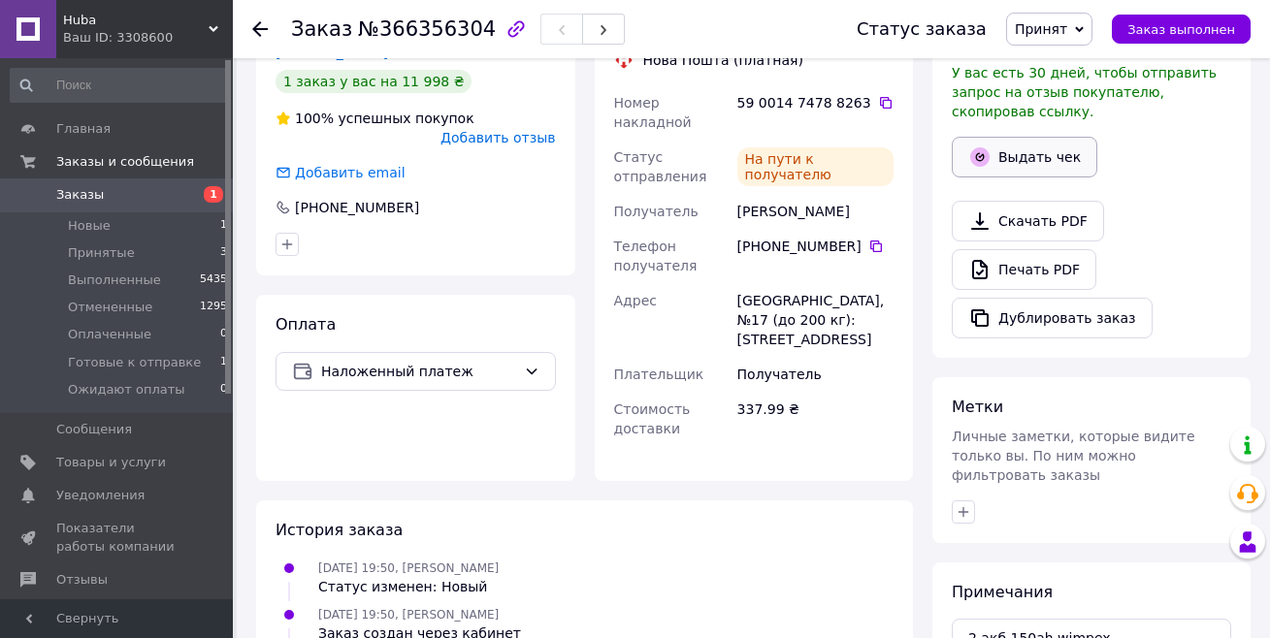
click at [1054, 144] on button "Выдать чек" at bounding box center [1025, 157] width 146 height 41
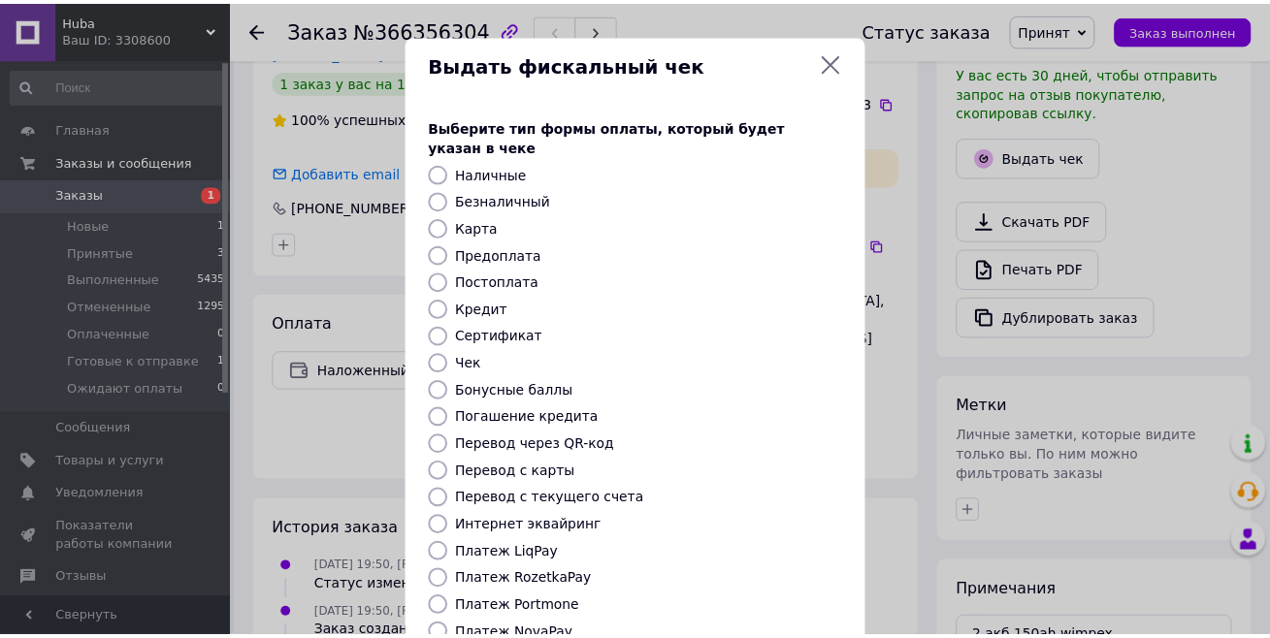
scroll to position [195, 0]
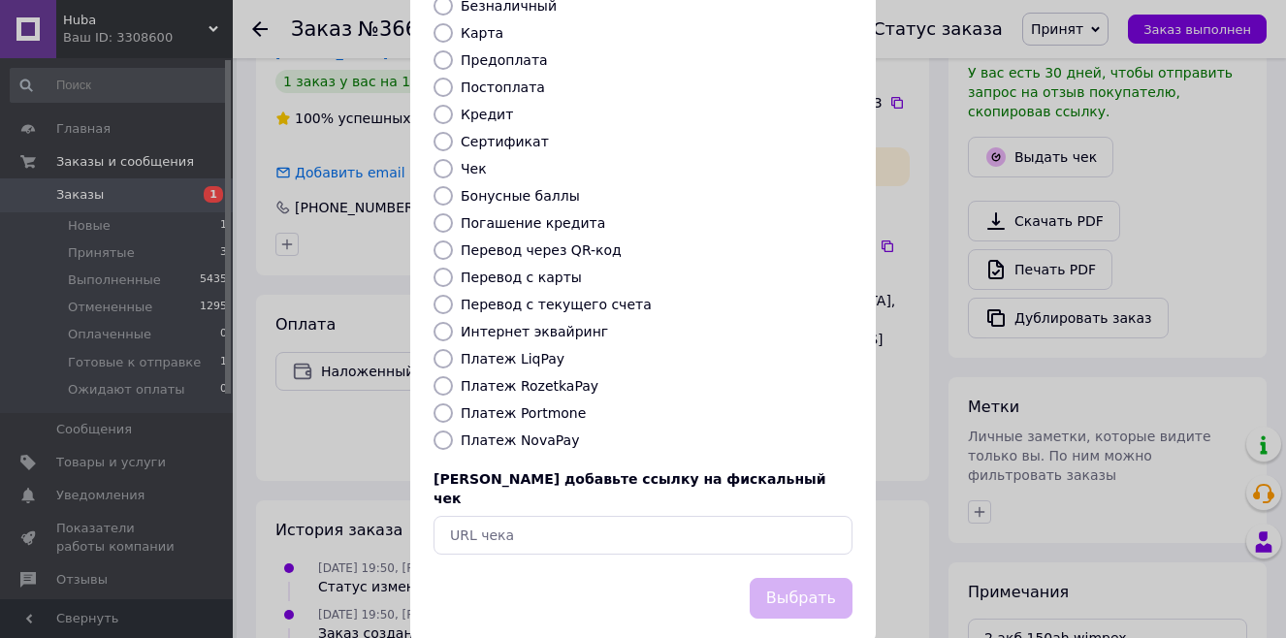
click at [434, 431] on input "Платеж NovaPay" at bounding box center [443, 440] width 19 height 19
radio input "true"
click at [788, 578] on button "Выбрать" at bounding box center [801, 599] width 103 height 42
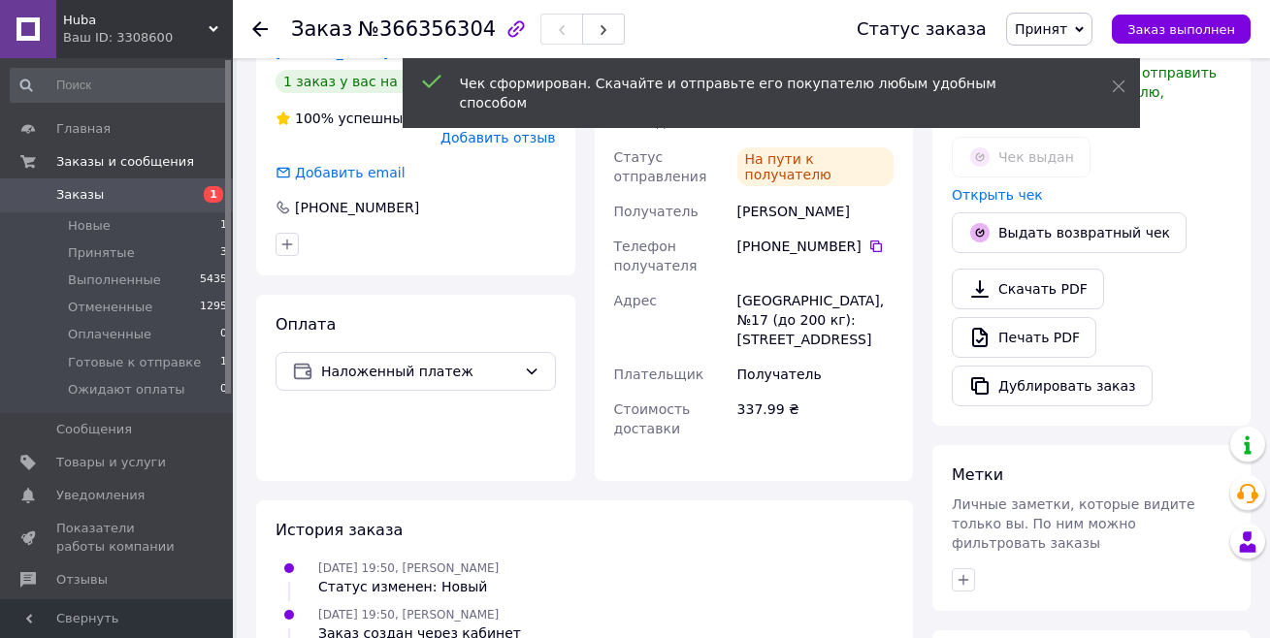
scroll to position [424, 0]
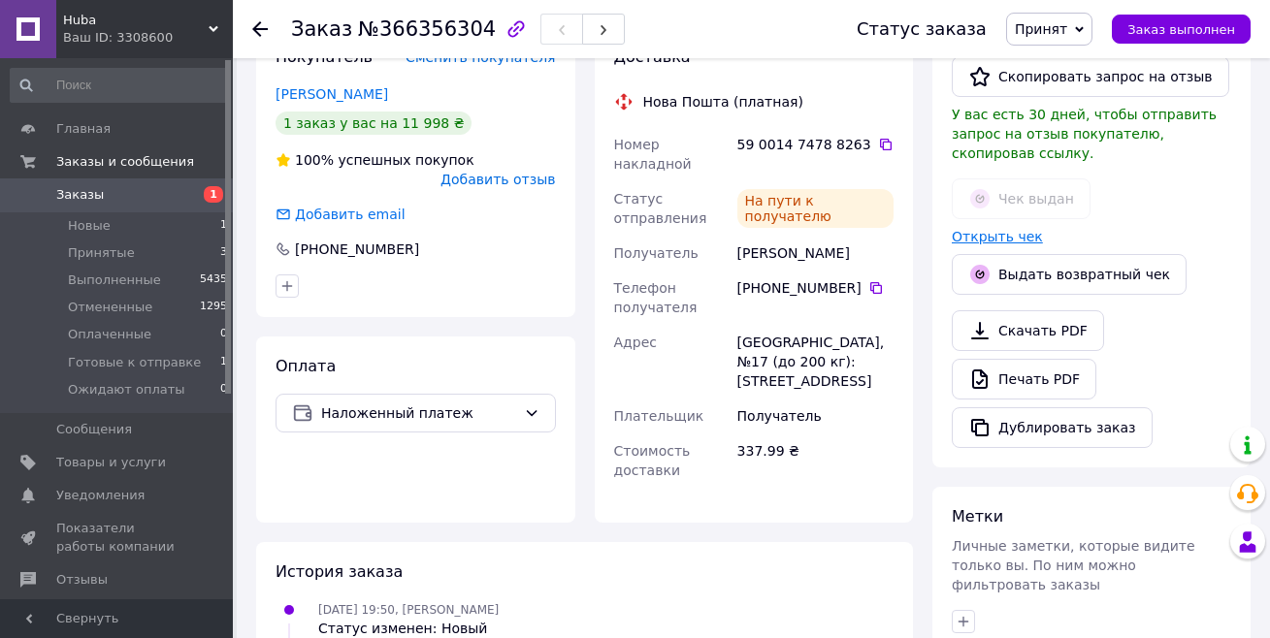
click at [1021, 229] on link "Открыть чек" at bounding box center [997, 237] width 91 height 16
click at [1170, 37] on span "Заказ выполнен" at bounding box center [1181, 29] width 108 height 15
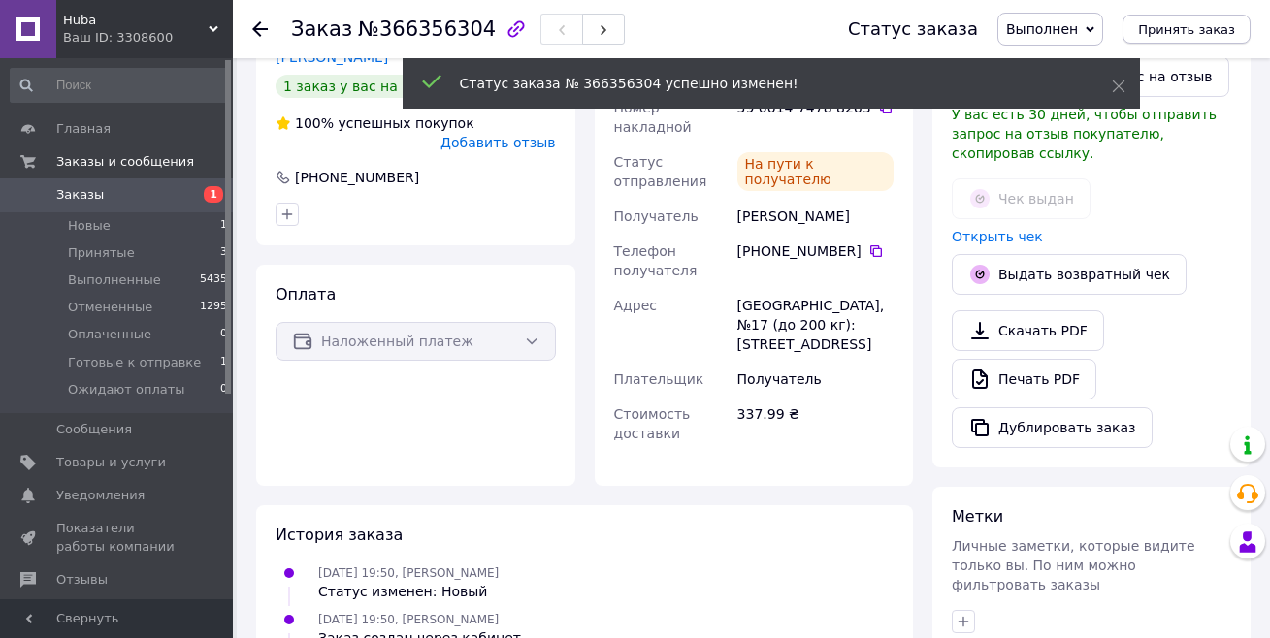
scroll to position [387, 0]
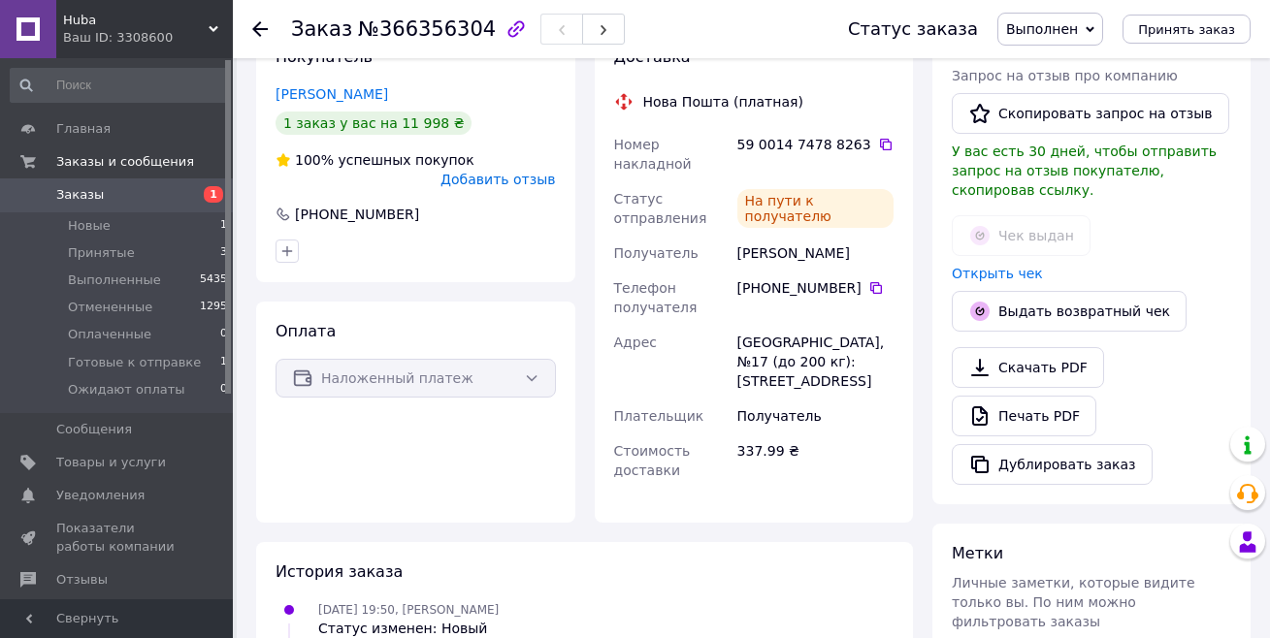
click at [253, 33] on icon at bounding box center [260, 29] width 16 height 16
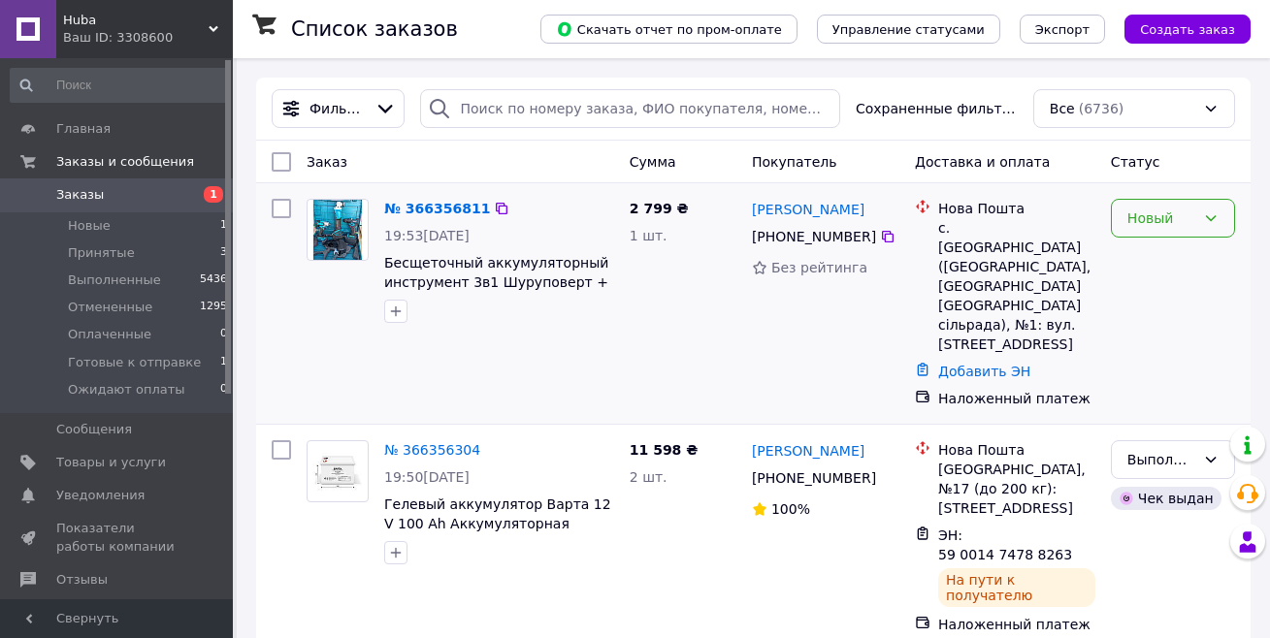
click at [1207, 219] on icon at bounding box center [1211, 219] width 16 height 16
click at [1157, 273] on li "Принят" at bounding box center [1173, 260] width 122 height 35
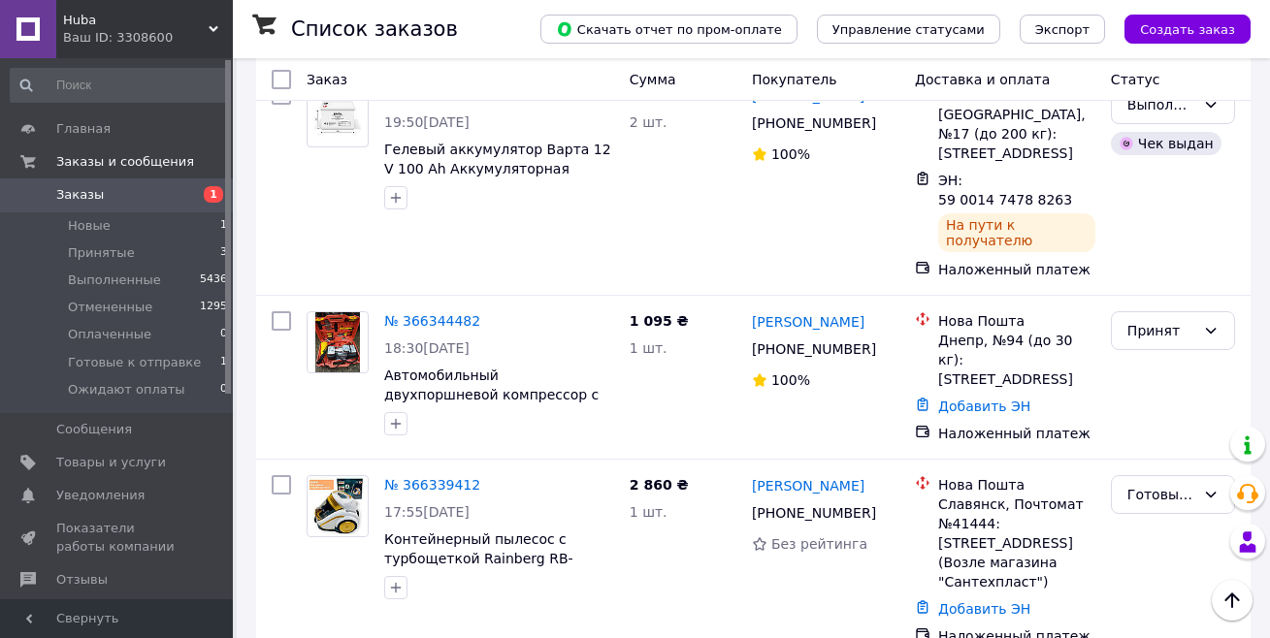
scroll to position [348, 0]
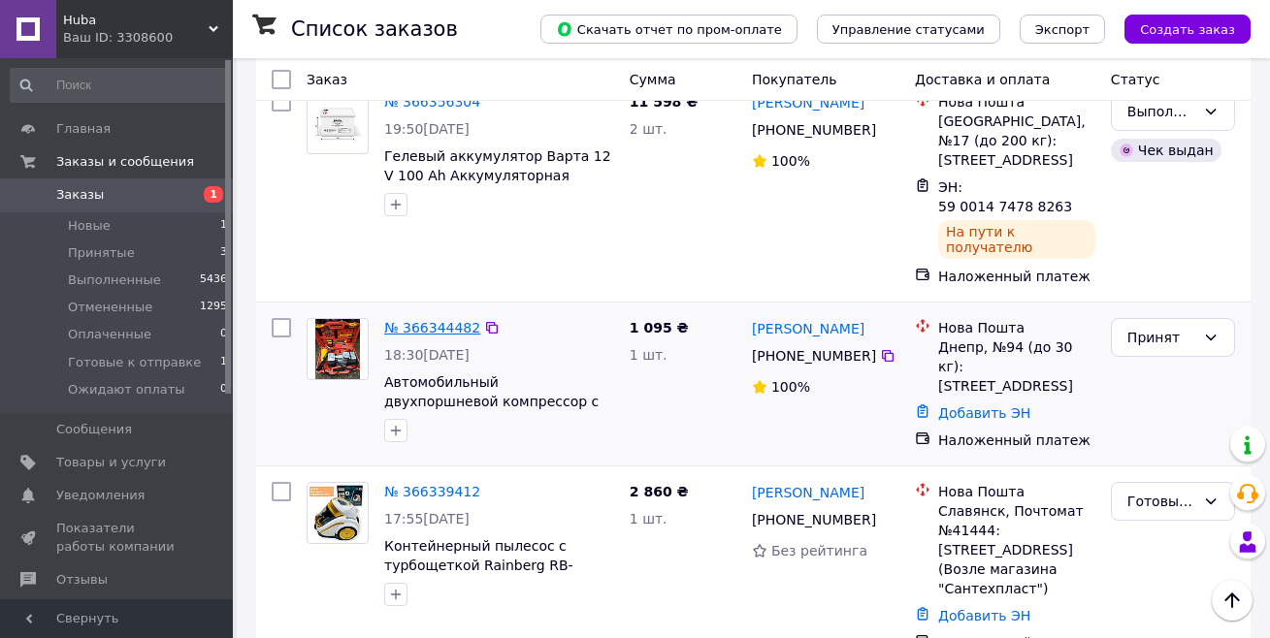
click at [417, 320] on link "№ 366344482" at bounding box center [432, 328] width 96 height 16
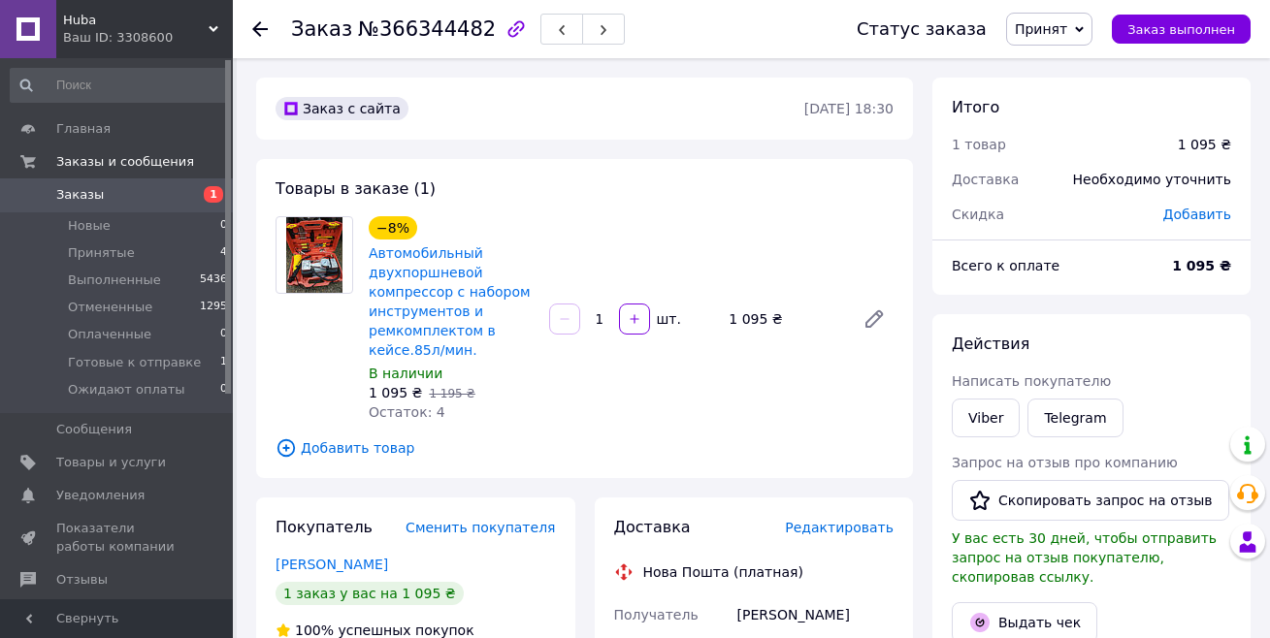
click at [259, 21] on icon at bounding box center [260, 29] width 16 height 16
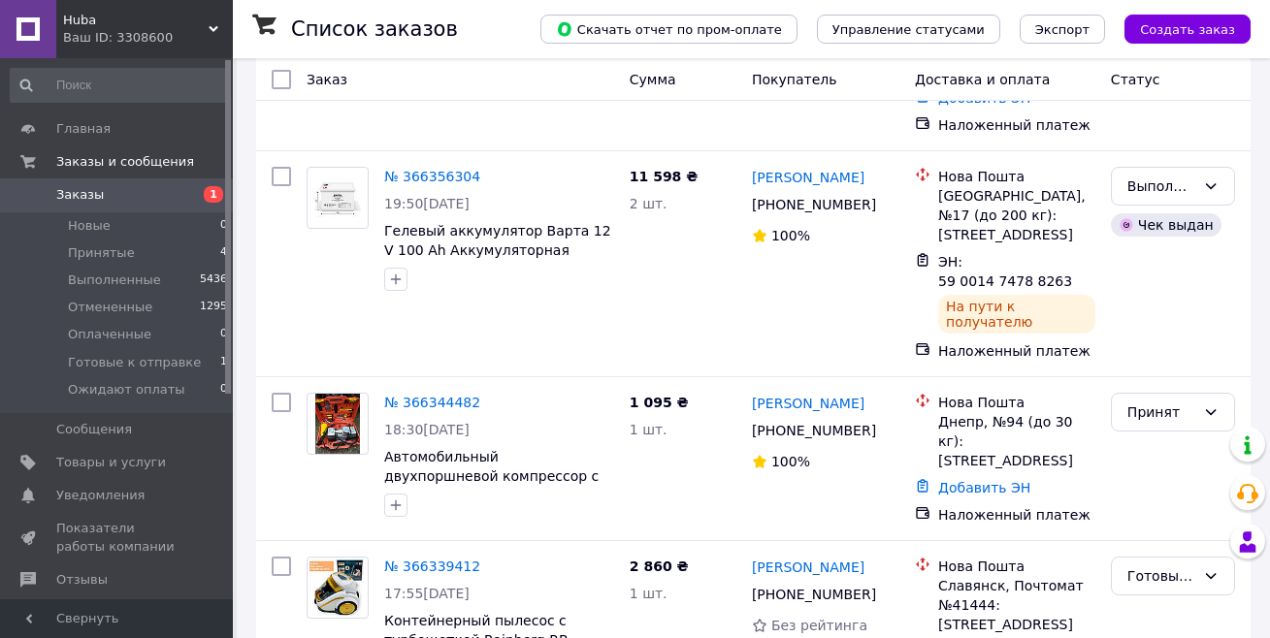
scroll to position [314, 0]
